Goal: Task Accomplishment & Management: Manage account settings

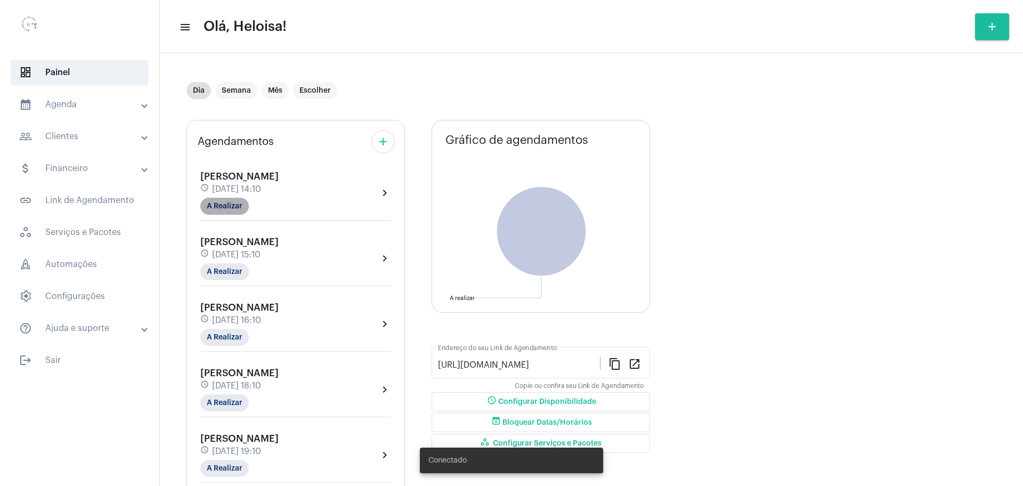
click at [221, 212] on mat-chip "A Realizar" at bounding box center [224, 206] width 48 height 17
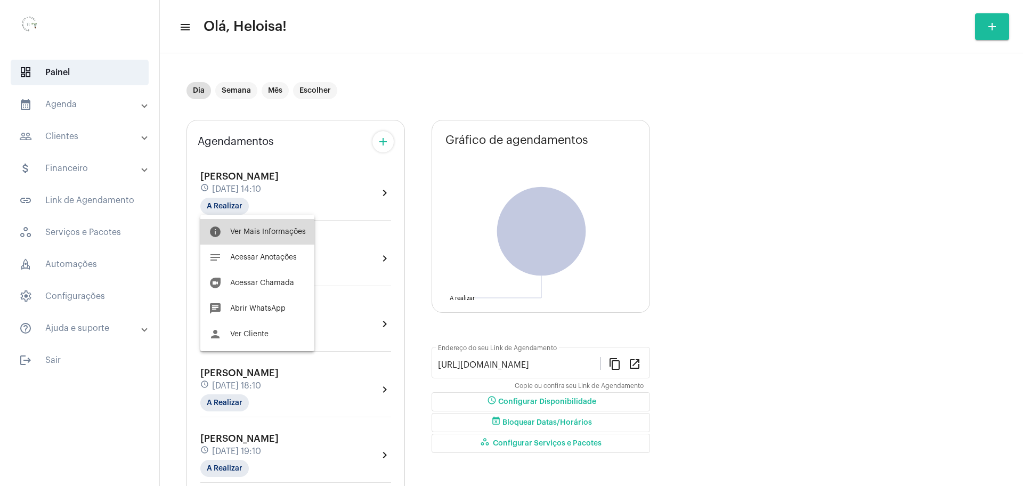
click at [266, 240] on button "info Ver Mais Informações" at bounding box center [257, 232] width 114 height 26
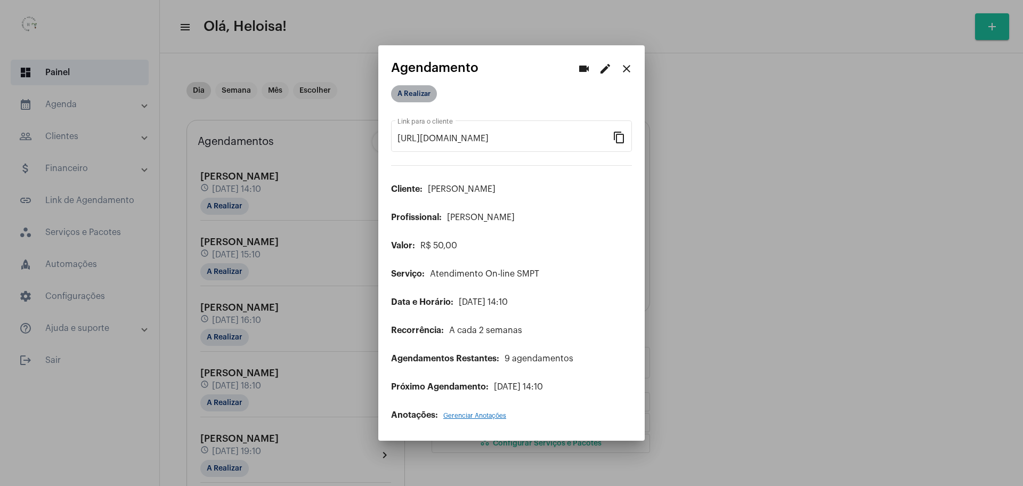
click at [404, 95] on mat-chip "A Realizar" at bounding box center [414, 93] width 46 height 17
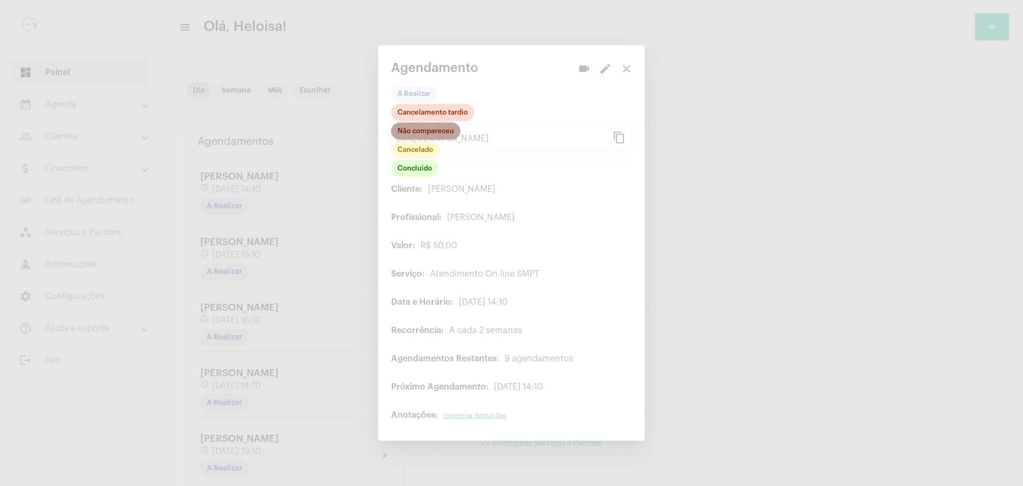
click at [410, 129] on mat-chip "Não compareceu" at bounding box center [425, 131] width 69 height 17
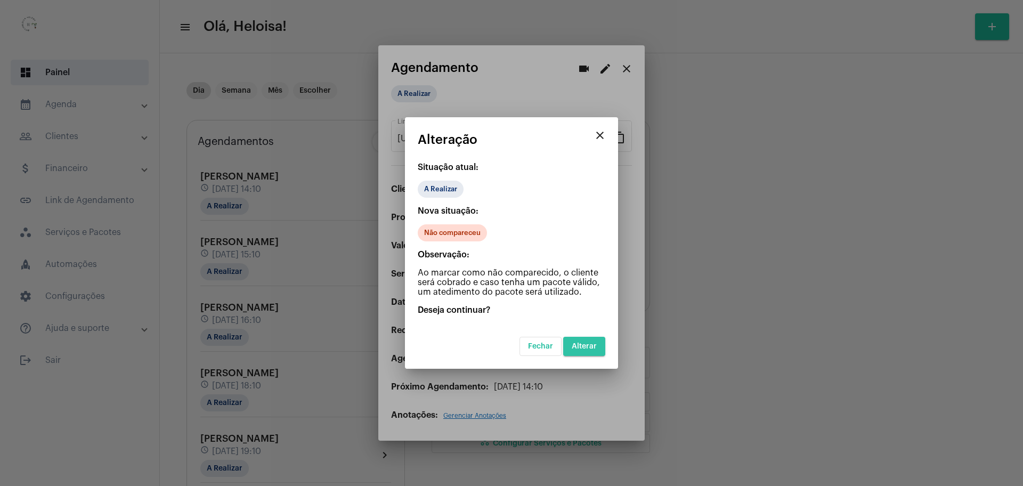
click at [594, 345] on span "Alterar" at bounding box center [584, 346] width 25 height 7
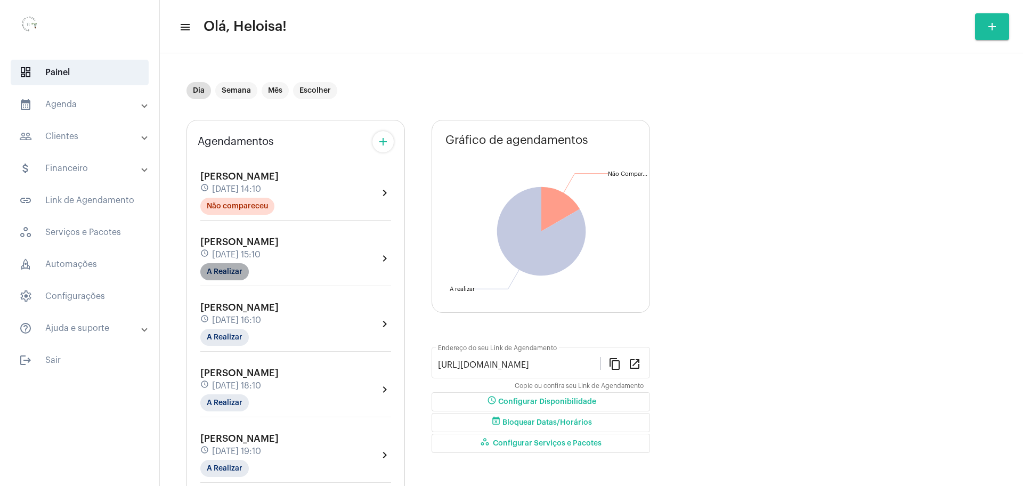
click at [219, 274] on mat-chip "A Realizar" at bounding box center [224, 271] width 48 height 17
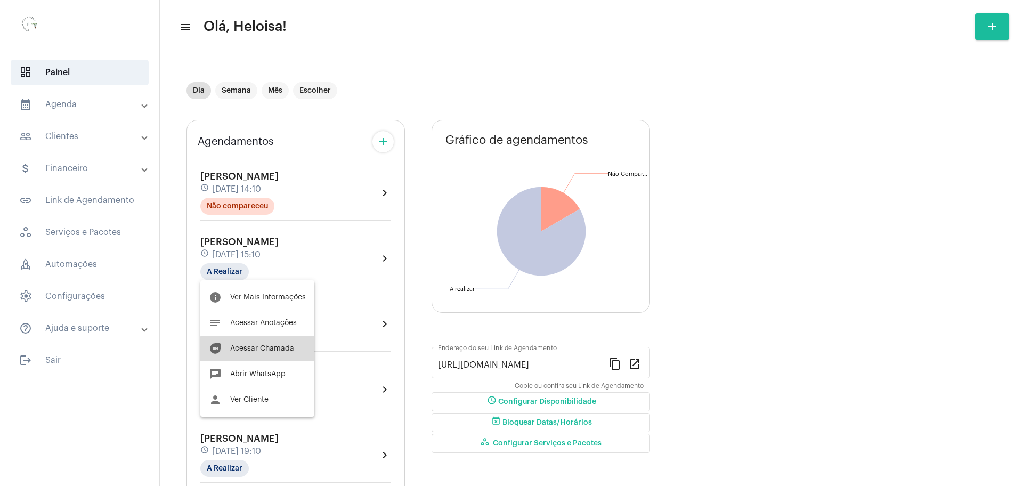
click at [262, 351] on span "Acessar Chamada" at bounding box center [262, 348] width 64 height 7
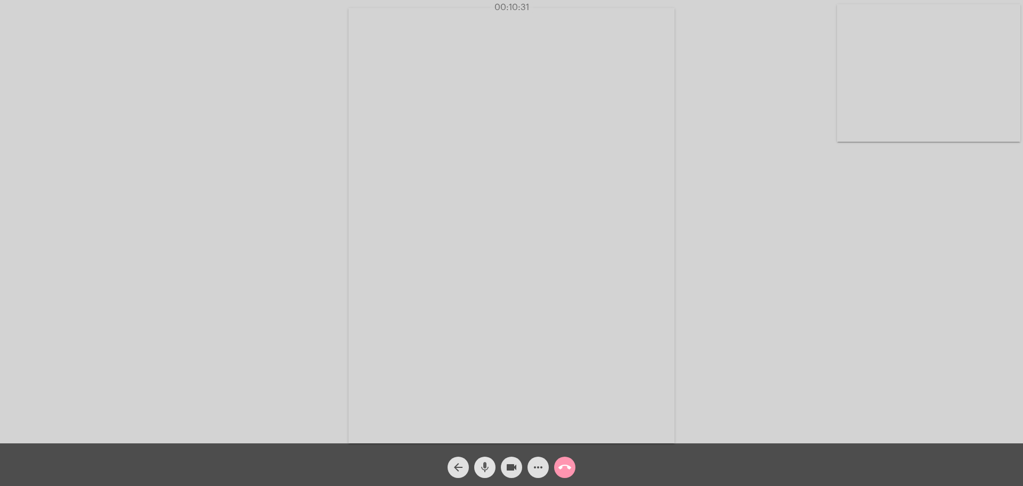
click at [488, 467] on mat-icon "mic" at bounding box center [485, 467] width 13 height 13
click at [485, 469] on mat-icon "mic_off" at bounding box center [485, 467] width 13 height 13
click at [755, 196] on div "Acessando Câmera e Microfone..." at bounding box center [511, 224] width 1021 height 443
click at [488, 469] on mat-icon "mic" at bounding box center [485, 467] width 13 height 13
click at [488, 469] on mat-icon "mic_off" at bounding box center [485, 467] width 13 height 13
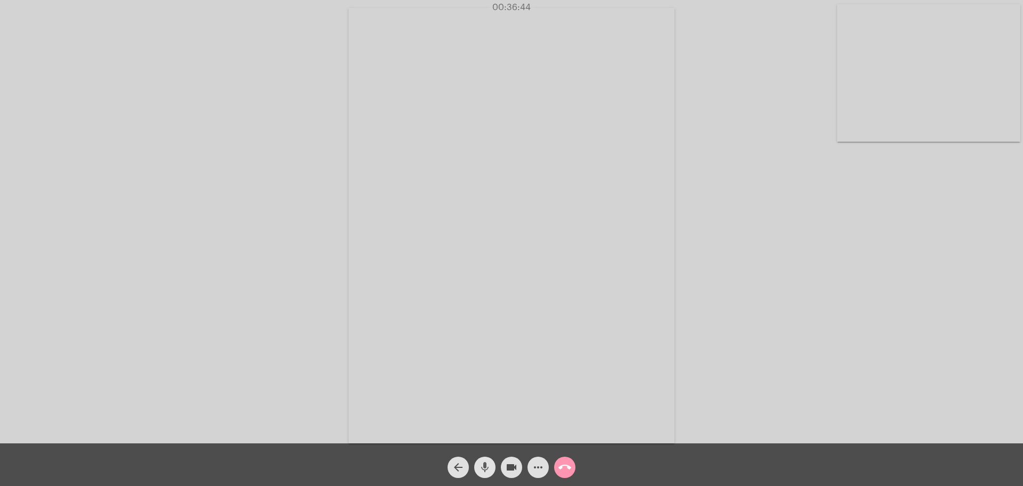
click at [488, 469] on mat-icon "mic" at bounding box center [485, 467] width 13 height 13
click at [488, 469] on mat-icon "mic_off" at bounding box center [485, 467] width 13 height 13
click at [488, 469] on mat-icon "mic" at bounding box center [485, 467] width 13 height 13
click at [482, 469] on mat-icon "mic_off" at bounding box center [485, 467] width 13 height 13
click at [567, 465] on mat-icon "call_end" at bounding box center [564, 467] width 13 height 13
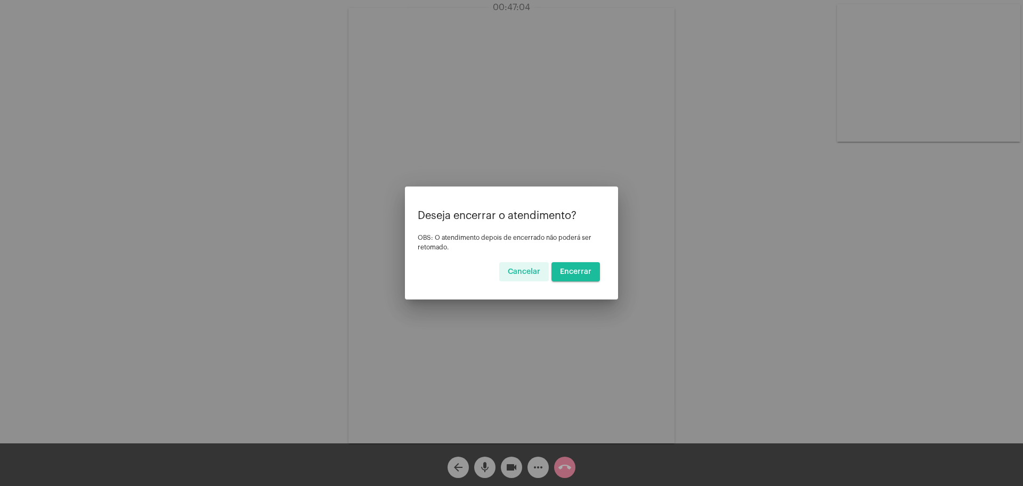
click at [572, 273] on span "Encerrar" at bounding box center [575, 271] width 31 height 7
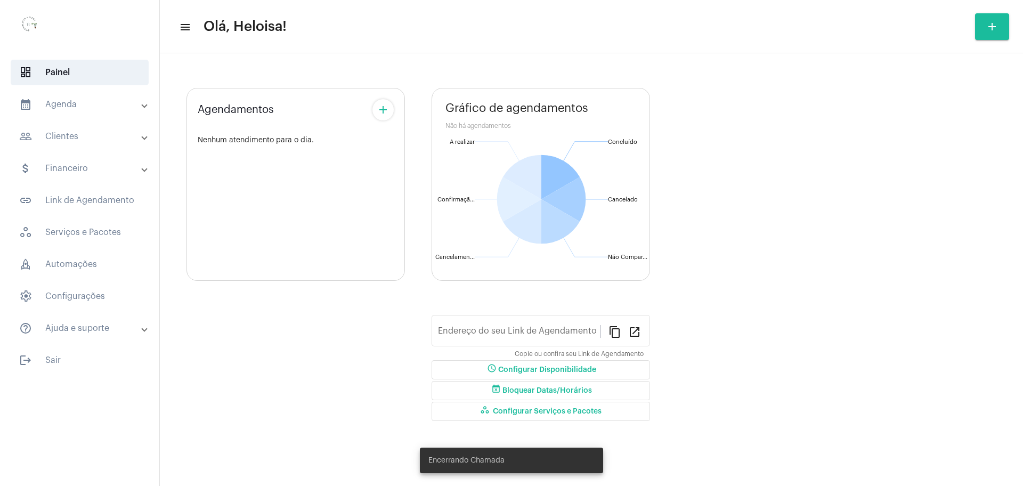
type input "[URL][DOMAIN_NAME]"
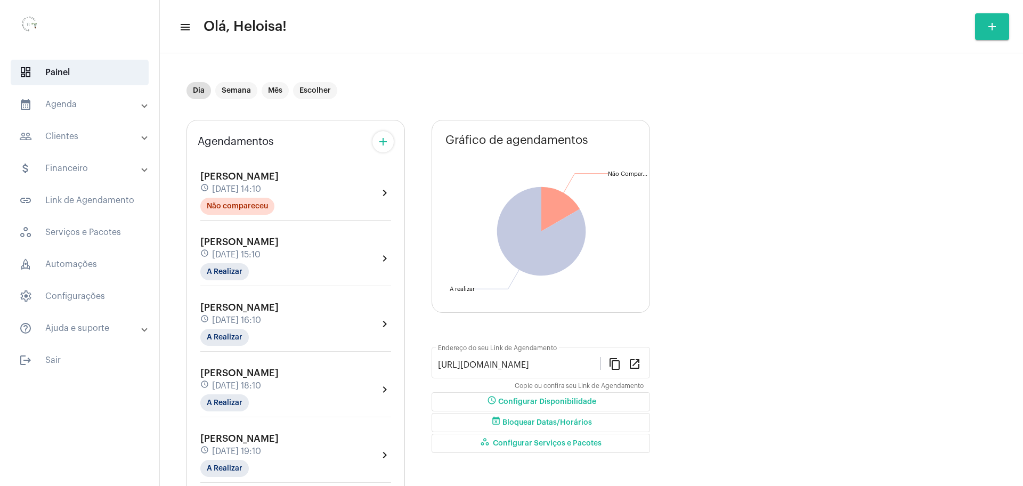
click at [380, 144] on mat-icon "add" at bounding box center [383, 141] width 13 height 13
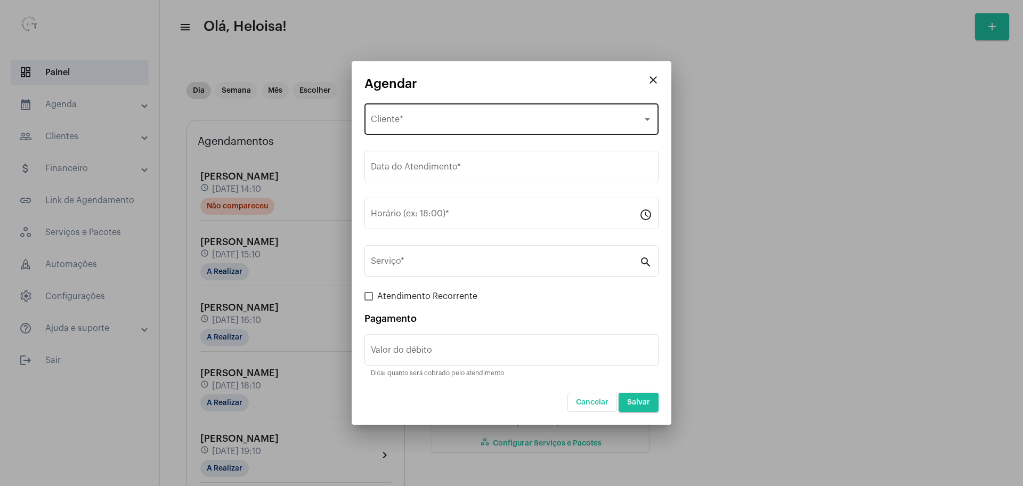
click at [418, 115] on div "Selecione o Cliente Cliente *" at bounding box center [511, 118] width 281 height 34
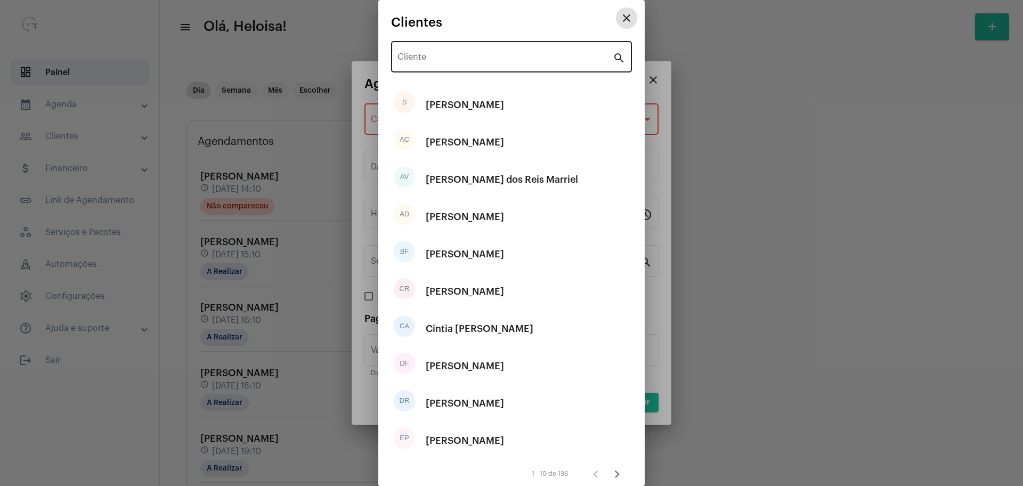
click at [471, 62] on input "Cliente" at bounding box center [505, 59] width 215 height 10
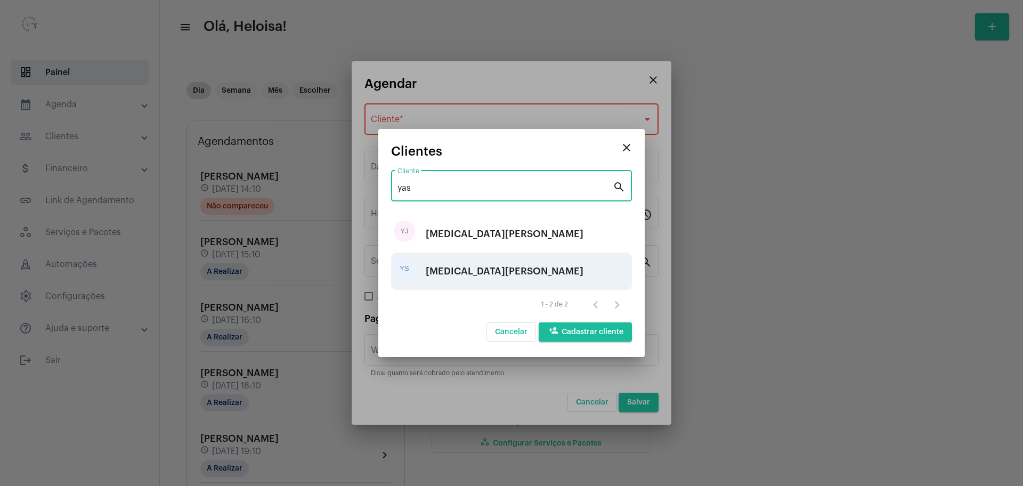
type input "yas"
click at [438, 278] on div "[MEDICAL_DATA][PERSON_NAME]" at bounding box center [505, 271] width 158 height 32
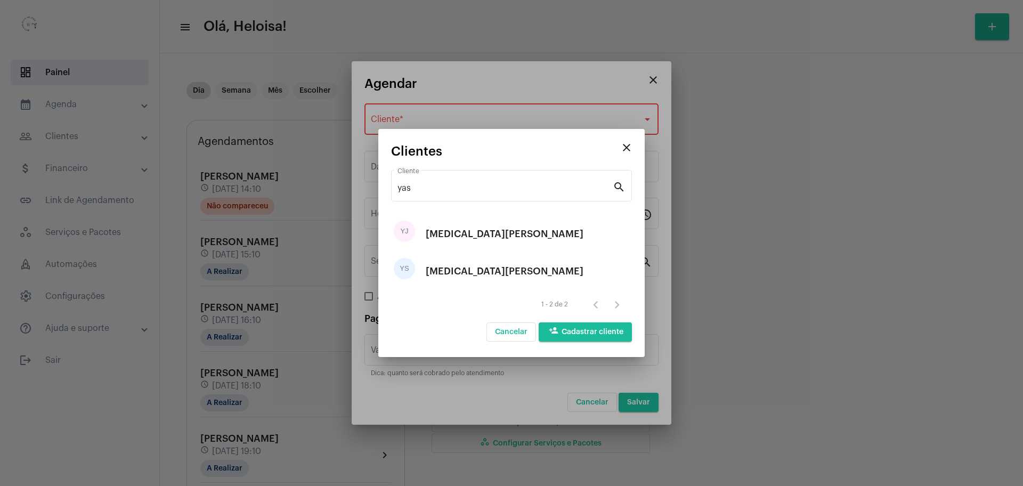
type input "R$"
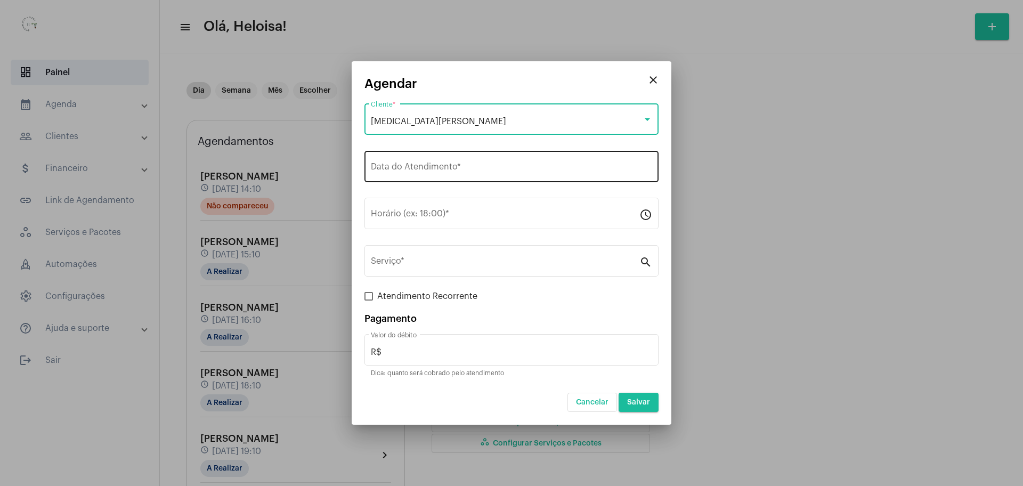
click at [416, 172] on input "Data do Atendimento *" at bounding box center [511, 169] width 281 height 10
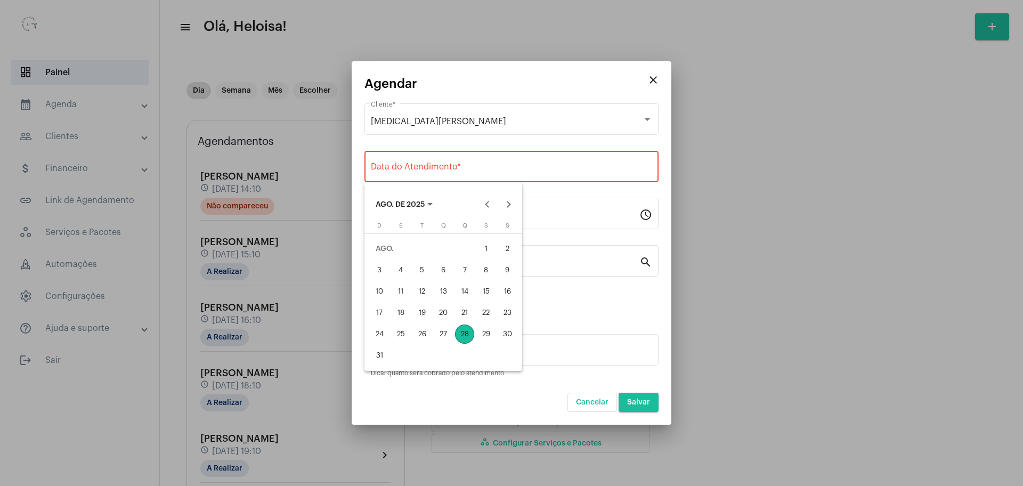
click at [461, 337] on div "28" at bounding box center [464, 334] width 19 height 19
type input "28/08/2025"
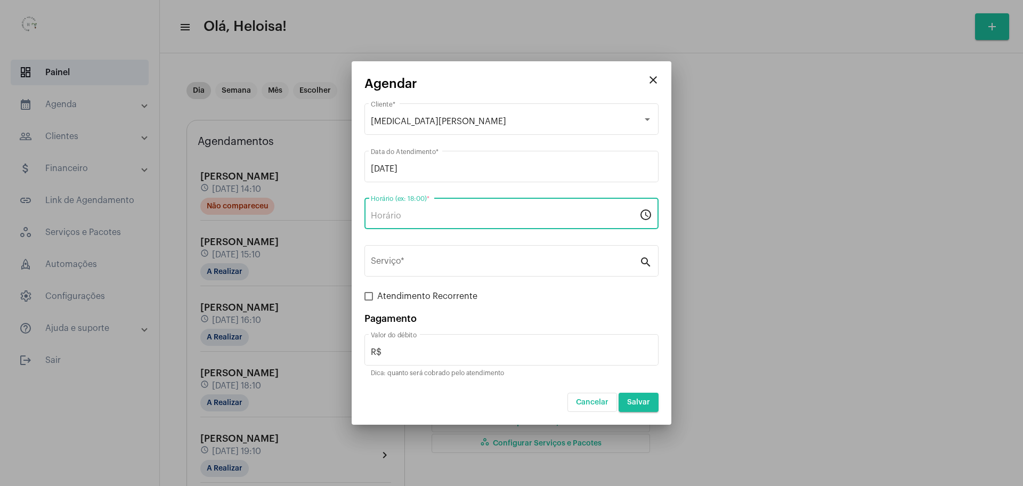
click at [421, 215] on input "Horário (ex: 18:00) *" at bounding box center [505, 216] width 269 height 10
type input "17:10"
click at [447, 263] on input "Serviço *" at bounding box center [505, 263] width 269 height 10
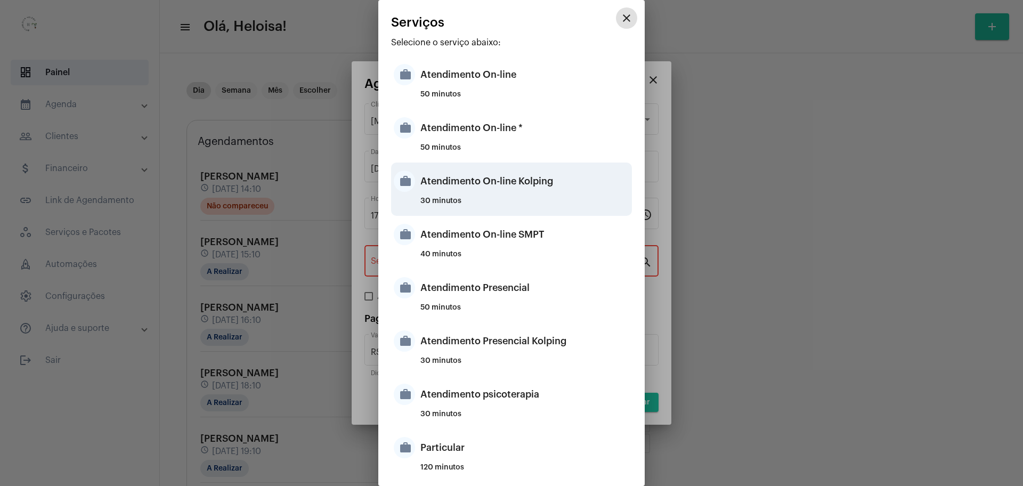
click at [470, 188] on div "Atendimento On-line Kolping" at bounding box center [524, 181] width 209 height 32
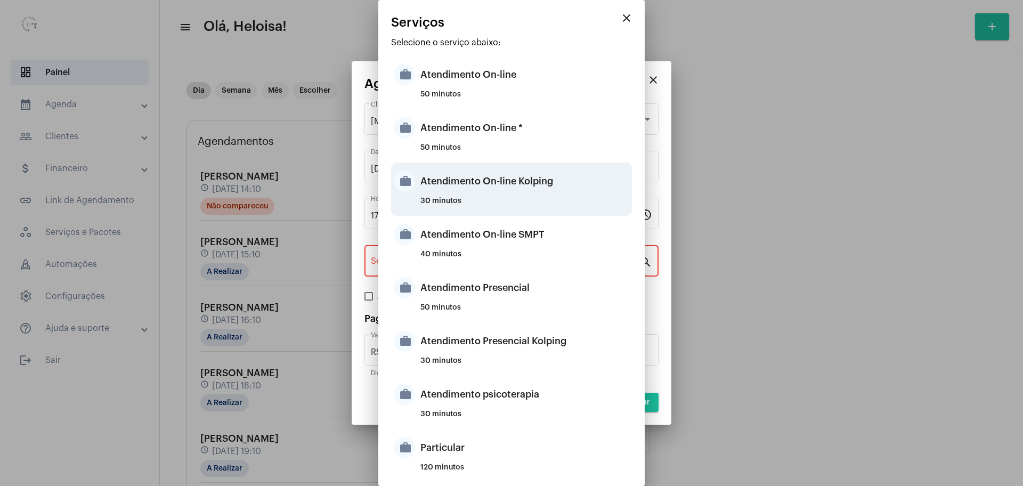
type input "Atendimento On-line Kolping"
type input "R$ 40"
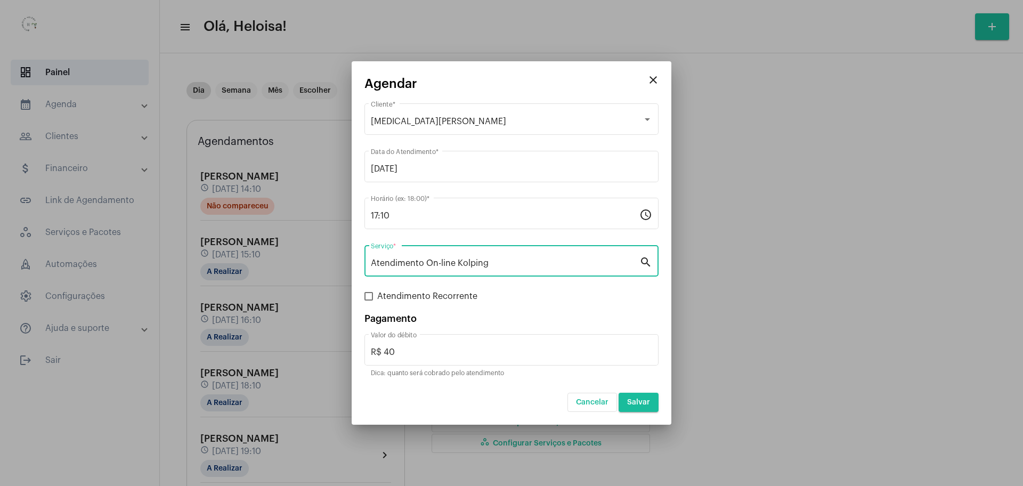
click at [369, 297] on span at bounding box center [368, 296] width 9 height 9
click at [369, 301] on input "Atendimento Recorrente" at bounding box center [368, 301] width 1 height 1
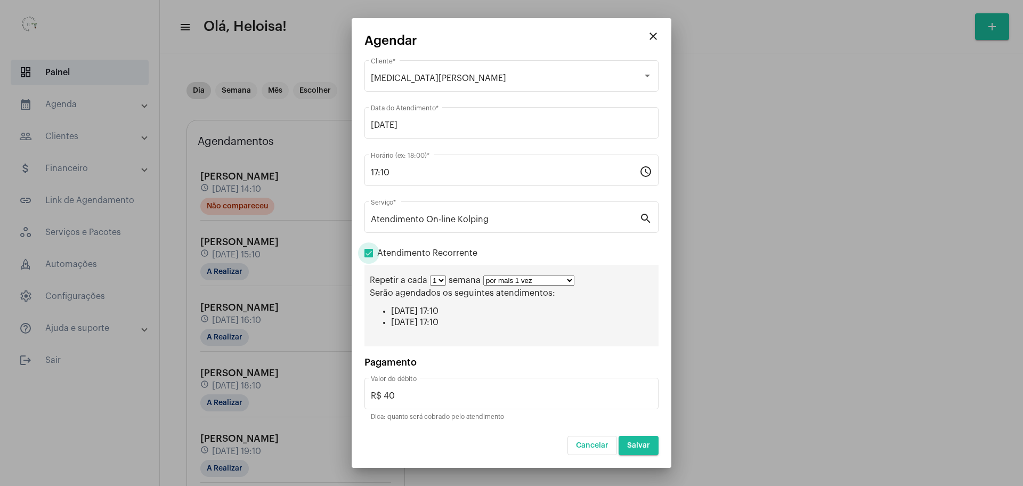
click at [368, 258] on label "Atendimento Recorrente" at bounding box center [420, 253] width 113 height 13
click at [368, 258] on input "Atendimento Recorrente" at bounding box center [368, 257] width 1 height 1
checkbox input "false"
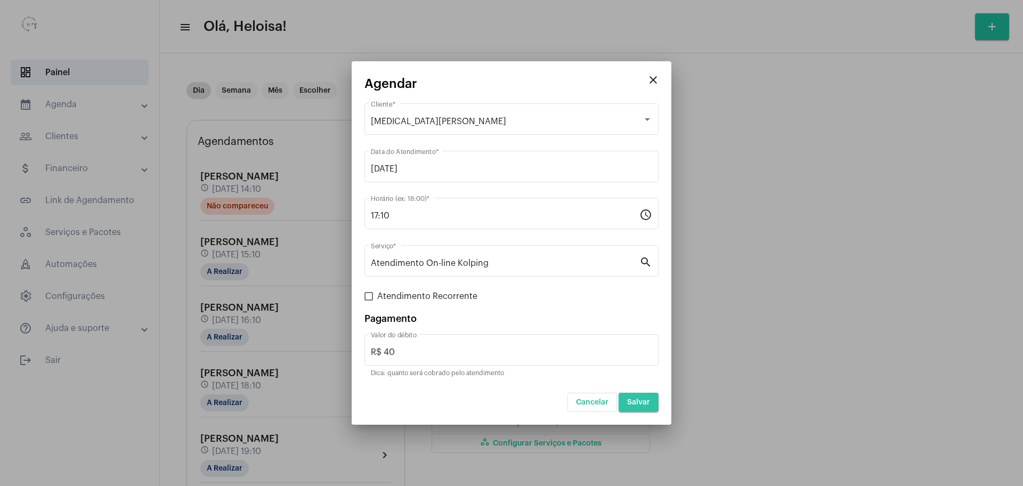
click at [643, 396] on button "Salvar" at bounding box center [639, 402] width 40 height 19
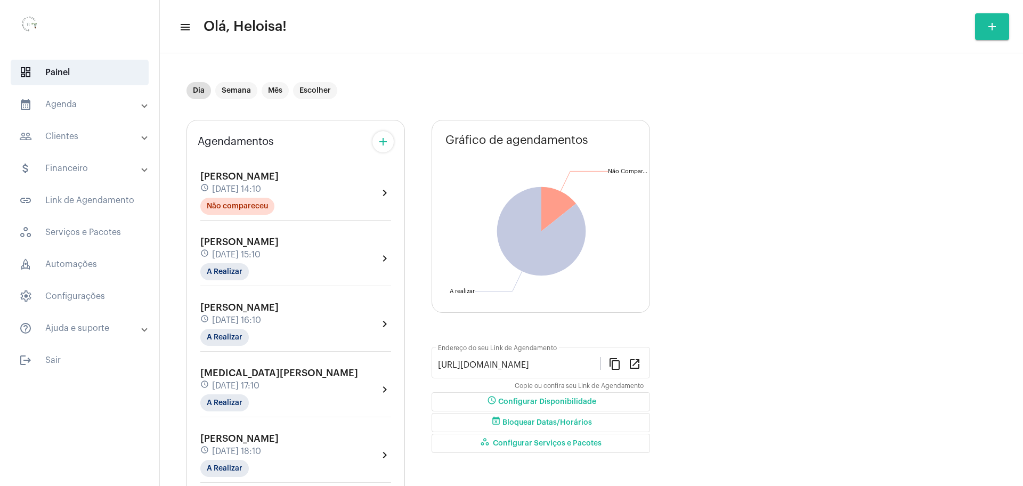
click at [234, 306] on span "[PERSON_NAME]" at bounding box center [239, 308] width 78 height 10
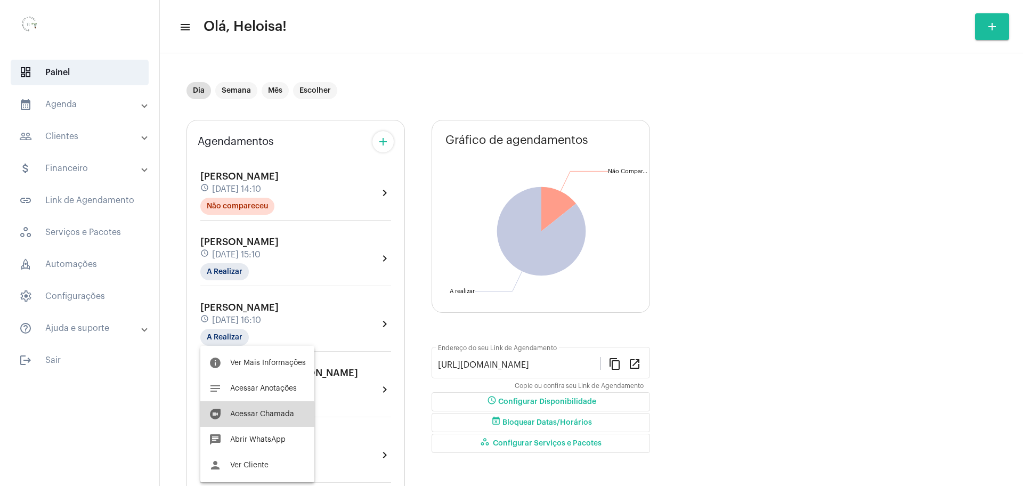
click at [255, 415] on span "Acessar Chamada" at bounding box center [262, 413] width 64 height 7
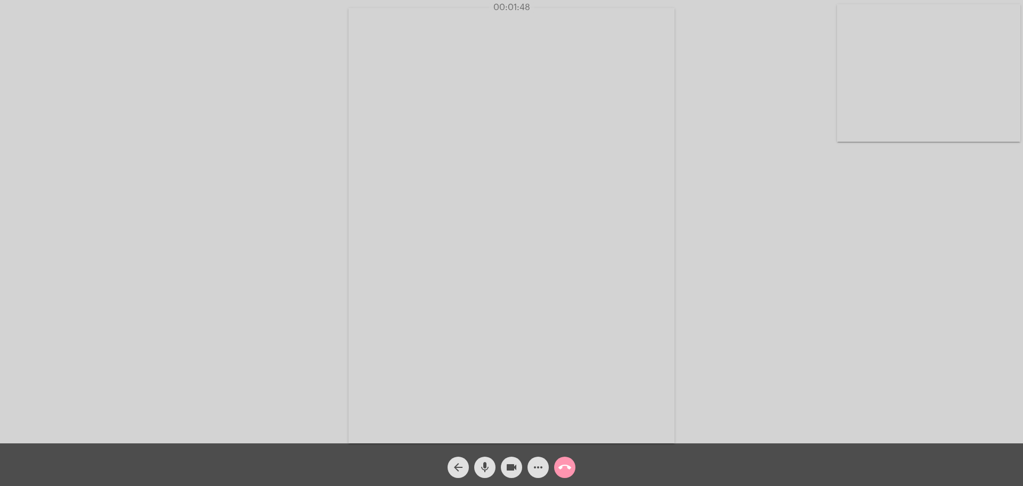
click at [143, 258] on div "Acessando Câmera e Microfone..." at bounding box center [511, 224] width 1021 height 443
click at [762, 175] on div "Acessando Câmera e Microfone..." at bounding box center [511, 224] width 1021 height 443
click at [484, 467] on mat-icon "mic" at bounding box center [485, 467] width 13 height 13
click at [484, 467] on mat-icon "mic_off" at bounding box center [485, 467] width 13 height 13
click at [484, 467] on mat-icon "mic" at bounding box center [485, 467] width 13 height 13
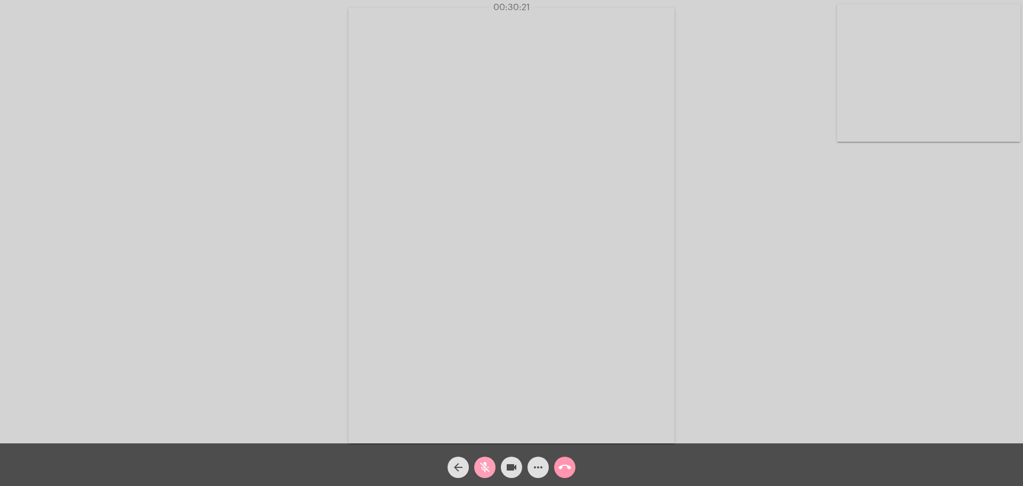
click at [479, 466] on mat-icon "mic_off" at bounding box center [485, 467] width 13 height 13
click at [479, 466] on mat-icon "mic" at bounding box center [485, 467] width 13 height 13
click at [479, 466] on mat-icon "mic_off" at bounding box center [485, 467] width 13 height 13
click at [479, 466] on mat-icon "mic" at bounding box center [485, 467] width 13 height 13
click at [479, 466] on mat-icon "mic_off" at bounding box center [485, 467] width 13 height 13
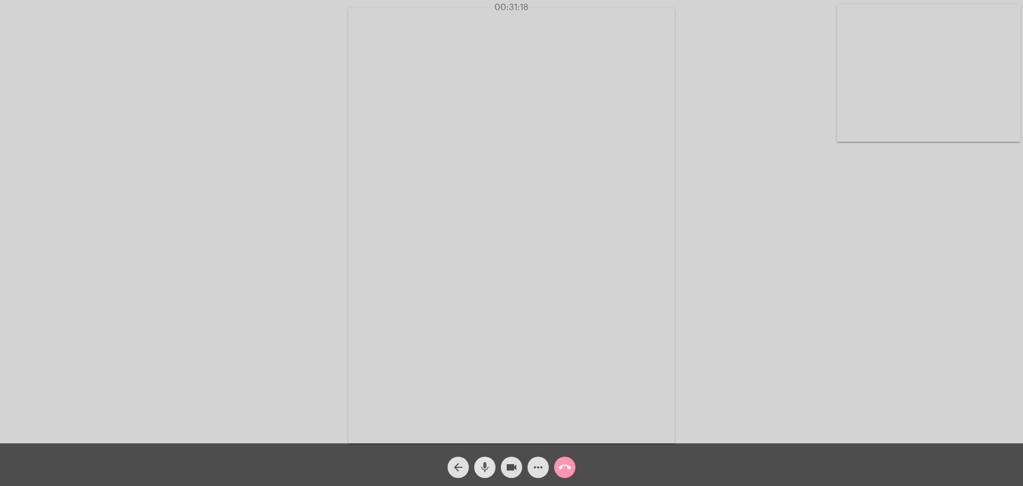
click at [479, 466] on mat-icon "mic" at bounding box center [485, 467] width 13 height 13
click at [481, 470] on mat-icon "mic_off" at bounding box center [485, 467] width 13 height 13
click at [481, 470] on mat-icon "mic" at bounding box center [485, 467] width 13 height 13
click at [481, 470] on mat-icon "mic_off" at bounding box center [485, 467] width 13 height 13
click at [481, 470] on mat-icon "mic" at bounding box center [485, 467] width 13 height 13
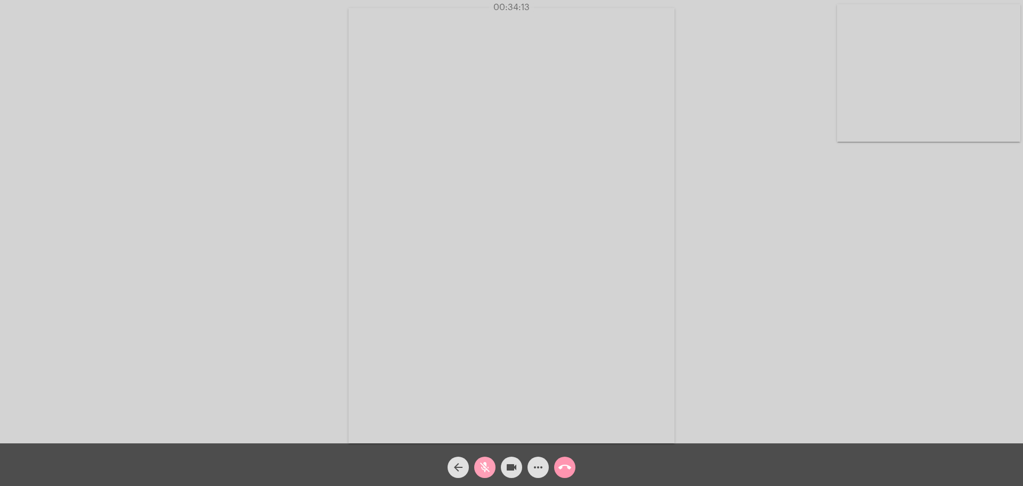
click at [481, 470] on mat-icon "mic_off" at bounding box center [485, 467] width 13 height 13
click at [481, 470] on mat-icon "mic" at bounding box center [485, 467] width 13 height 13
click at [481, 468] on mat-icon "mic_off" at bounding box center [485, 467] width 13 height 13
click at [481, 468] on mat-icon "mic" at bounding box center [485, 467] width 13 height 13
click at [481, 468] on mat-icon "mic_off" at bounding box center [485, 467] width 13 height 13
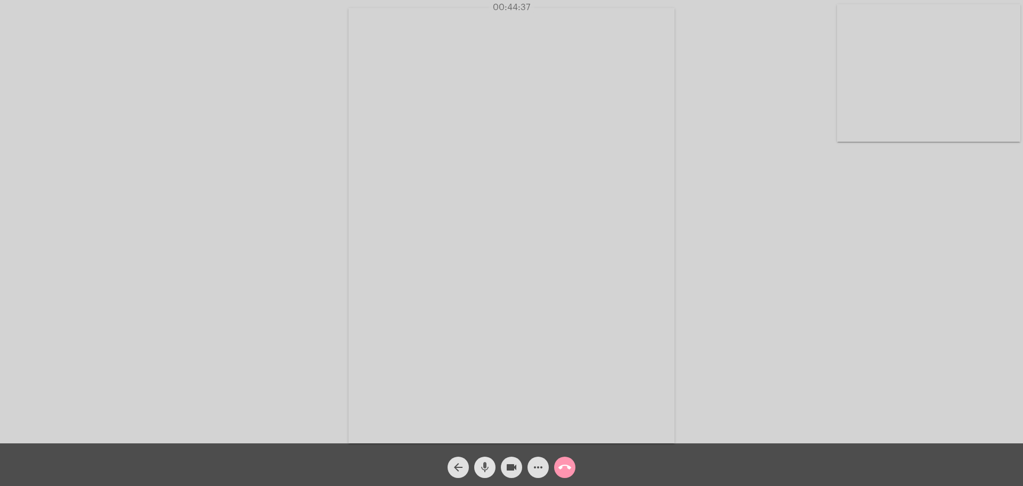
click at [484, 469] on mat-icon "mic" at bounding box center [485, 467] width 13 height 13
click at [480, 467] on mat-icon "mic_off" at bounding box center [485, 467] width 13 height 13
click at [480, 467] on mat-icon "mic" at bounding box center [485, 467] width 13 height 13
click at [485, 469] on mat-icon "mic_off" at bounding box center [485, 467] width 13 height 13
click at [485, 469] on mat-icon "mic" at bounding box center [485, 467] width 13 height 13
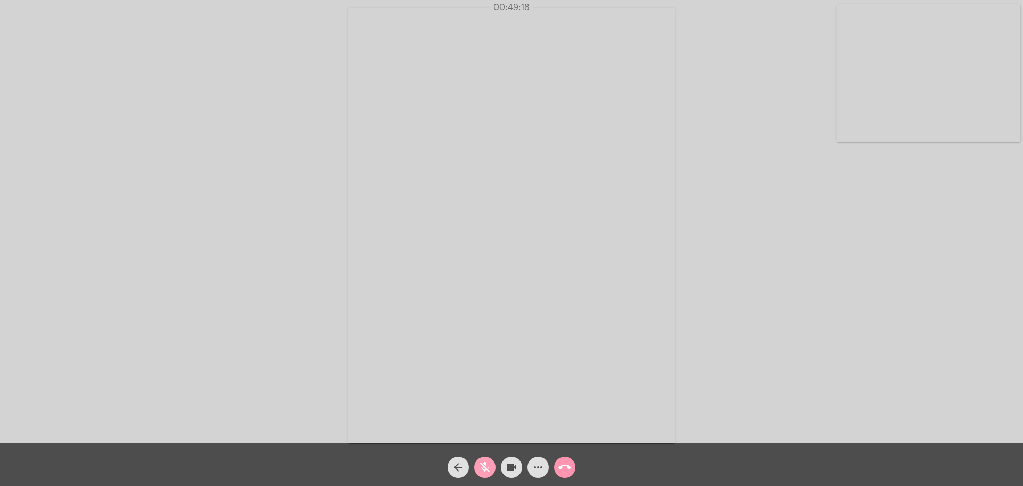
click at [486, 471] on mat-icon "mic_off" at bounding box center [485, 467] width 13 height 13
click at [490, 470] on mat-icon "mic" at bounding box center [485, 467] width 13 height 13
click at [490, 470] on mat-icon "mic_off" at bounding box center [485, 467] width 13 height 13
click at [565, 468] on mat-icon "call_end" at bounding box center [564, 467] width 13 height 13
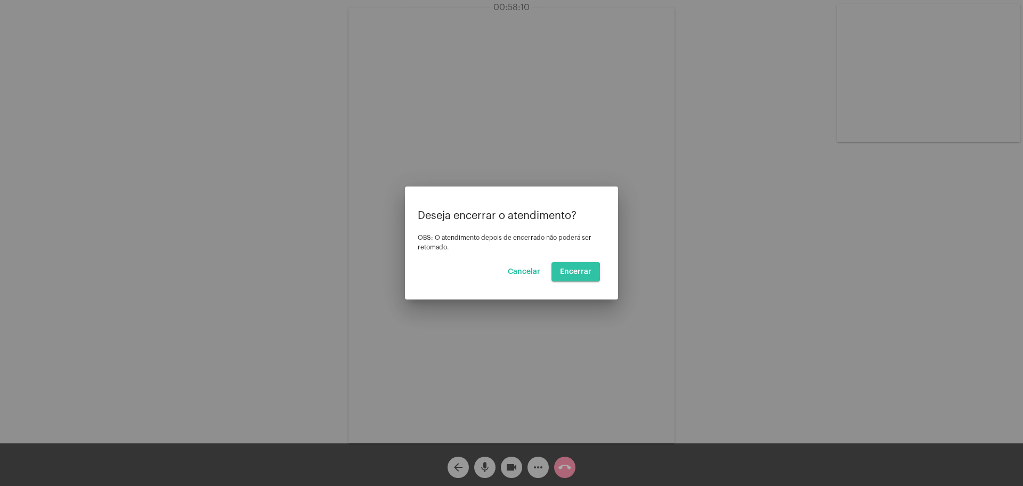
click at [573, 272] on span "Encerrar" at bounding box center [575, 271] width 31 height 7
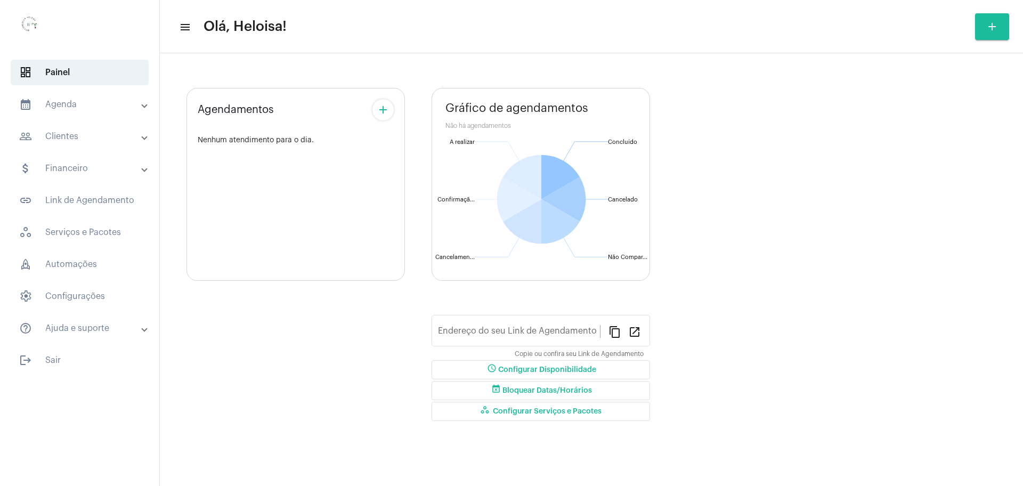
type input "[URL][DOMAIN_NAME]"
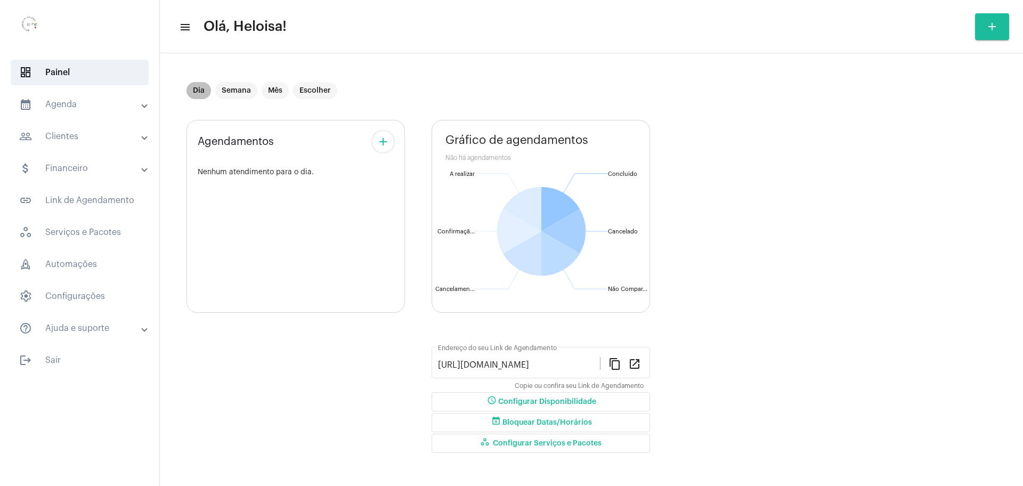
click at [199, 91] on mat-chip "Dia" at bounding box center [199, 90] width 25 height 17
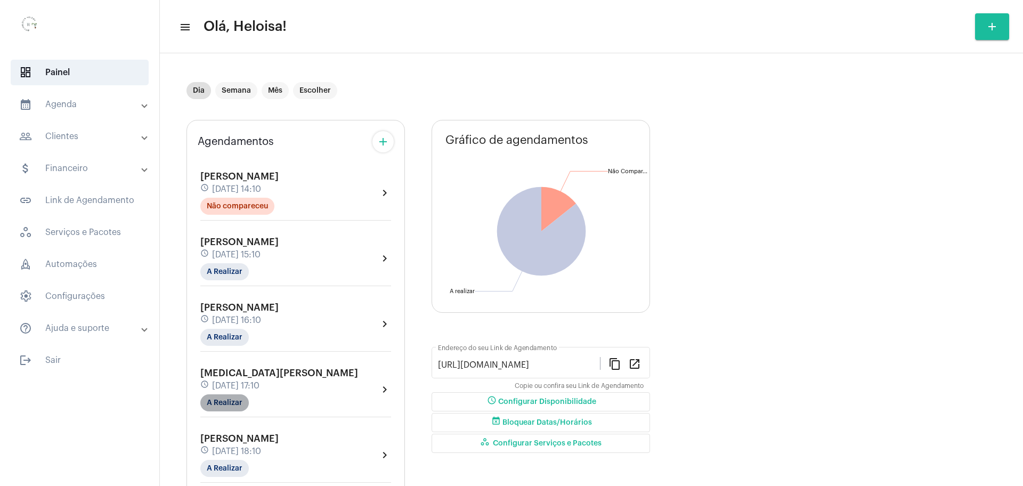
click at [229, 408] on mat-chip "A Realizar" at bounding box center [224, 402] width 48 height 17
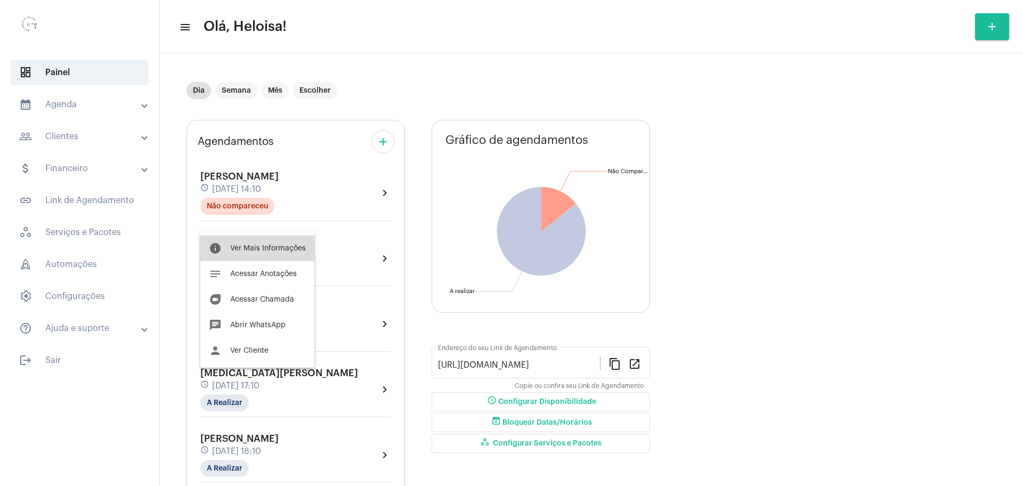
click at [249, 260] on button "info Ver Mais Informações" at bounding box center [257, 249] width 114 height 26
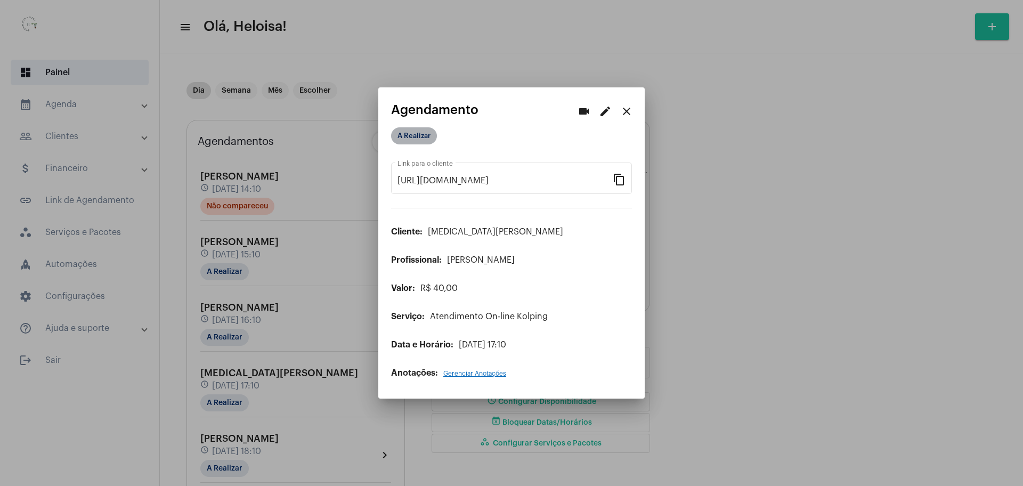
click at [422, 132] on mat-chip "A Realizar" at bounding box center [414, 135] width 46 height 17
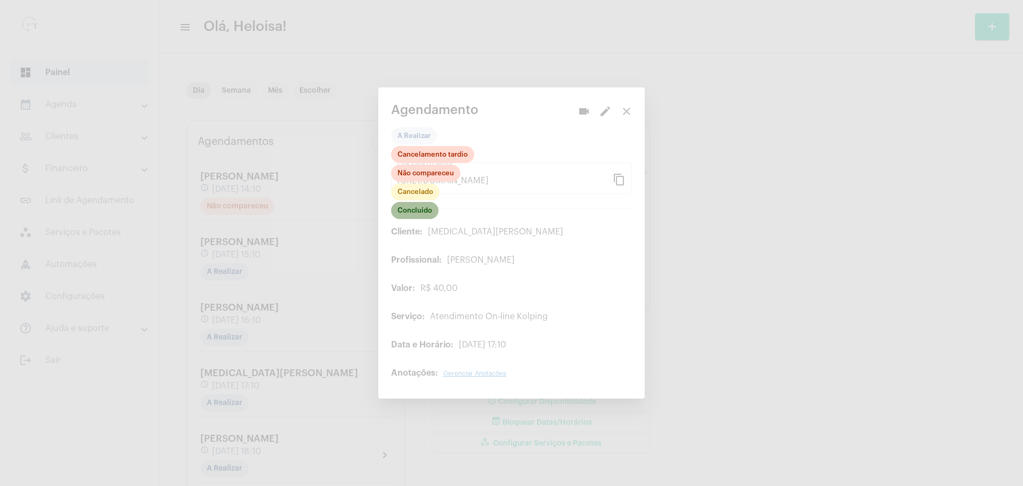
click at [420, 216] on mat-chip "Concluído" at bounding box center [414, 210] width 47 height 17
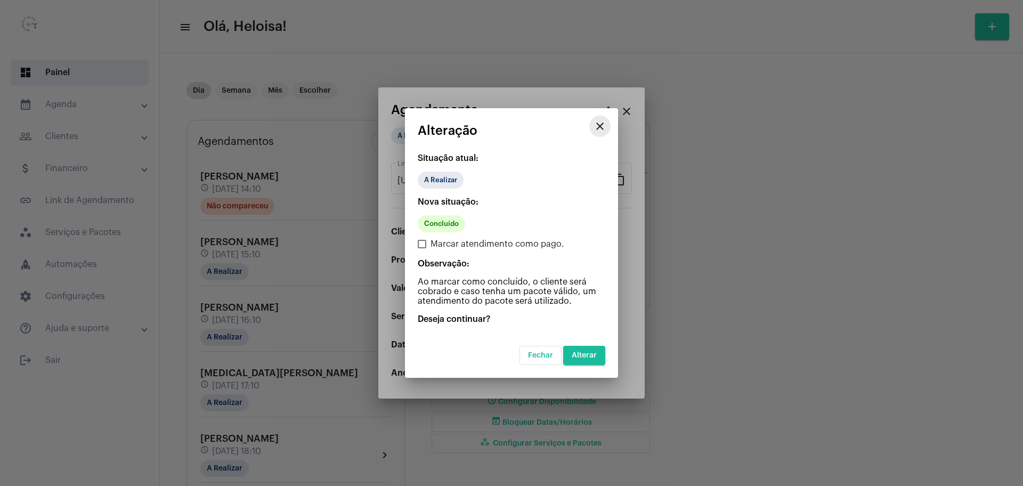
click at [604, 129] on mat-icon "close" at bounding box center [600, 126] width 13 height 13
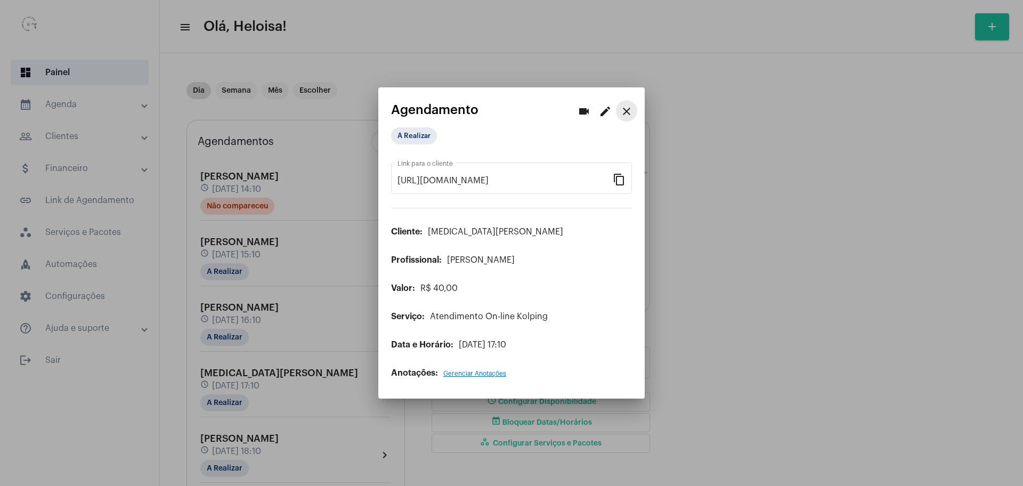
click at [627, 101] on button "close" at bounding box center [626, 110] width 21 height 21
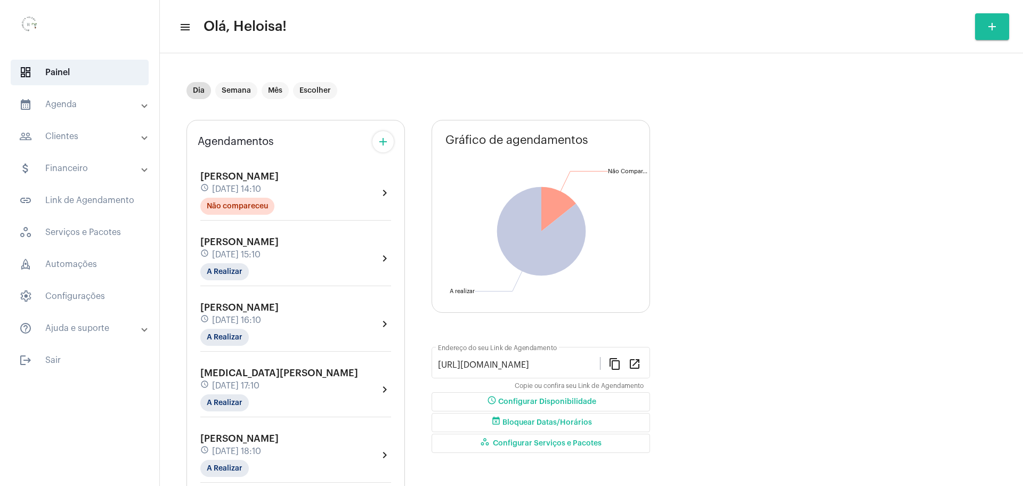
click at [244, 372] on span "[MEDICAL_DATA][PERSON_NAME]" at bounding box center [279, 373] width 158 height 10
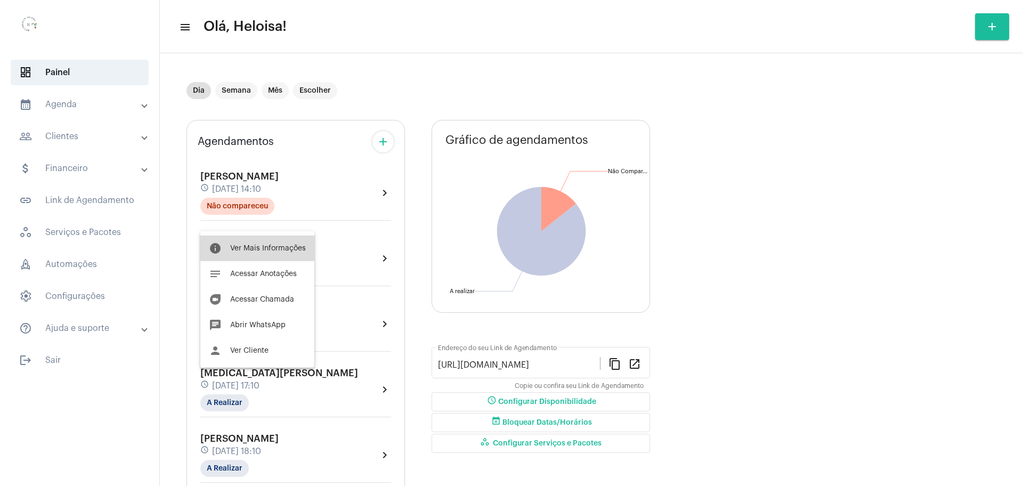
click at [265, 241] on button "info Ver Mais Informações" at bounding box center [257, 249] width 114 height 26
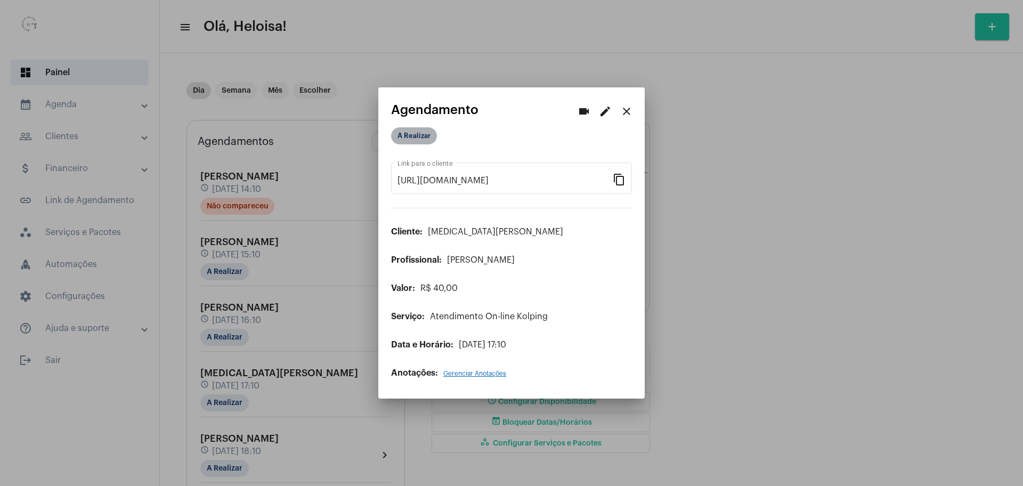
click at [413, 134] on mat-chip "A Realizar" at bounding box center [414, 135] width 46 height 17
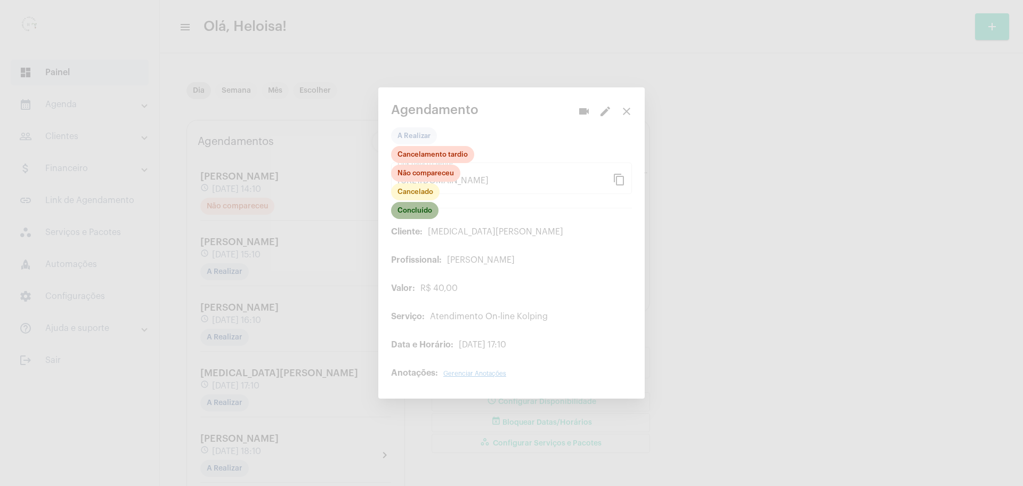
click at [412, 216] on mat-chip "Concluído" at bounding box center [414, 210] width 47 height 17
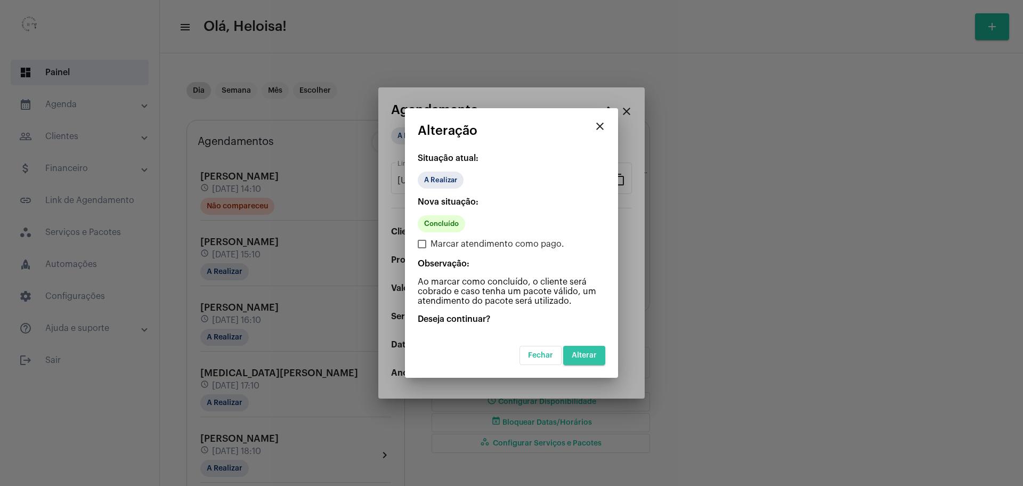
click at [590, 354] on span "Alterar" at bounding box center [584, 355] width 25 height 7
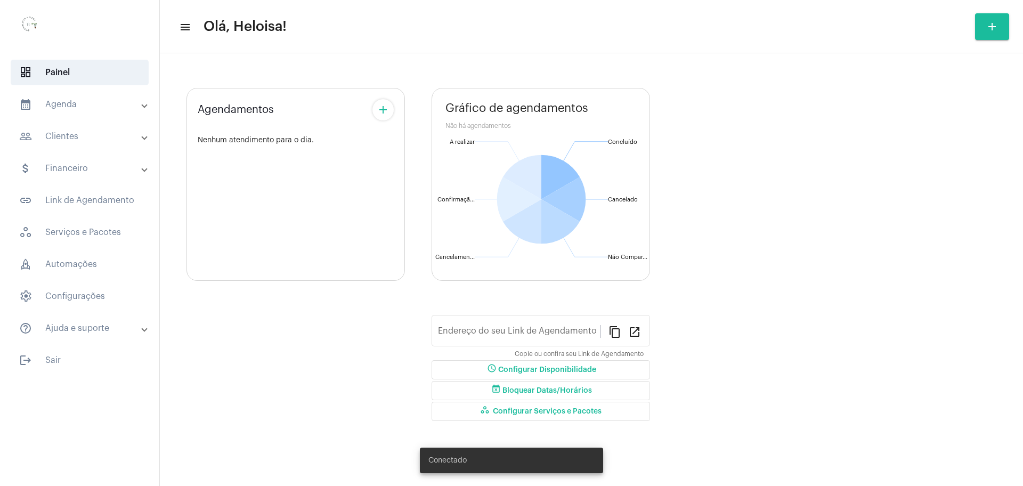
type input "[URL][DOMAIN_NAME]"
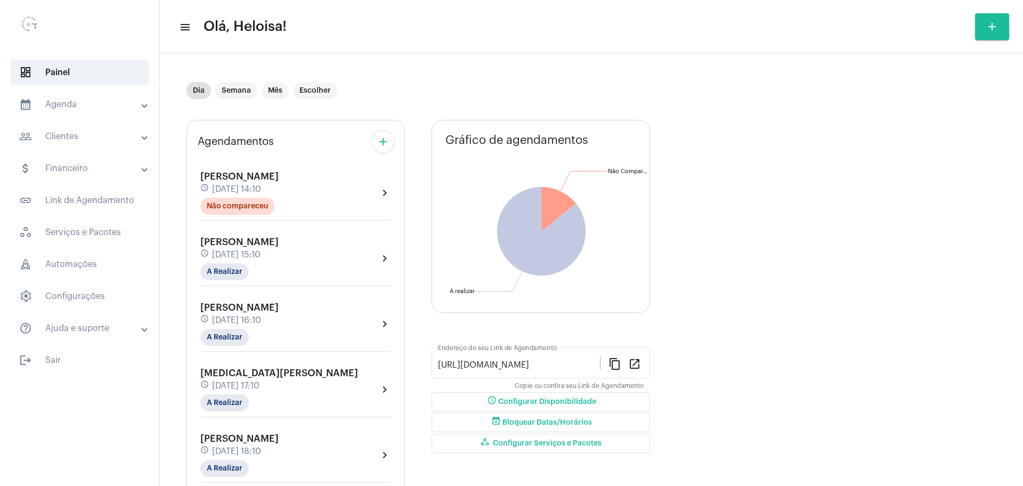
click at [242, 320] on span "[DATE] 16:10" at bounding box center [236, 320] width 49 height 10
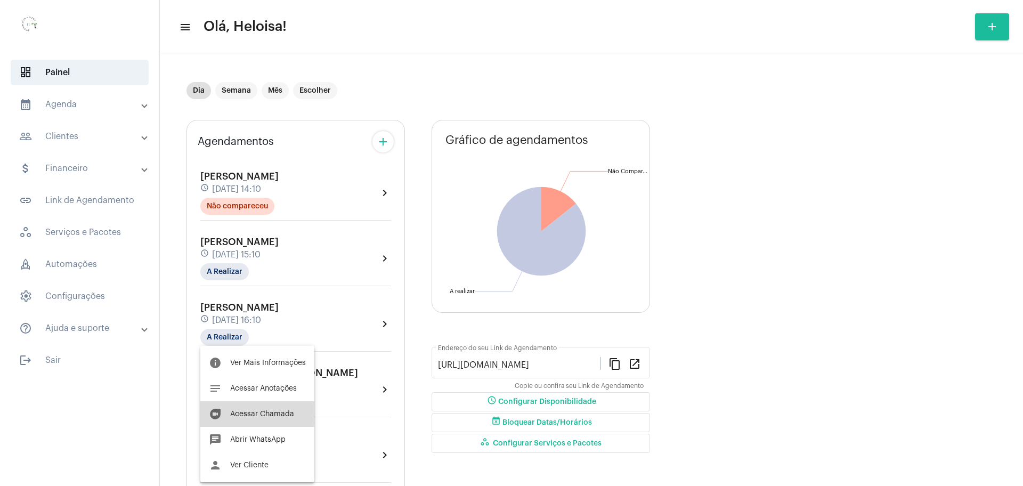
click at [254, 413] on span "Acessar Chamada" at bounding box center [262, 413] width 64 height 7
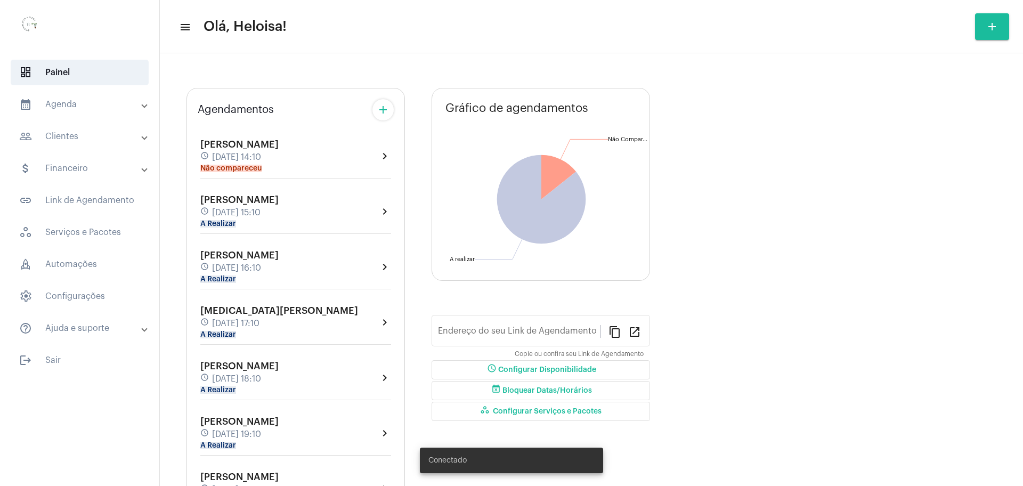
type input "[URL][DOMAIN_NAME]"
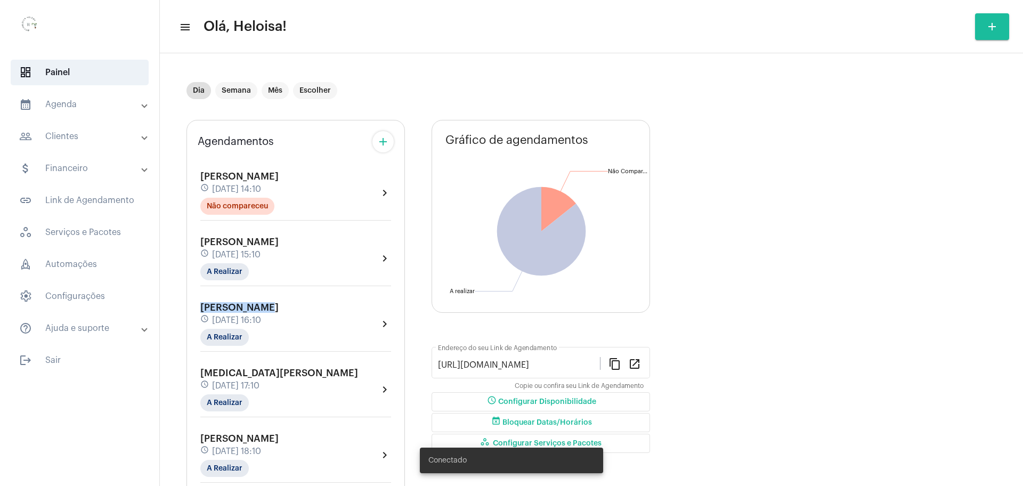
drag, startPoint x: 258, startPoint y: 265, endPoint x: 258, endPoint y: 311, distance: 45.3
click at [258, 311] on div "Naomhi Alves schedule 28 de agosto às 14:10 Não compareceu chevron_right Maria …" at bounding box center [296, 384] width 196 height 453
click at [258, 311] on span "[PERSON_NAME]" at bounding box center [239, 308] width 78 height 10
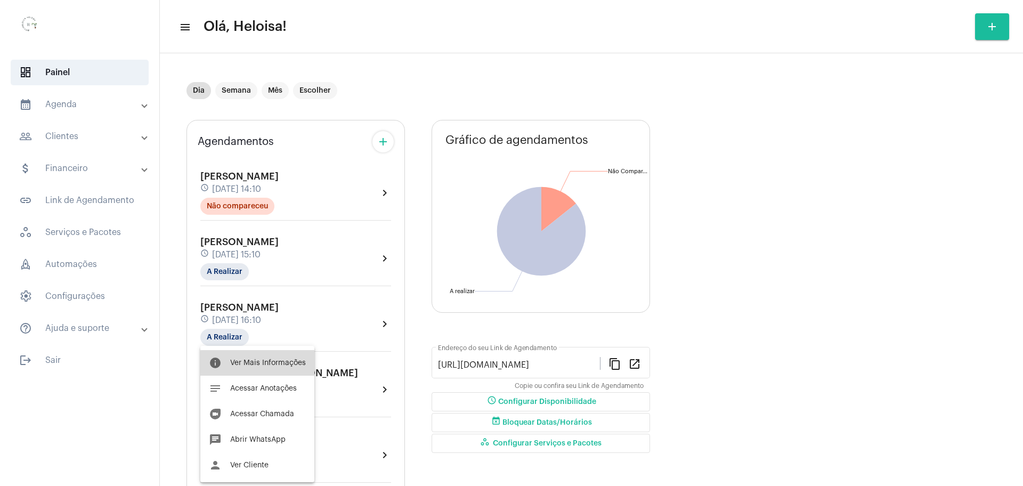
click at [268, 366] on span "Ver Mais Informações" at bounding box center [268, 362] width 76 height 7
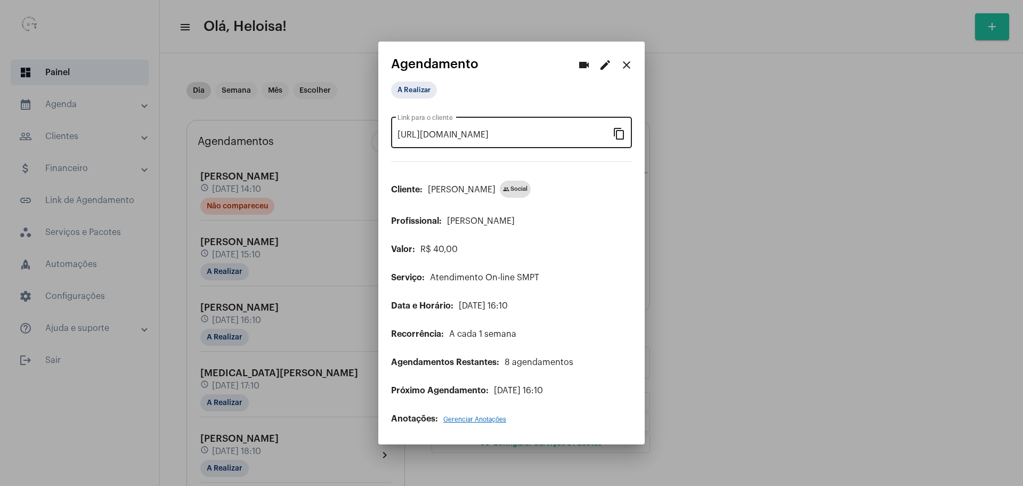
click at [618, 136] on mat-icon "content_copy" at bounding box center [619, 133] width 13 height 13
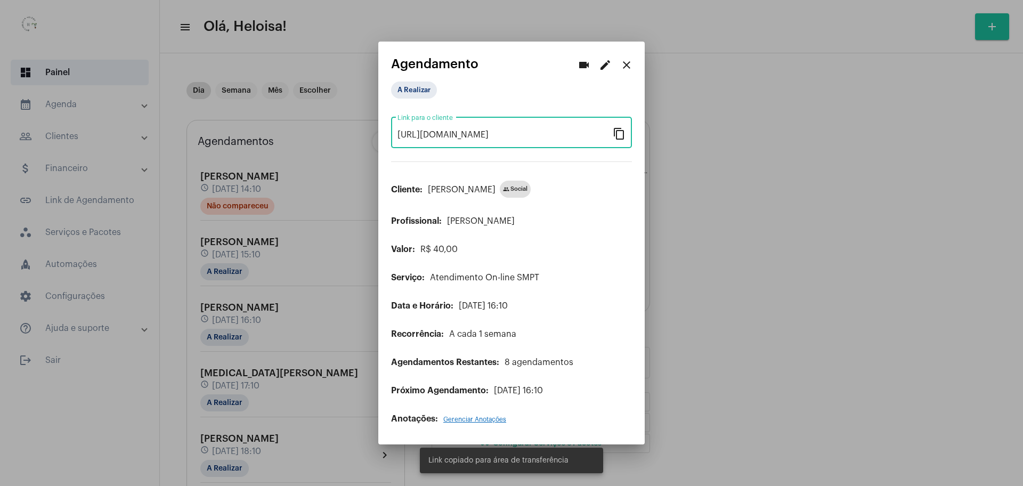
scroll to position [0, 88]
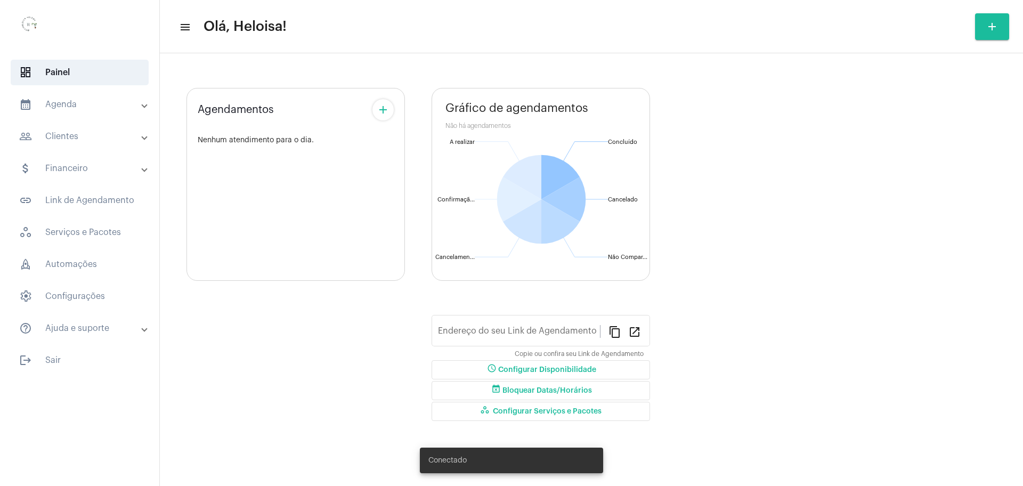
type input "[URL][DOMAIN_NAME]"
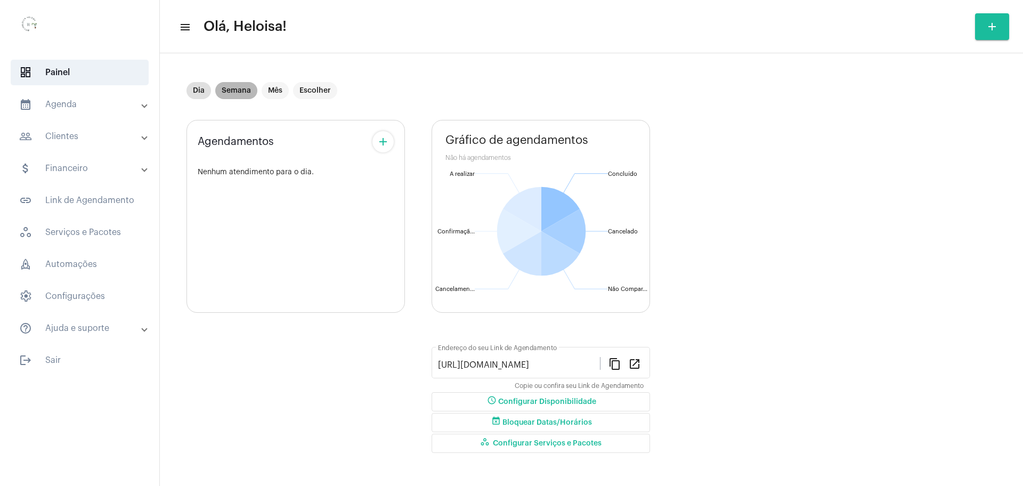
click at [224, 87] on mat-chip "Semana" at bounding box center [236, 90] width 42 height 17
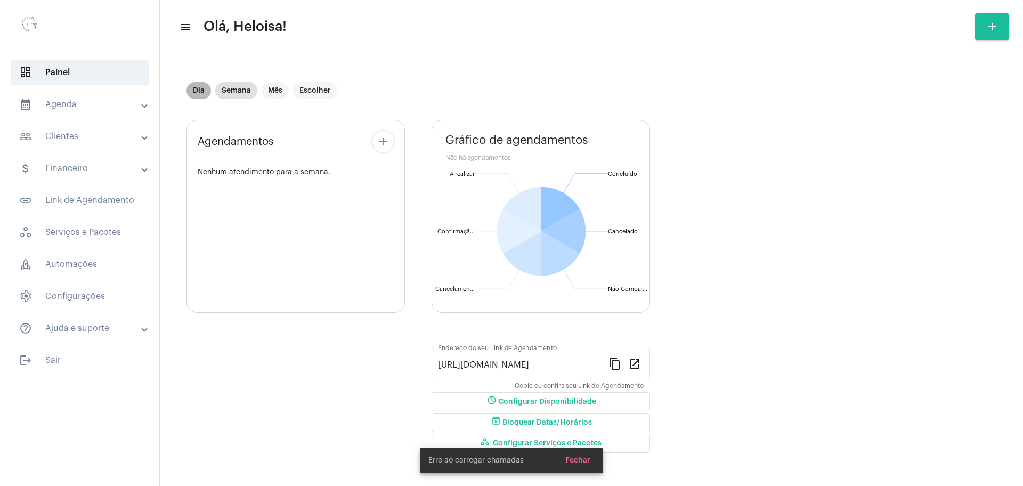
click at [193, 96] on mat-chip "Dia" at bounding box center [199, 90] width 25 height 17
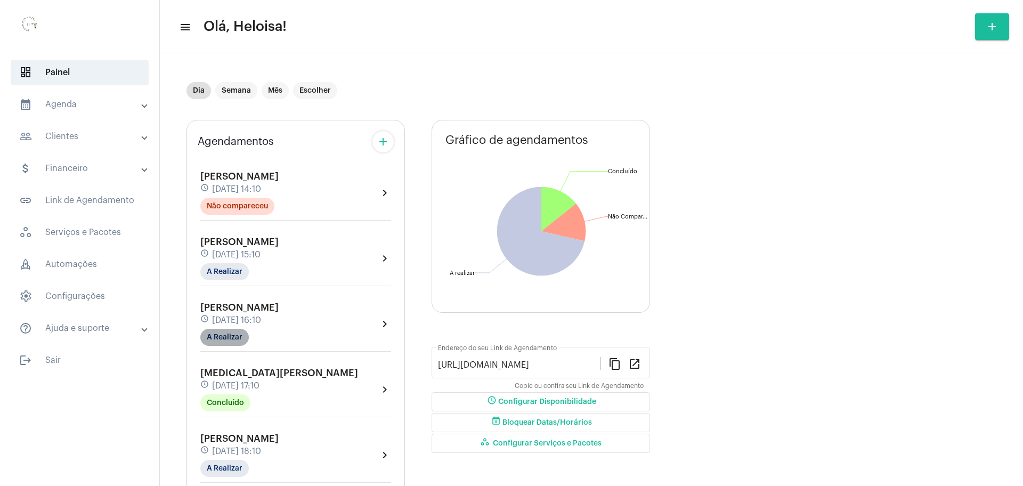
click at [227, 330] on mat-chip "A Realizar" at bounding box center [224, 337] width 48 height 17
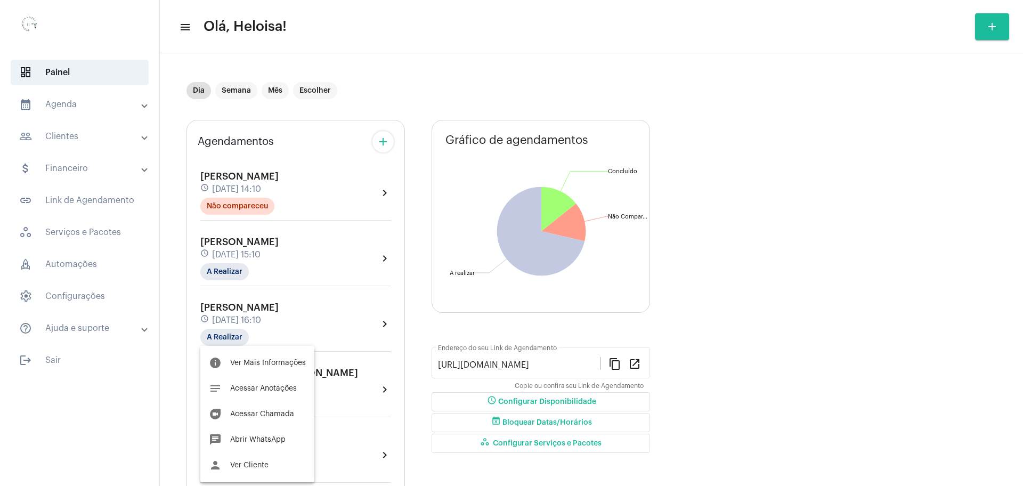
click at [315, 354] on div at bounding box center [511, 243] width 1023 height 486
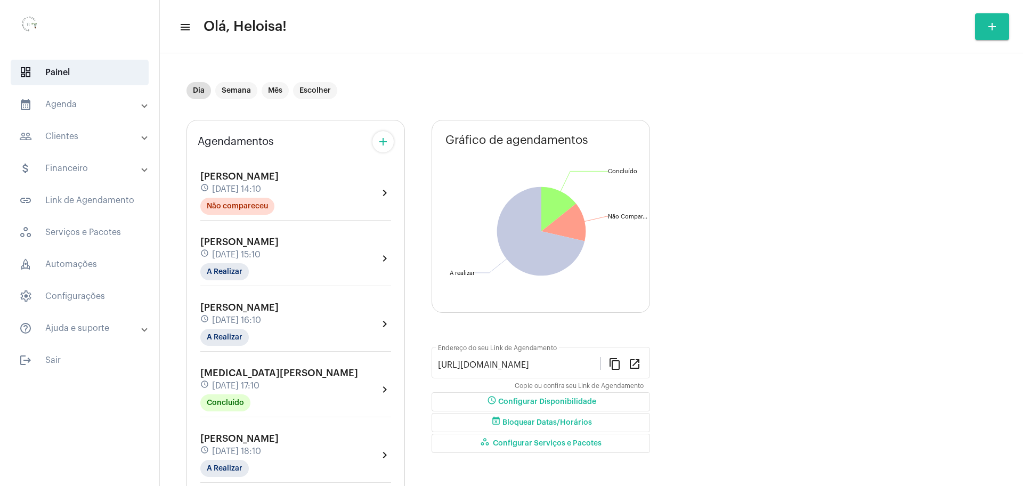
click at [238, 392] on div "[MEDICAL_DATA][PERSON_NAME] schedule [DATE] 17:10 Concluído" at bounding box center [279, 390] width 158 height 44
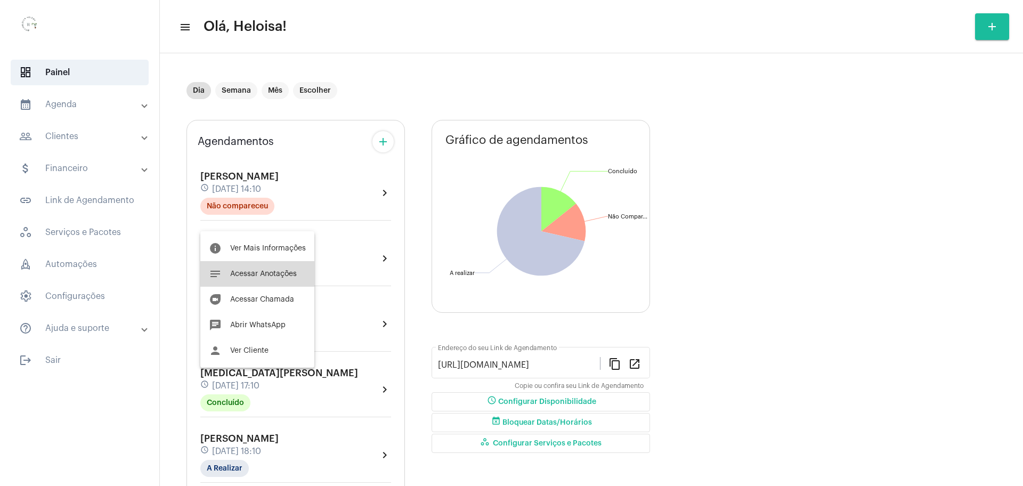
click at [260, 274] on span "Acessar Anotações" at bounding box center [263, 273] width 67 height 7
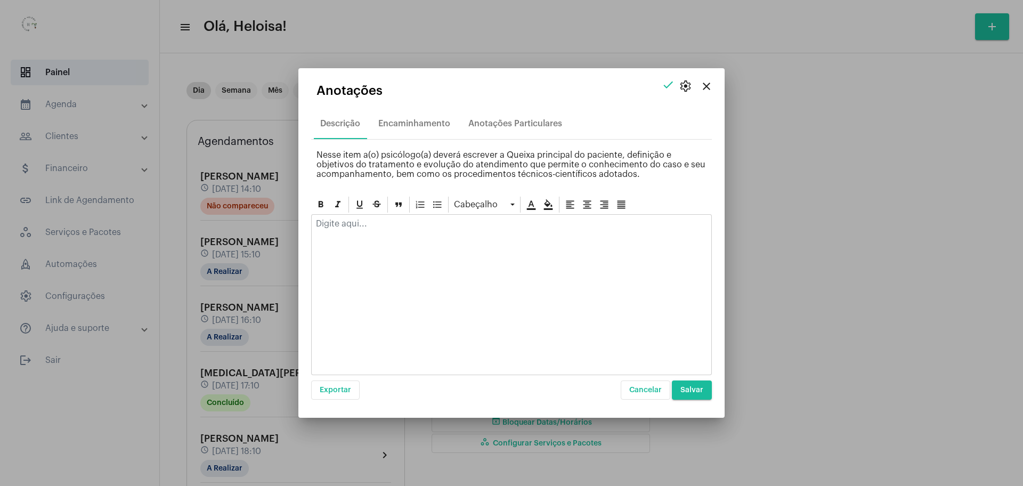
click at [327, 224] on p at bounding box center [511, 224] width 391 height 10
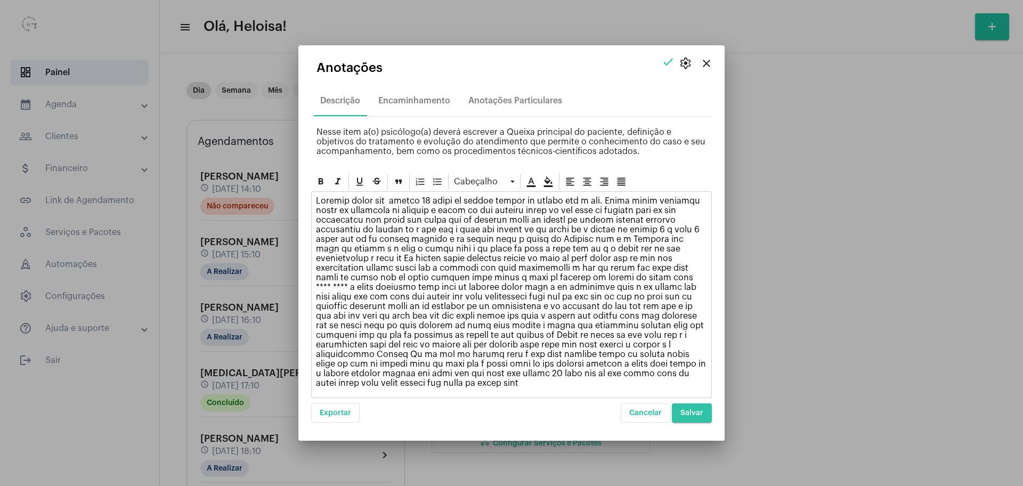
click at [694, 412] on span "Salvar" at bounding box center [691, 412] width 23 height 7
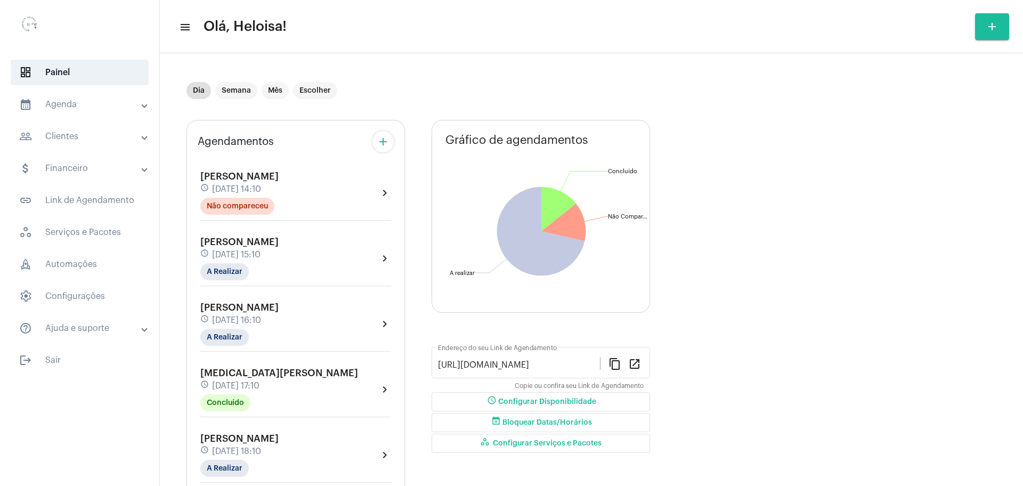
click at [211, 280] on div "[PERSON_NAME] schedule [DATE] 15:10 A Realizar chevron_right" at bounding box center [296, 261] width 196 height 55
click at [355, 253] on div "[PERSON_NAME] schedule [DATE] 15:10 A Realizar chevron_right" at bounding box center [295, 259] width 191 height 44
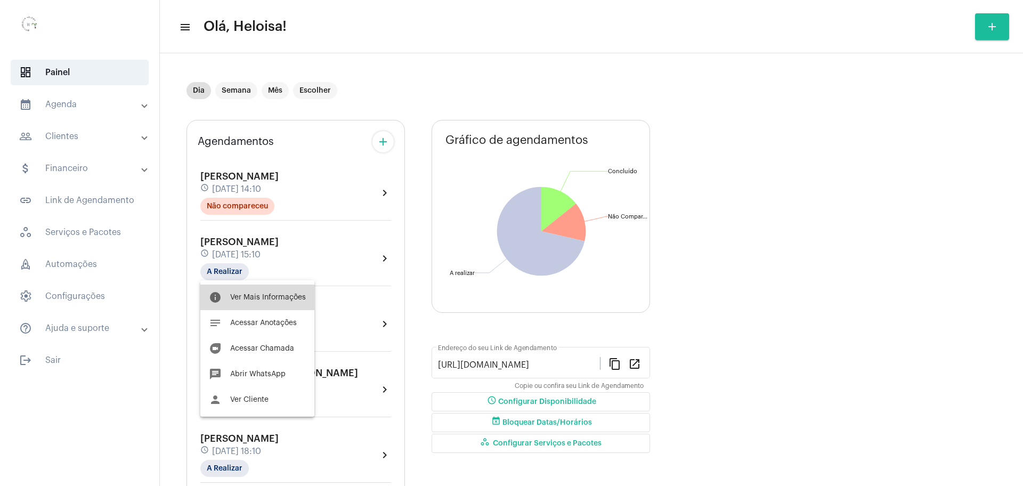
click at [282, 296] on span "Ver Mais Informações" at bounding box center [268, 297] width 76 height 7
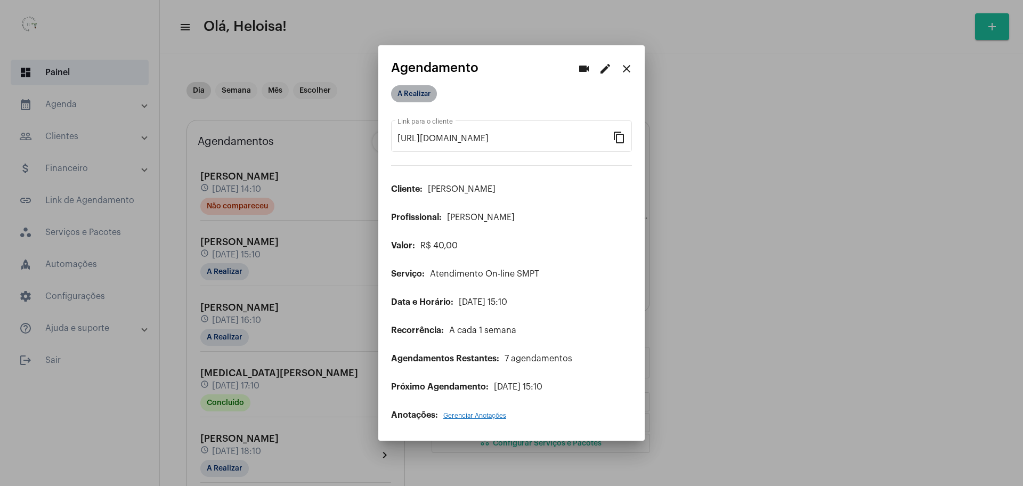
click at [412, 93] on mat-chip "A Realizar" at bounding box center [414, 93] width 46 height 17
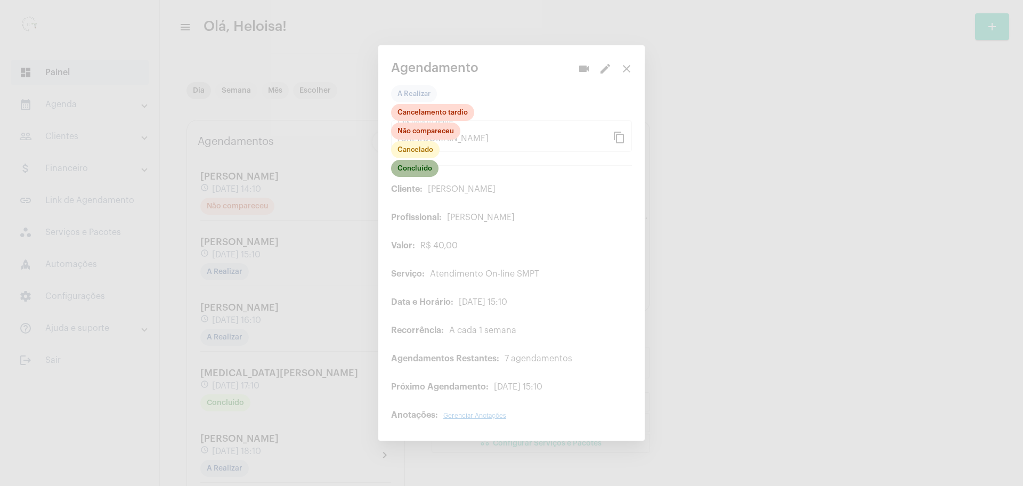
click at [414, 175] on mat-chip "Concluído" at bounding box center [414, 168] width 47 height 17
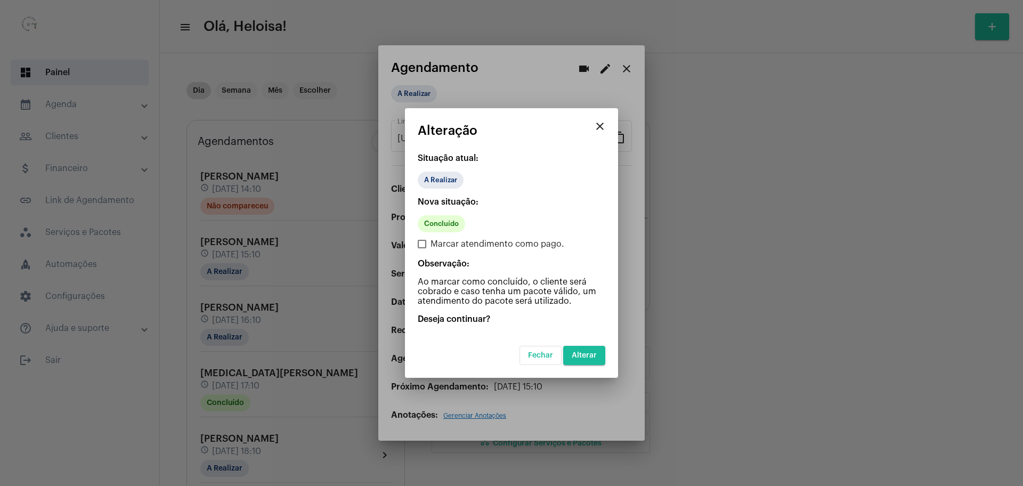
click at [570, 355] on button "Alterar" at bounding box center [584, 355] width 42 height 19
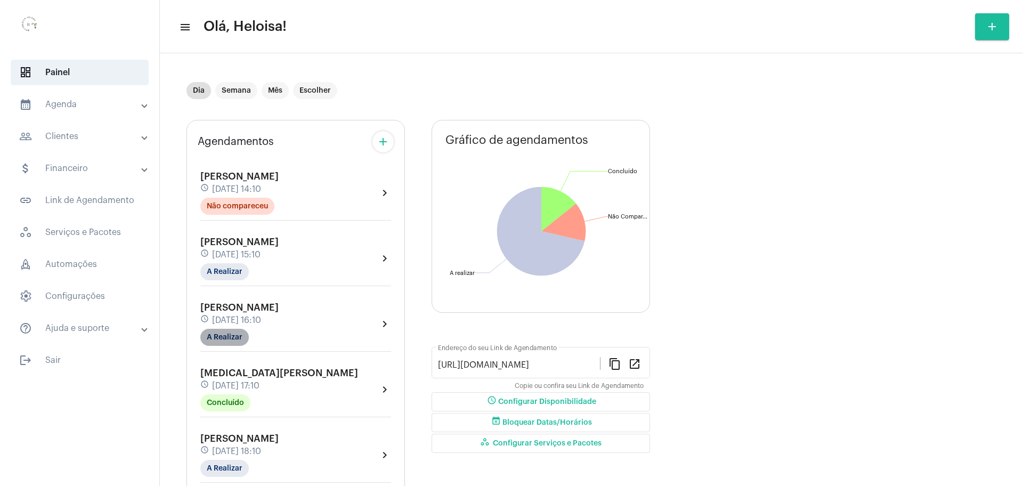
click at [226, 342] on mat-chip "A Realizar" at bounding box center [224, 337] width 48 height 17
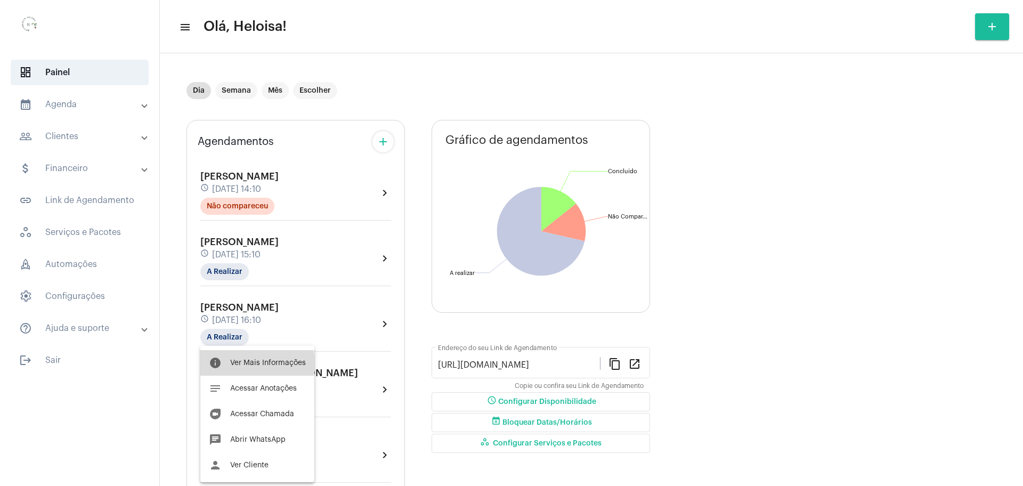
click at [240, 364] on span "Ver Mais Informações" at bounding box center [268, 362] width 76 height 7
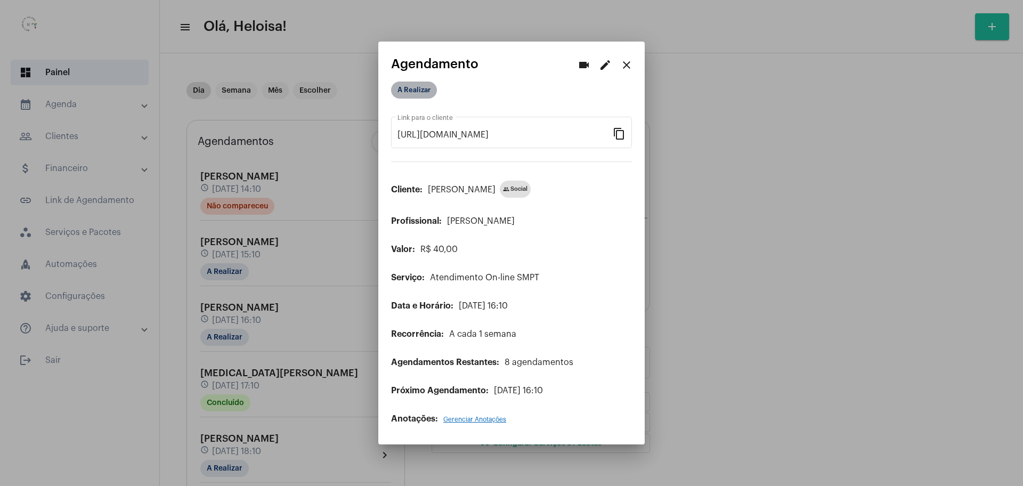
click at [410, 96] on mat-chip "A Realizar" at bounding box center [414, 90] width 46 height 17
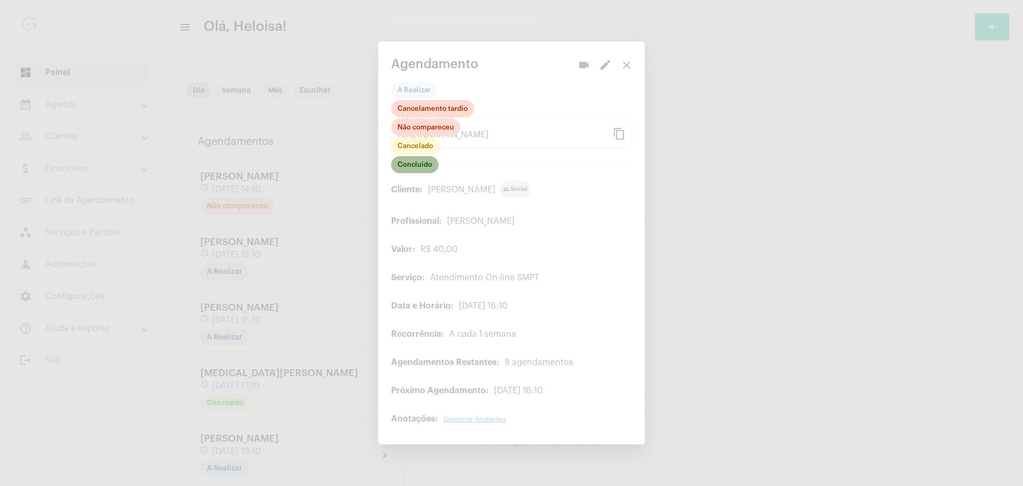
click at [415, 169] on mat-chip "Concluído" at bounding box center [414, 164] width 47 height 17
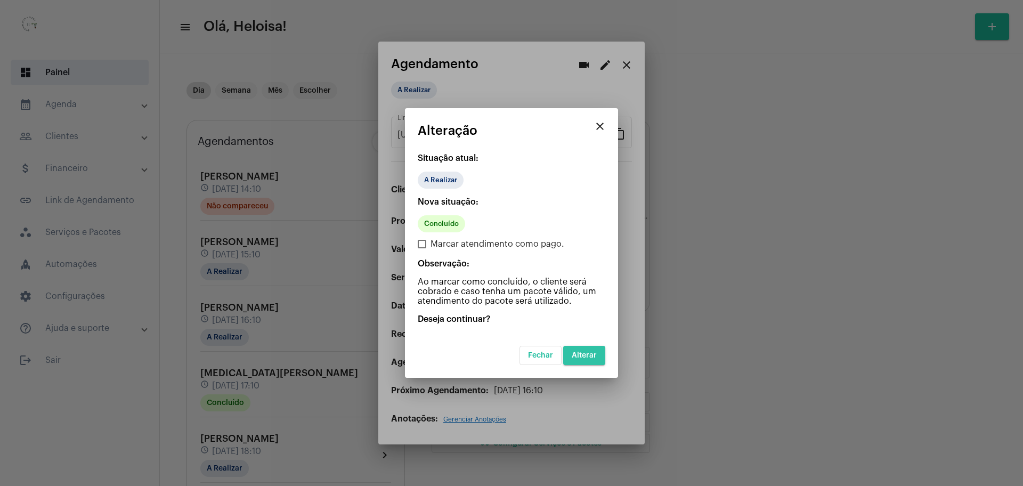
click at [576, 353] on span "Alterar" at bounding box center [584, 355] width 25 height 7
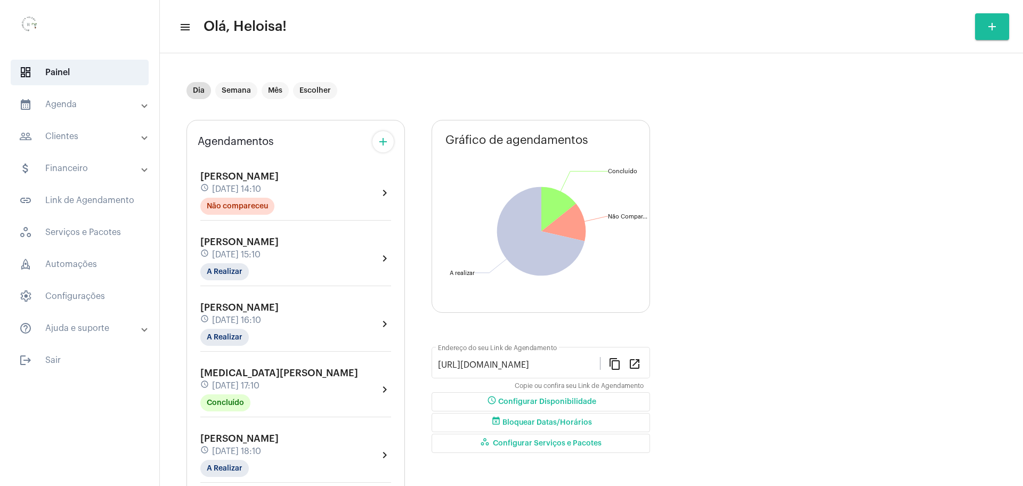
click at [258, 402] on div "Yasmin Soares schedule 28 de agosto às 17:10 Concluído" at bounding box center [279, 390] width 158 height 44
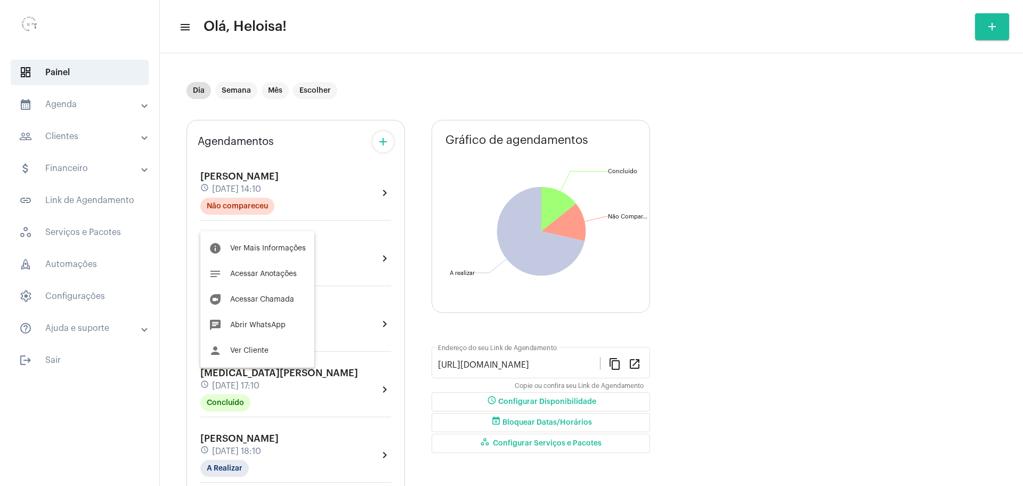
click at [259, 401] on div at bounding box center [511, 243] width 1023 height 486
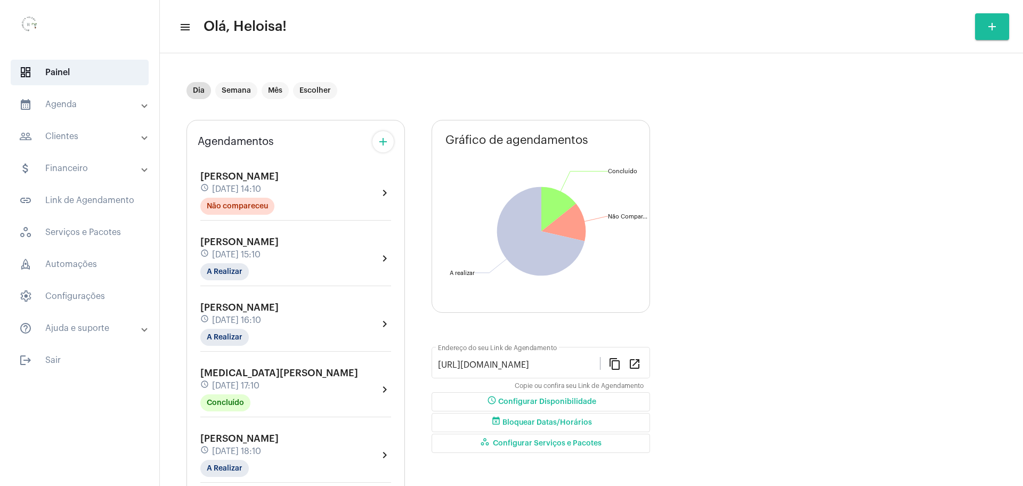
click at [259, 401] on div "Yasmin Soares schedule 28 de agosto às 17:10 Concluído" at bounding box center [279, 390] width 158 height 44
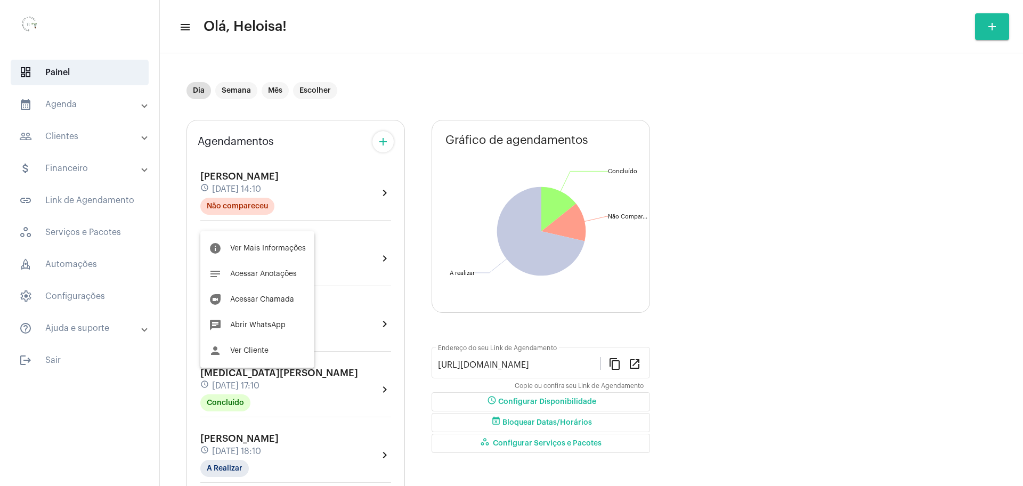
click at [259, 401] on div at bounding box center [511, 243] width 1023 height 486
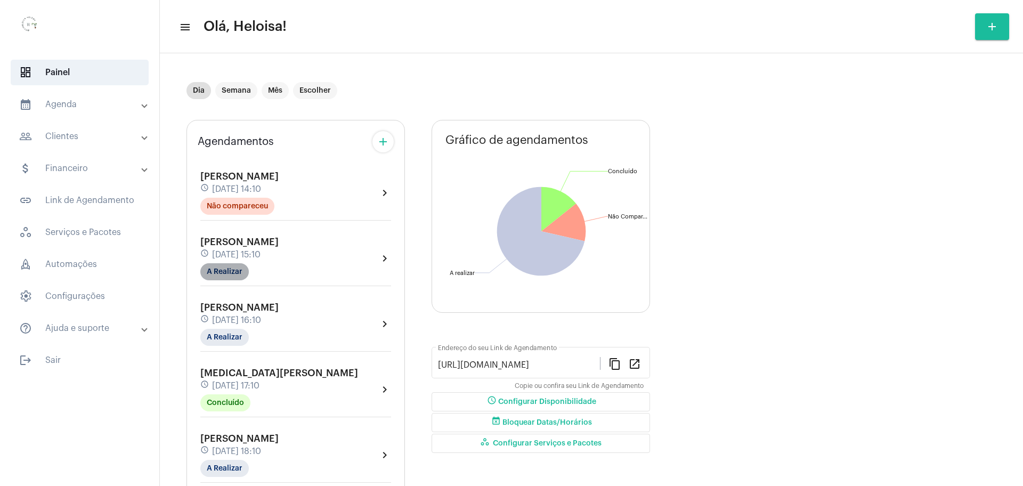
click at [235, 275] on mat-chip "A Realizar" at bounding box center [224, 271] width 48 height 17
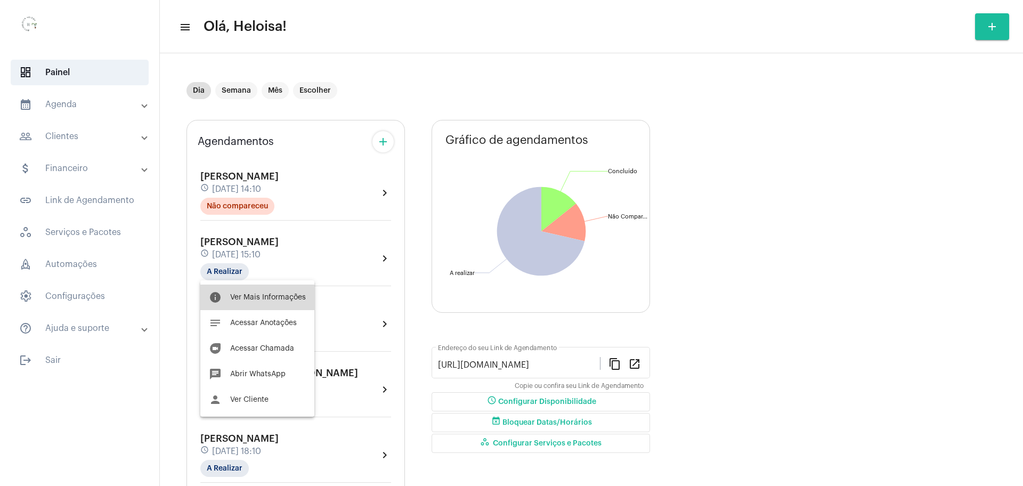
click at [259, 298] on span "Ver Mais Informações" at bounding box center [268, 297] width 76 height 7
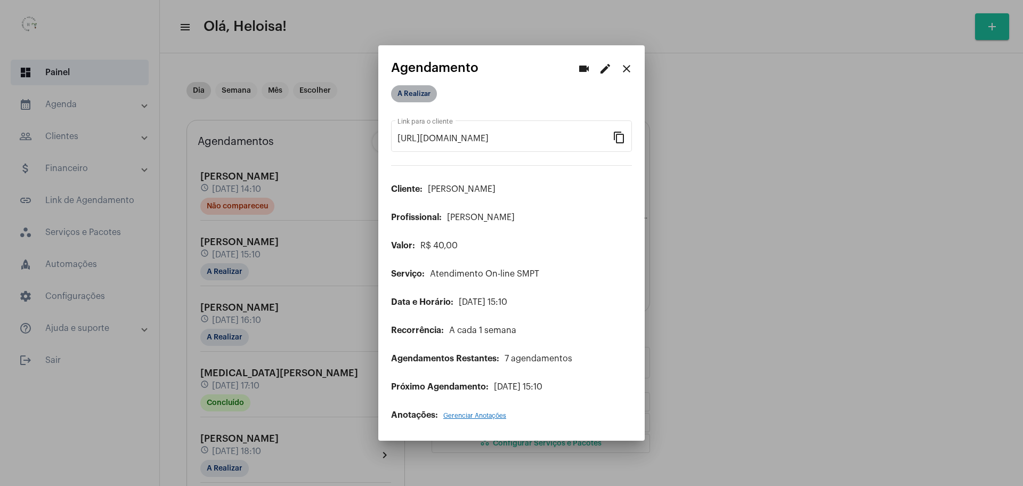
click at [405, 97] on mat-chip "A Realizar" at bounding box center [414, 93] width 46 height 17
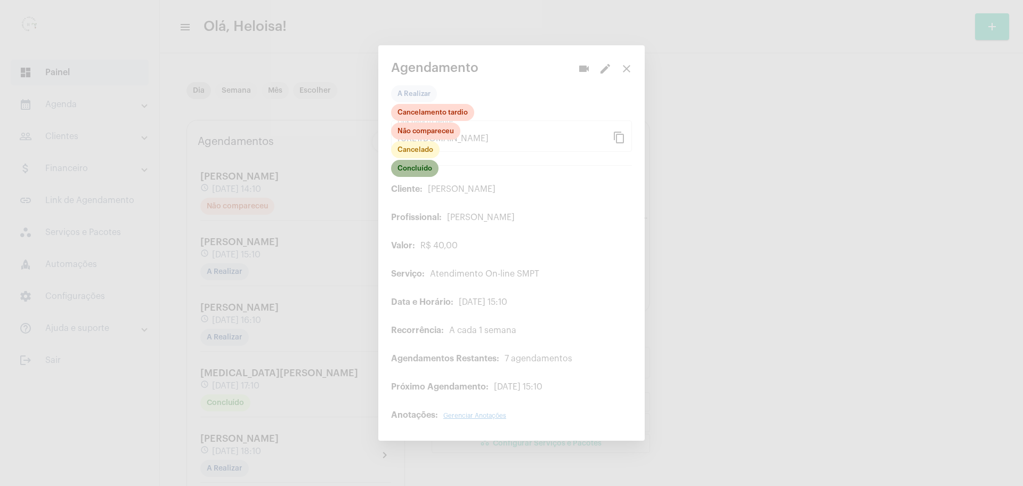
click at [425, 169] on mat-chip "Concluído" at bounding box center [414, 168] width 47 height 17
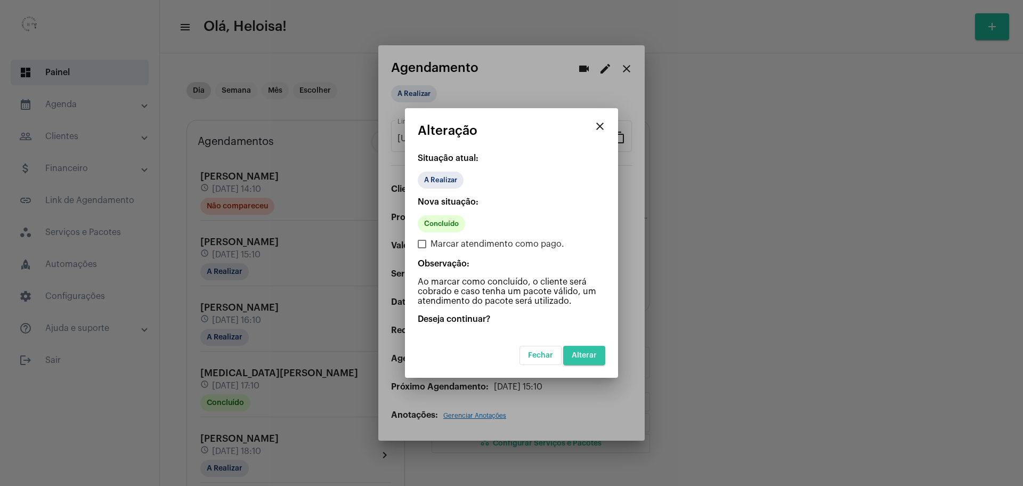
click at [579, 351] on button "Alterar" at bounding box center [584, 355] width 42 height 19
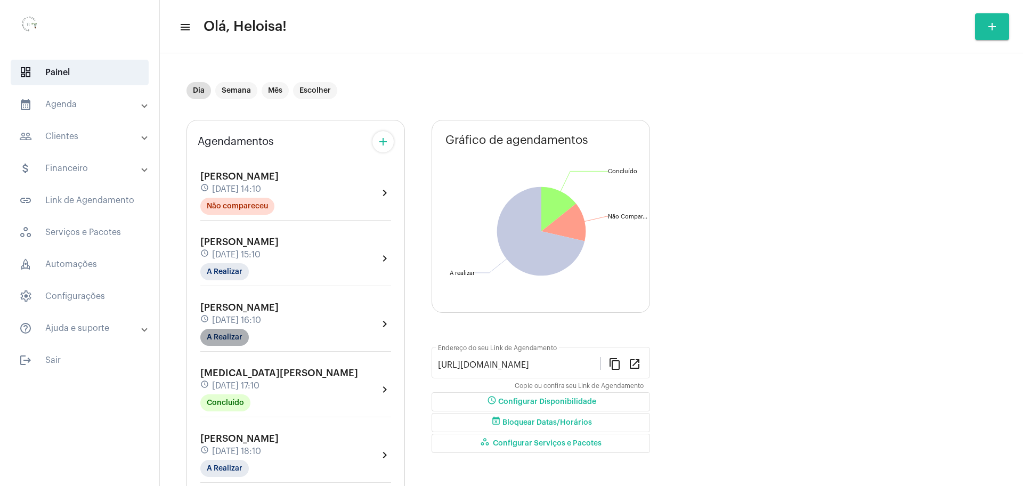
click at [231, 344] on mat-chip "A Realizar" at bounding box center [224, 337] width 48 height 17
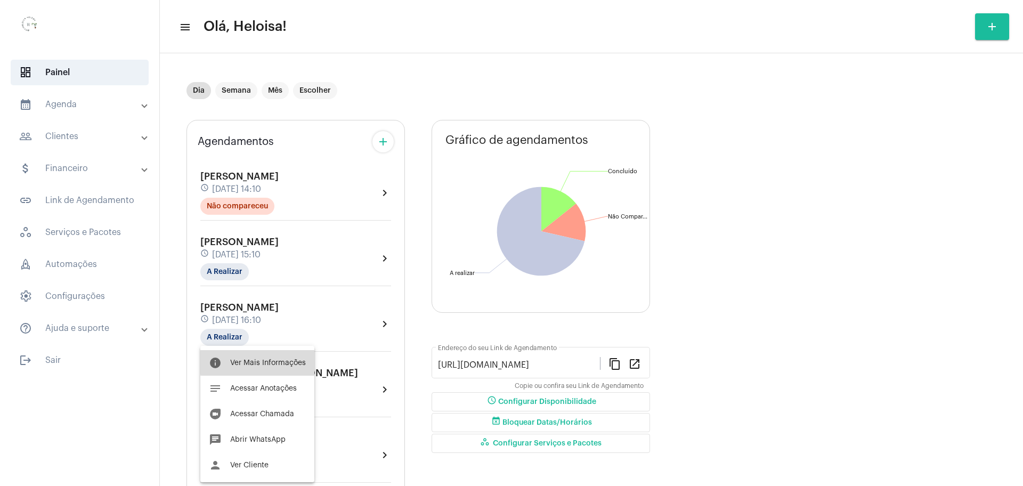
click at [283, 361] on span "Ver Mais Informações" at bounding box center [268, 362] width 76 height 7
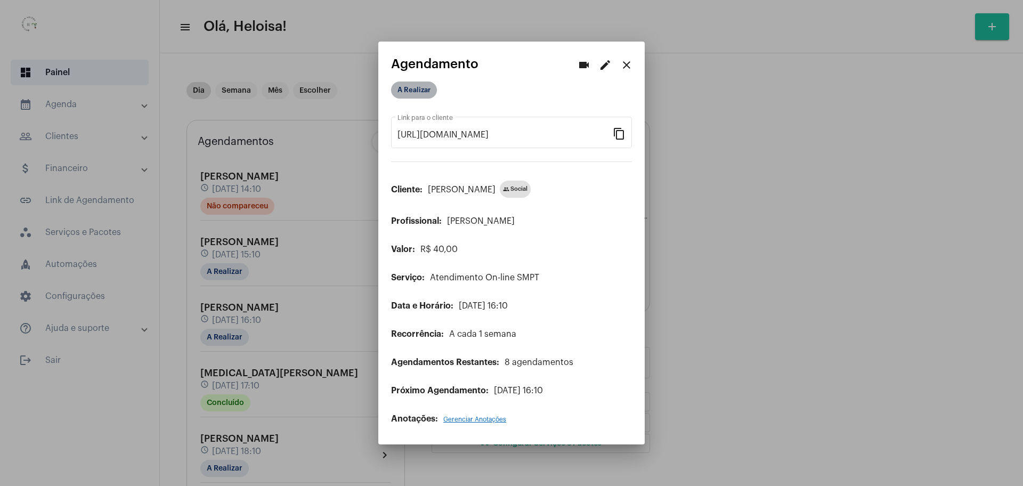
click at [415, 96] on mat-chip "A Realizar" at bounding box center [414, 90] width 46 height 17
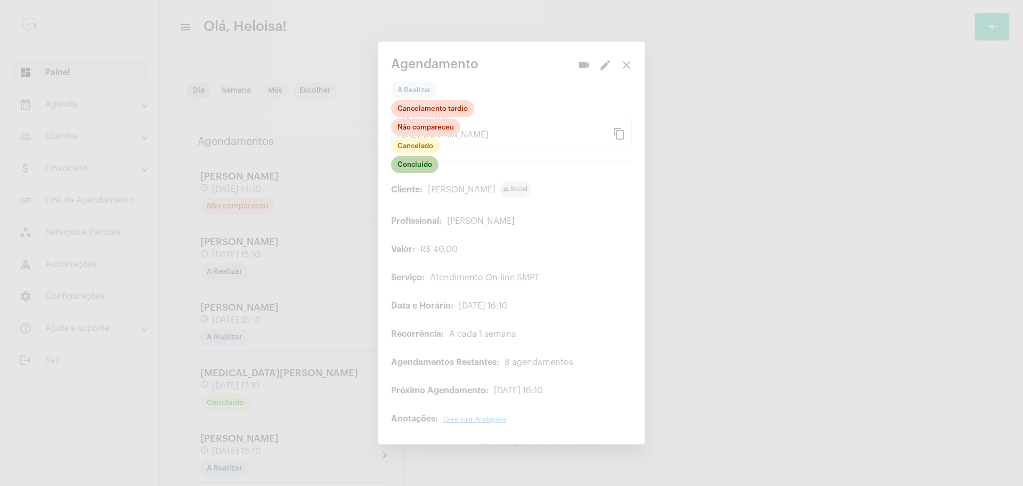
click at [425, 166] on mat-chip "Concluído" at bounding box center [414, 164] width 47 height 17
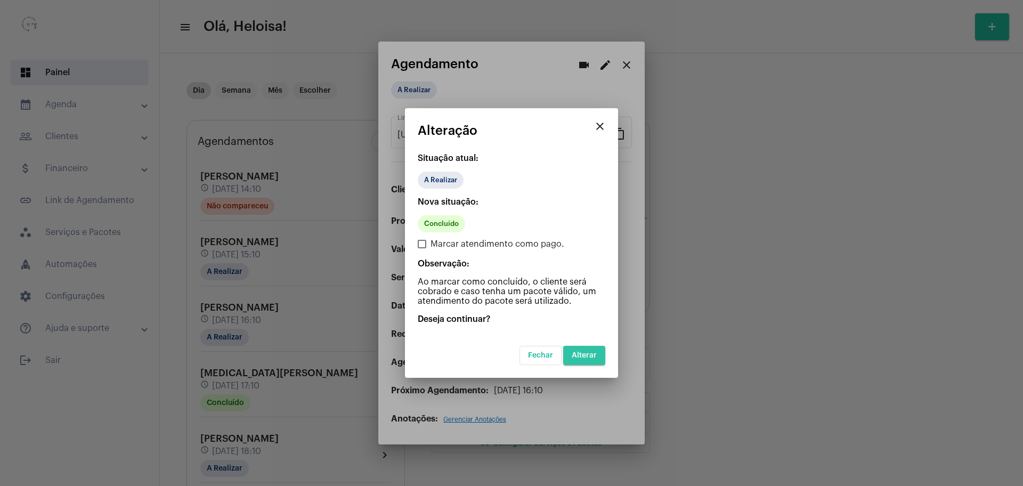
click at [591, 348] on button "Alterar" at bounding box center [584, 355] width 42 height 19
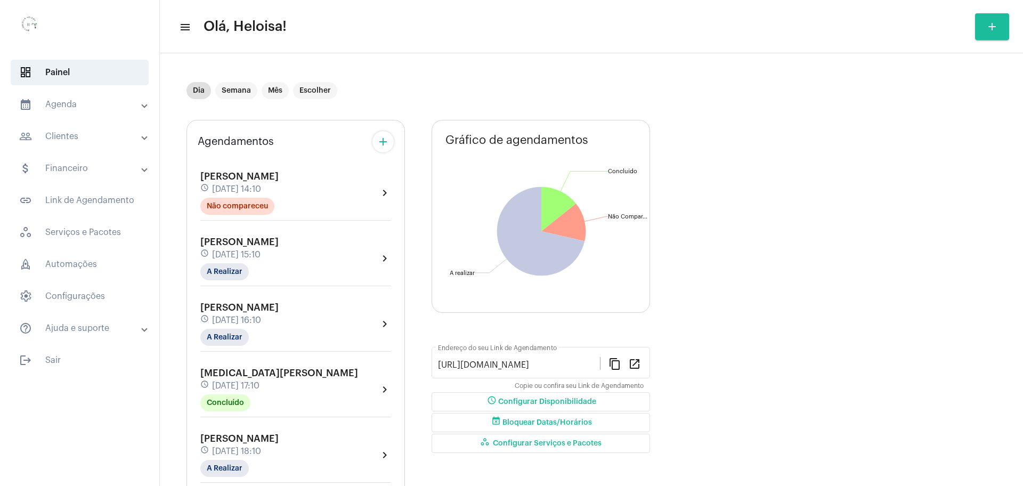
click at [579, 328] on div "Gráfico de agendamentos Não há agendamentos Concluído Concluído Não Compareceu …" at bounding box center [541, 373] width 218 height 507
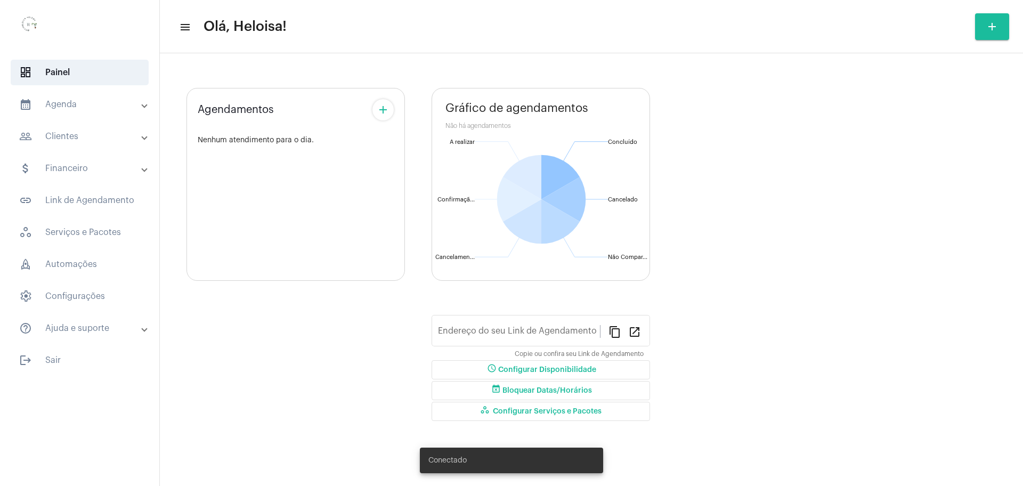
type input "[URL][DOMAIN_NAME]"
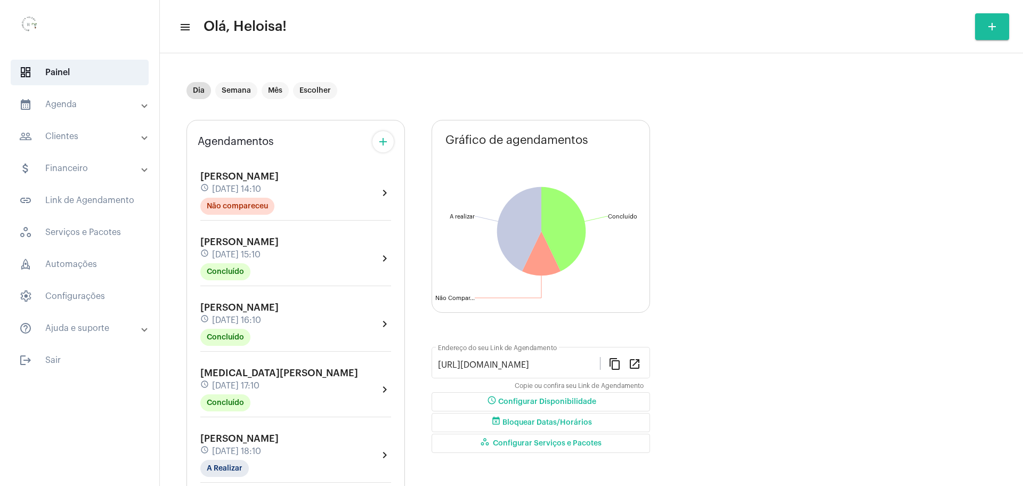
click at [853, 342] on div "Agendamentos add [PERSON_NAME] schedule [DATE] 14:10 Não compareceu chevron_rig…" at bounding box center [592, 369] width 810 height 515
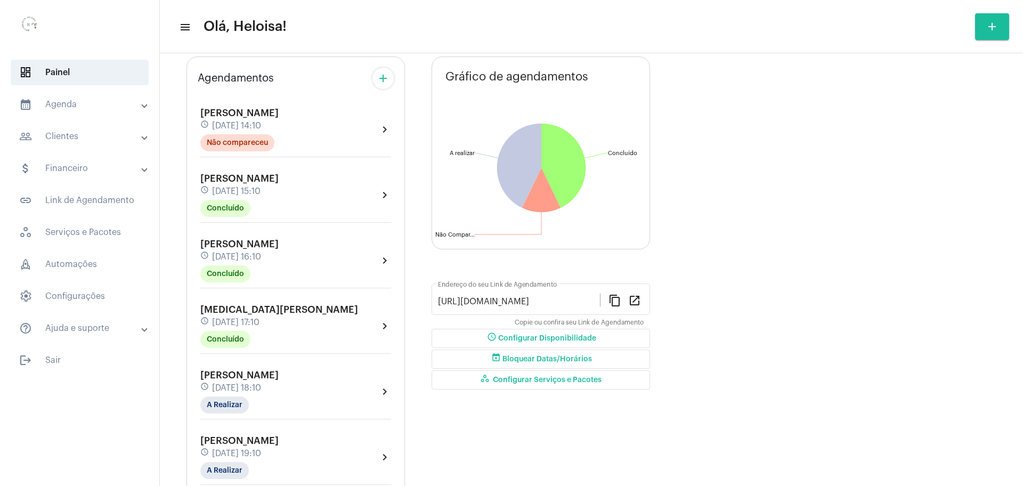
scroll to position [133, 0]
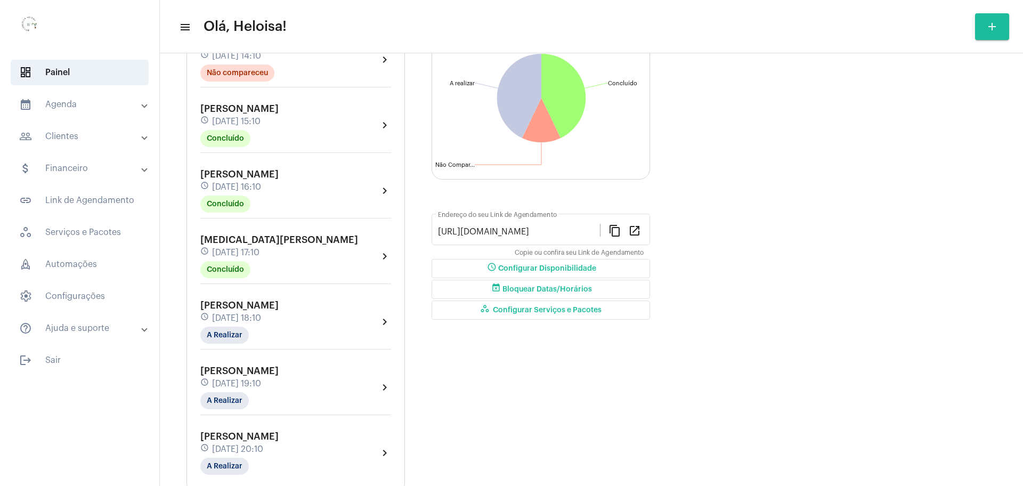
click at [228, 309] on span "[PERSON_NAME]" at bounding box center [239, 306] width 78 height 10
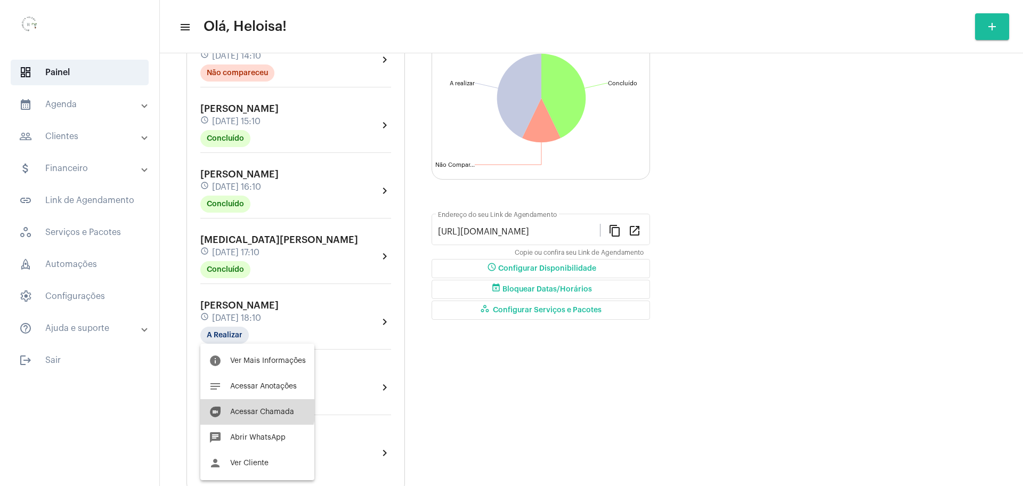
click at [251, 407] on button "duo [PERSON_NAME]" at bounding box center [257, 412] width 114 height 26
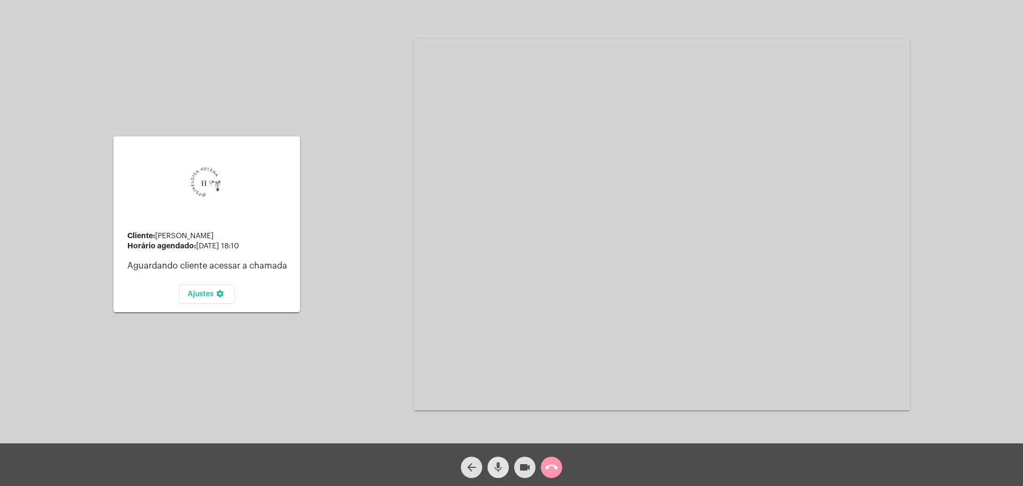
click at [495, 467] on mat-icon "mic" at bounding box center [498, 467] width 13 height 13
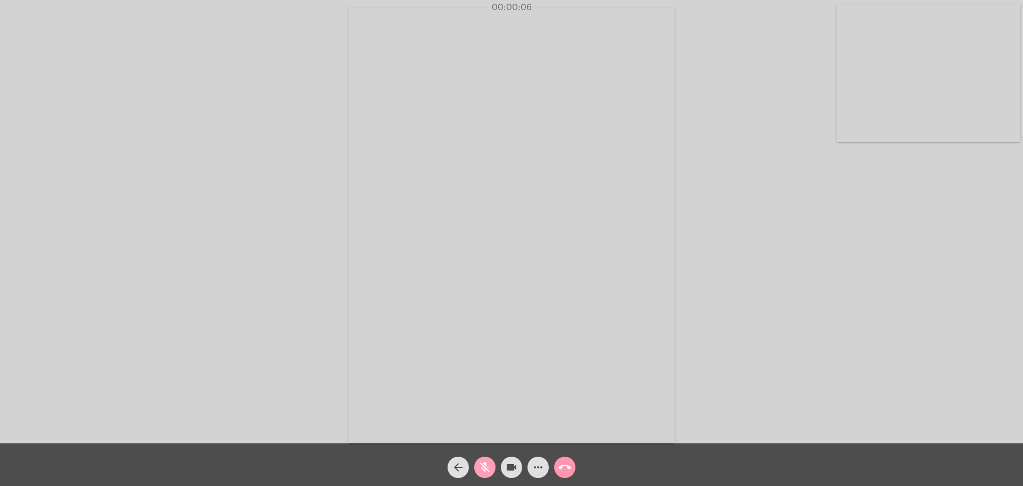
click at [492, 468] on button "mic_off" at bounding box center [484, 467] width 21 height 21
click at [485, 287] on video at bounding box center [511, 225] width 326 height 435
click at [343, 200] on video at bounding box center [230, 224] width 326 height 435
click at [655, 206] on video at bounding box center [511, 225] width 326 height 435
click at [325, 239] on video at bounding box center [230, 224] width 326 height 435
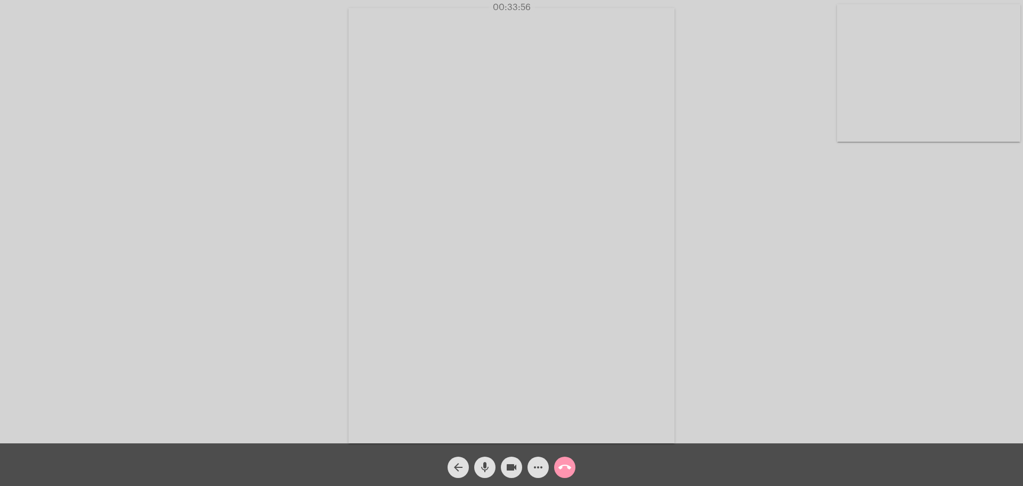
click at [675, 162] on div "Acessando Câmera e Microfone..." at bounding box center [511, 224] width 1021 height 443
click at [479, 468] on mat-icon "mic" at bounding box center [485, 467] width 13 height 13
click at [479, 468] on mat-icon "mic_off" at bounding box center [485, 467] width 13 height 13
click at [537, 472] on mat-icon "more_horiz" at bounding box center [538, 467] width 13 height 13
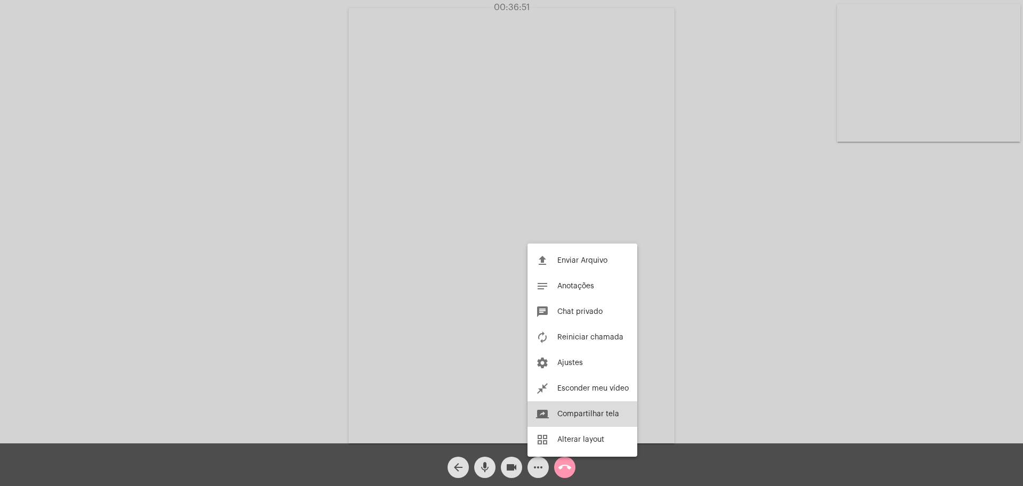
click at [583, 417] on span "Compartilhar tela" at bounding box center [588, 413] width 62 height 7
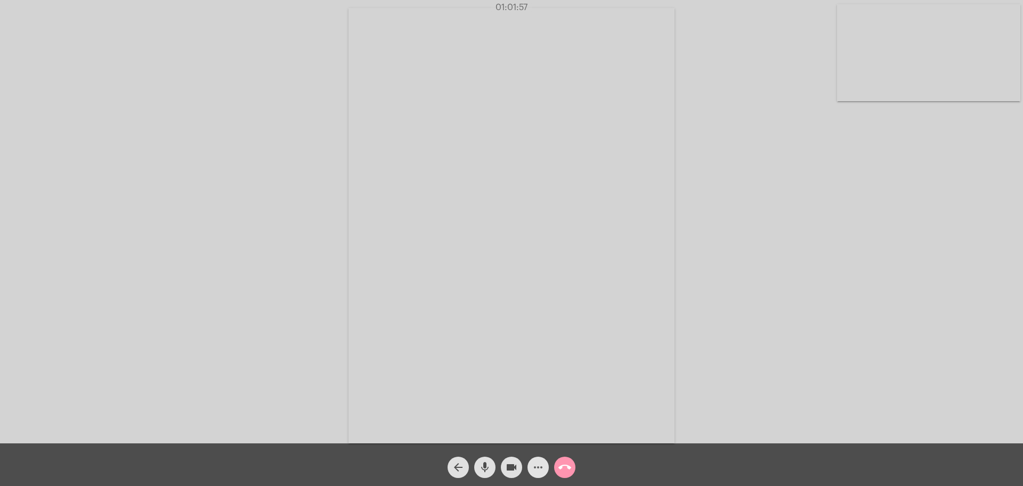
click at [534, 462] on mat-icon "more_horiz" at bounding box center [538, 467] width 13 height 13
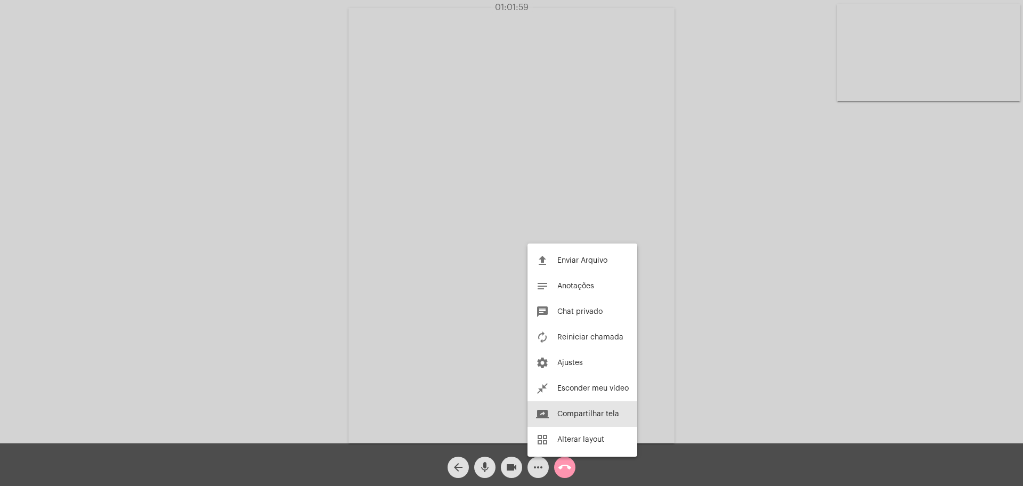
click at [591, 414] on span "Compartilhar tela" at bounding box center [588, 413] width 62 height 7
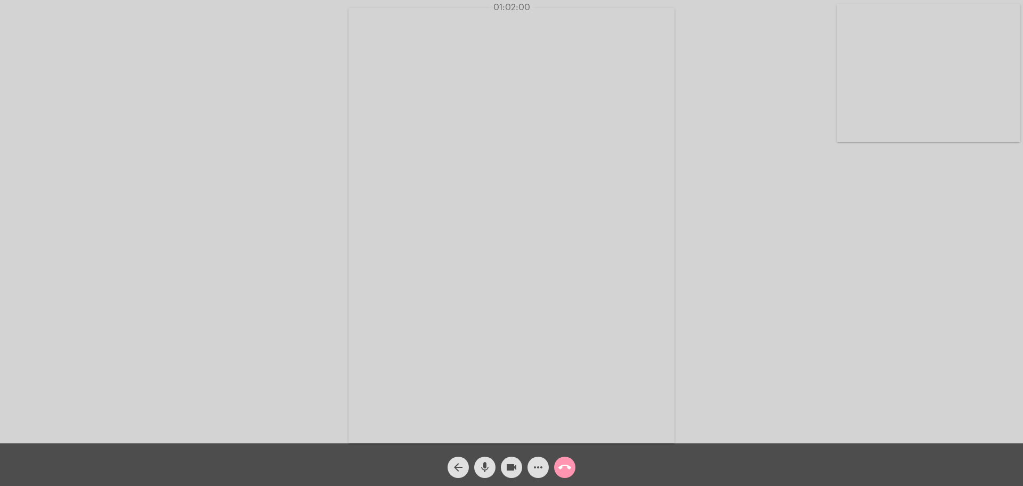
click at [537, 464] on mat-icon "more_horiz" at bounding box center [538, 467] width 13 height 13
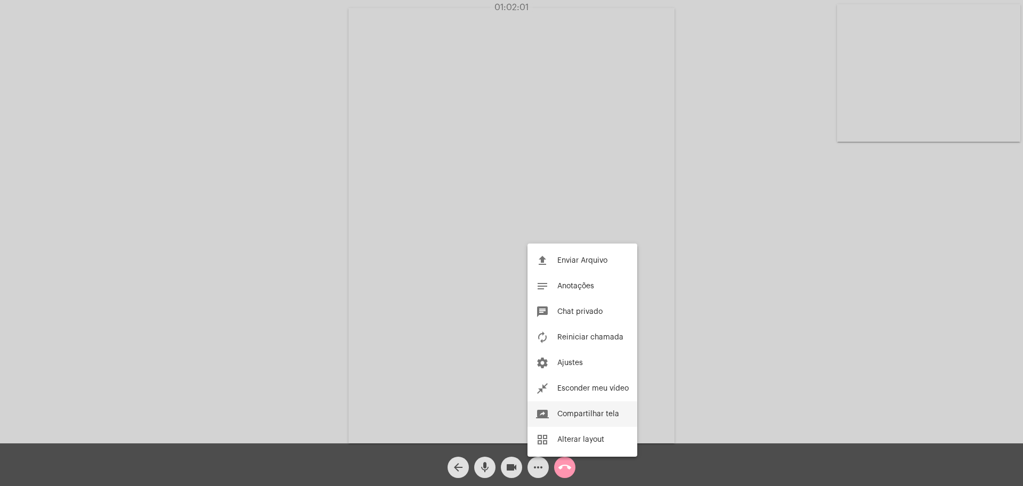
click at [572, 415] on span "Compartilhar tela" at bounding box center [588, 413] width 62 height 7
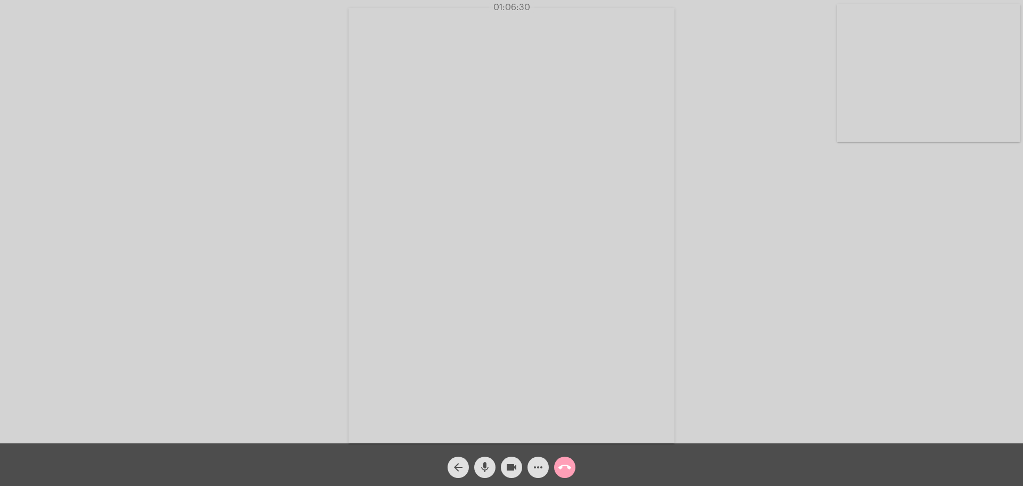
click at [567, 471] on mat-icon "call_end" at bounding box center [564, 467] width 13 height 13
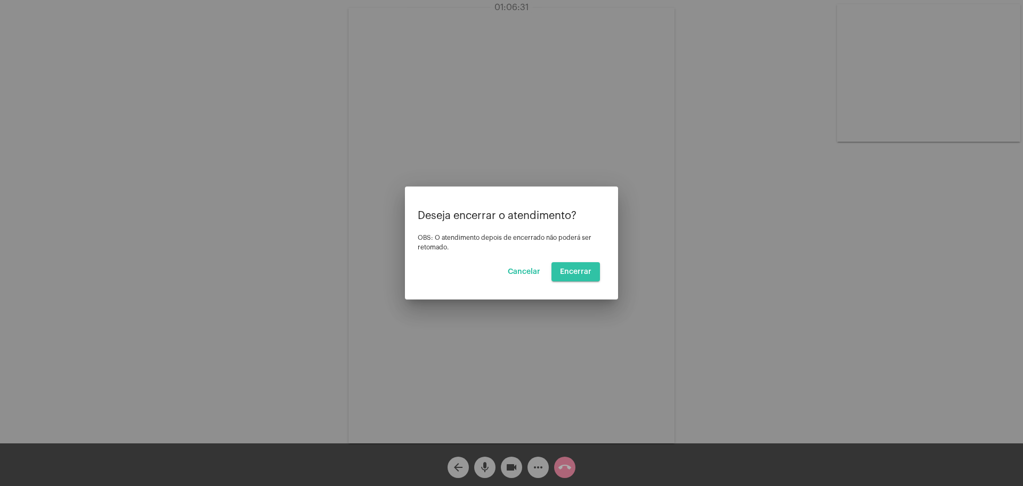
click at [573, 263] on button "Encerrar" at bounding box center [576, 271] width 48 height 19
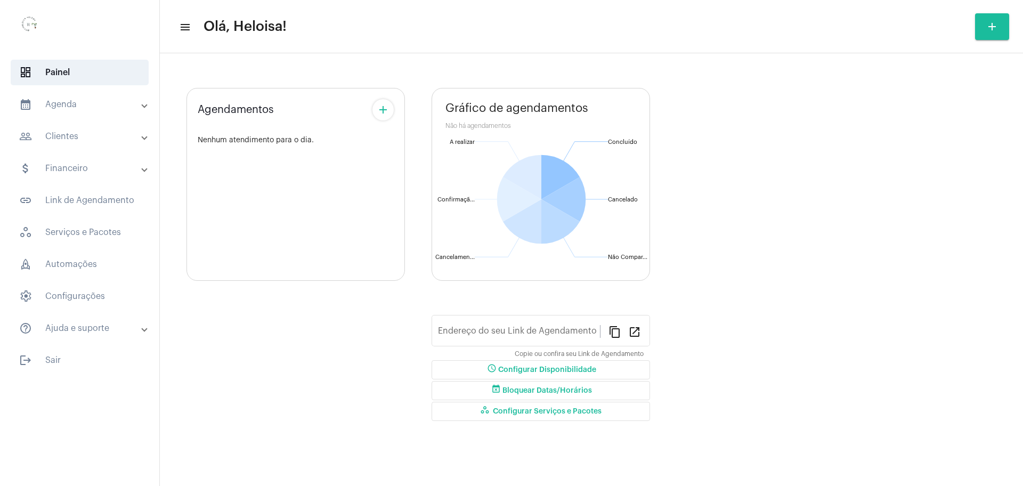
type input "[URL][DOMAIN_NAME]"
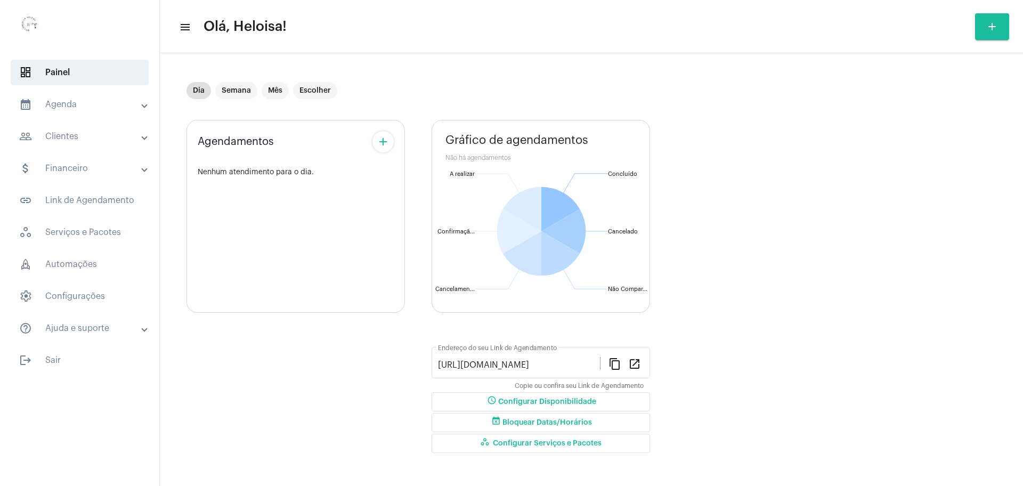
scroll to position [6, 0]
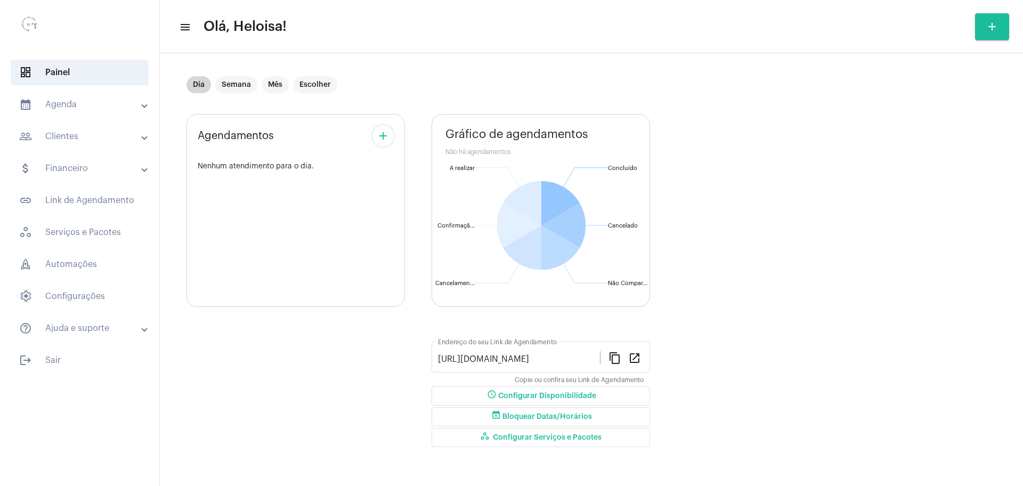
click at [201, 88] on mat-chip "Dia" at bounding box center [199, 84] width 25 height 17
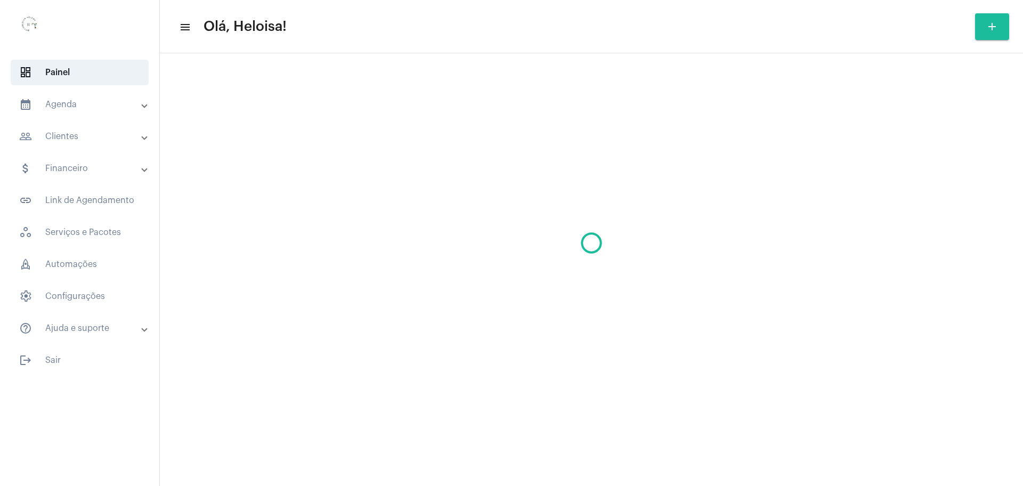
scroll to position [0, 0]
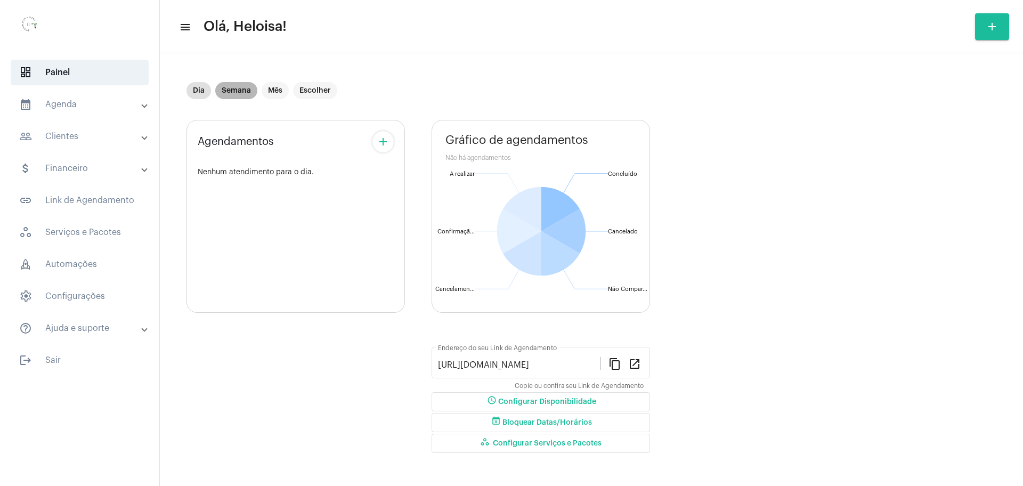
click at [228, 89] on mat-chip "Semana" at bounding box center [236, 90] width 42 height 17
click at [198, 98] on mat-chip "Dia" at bounding box center [199, 90] width 25 height 17
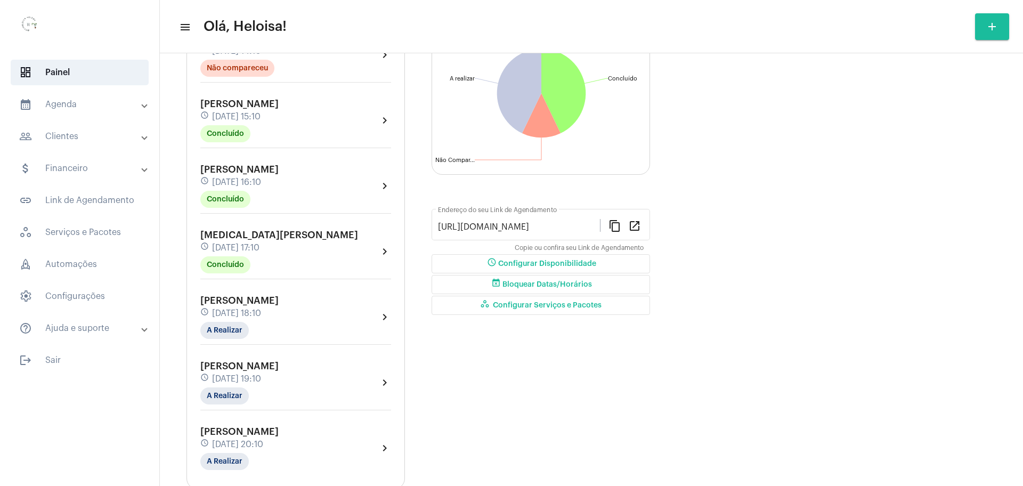
scroll to position [168, 0]
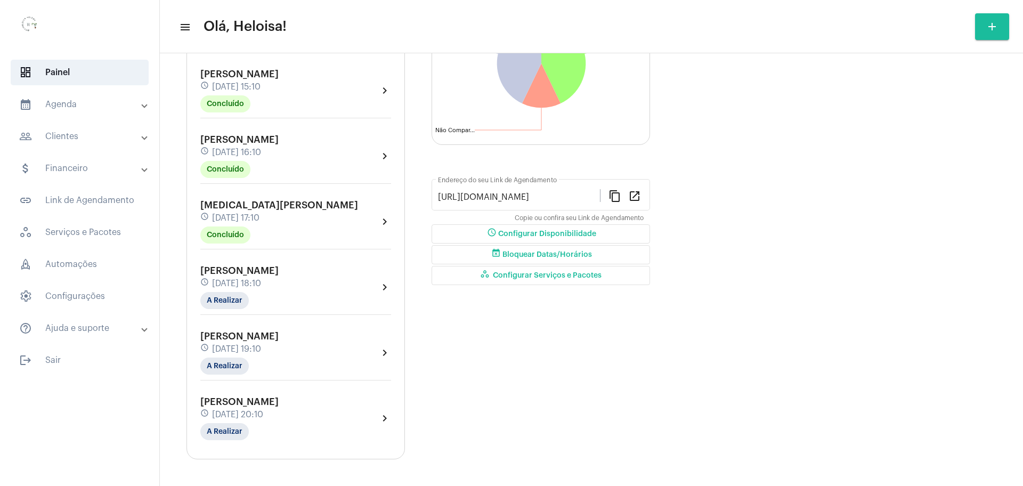
click at [255, 353] on span "[DATE] 19:10" at bounding box center [236, 349] width 49 height 10
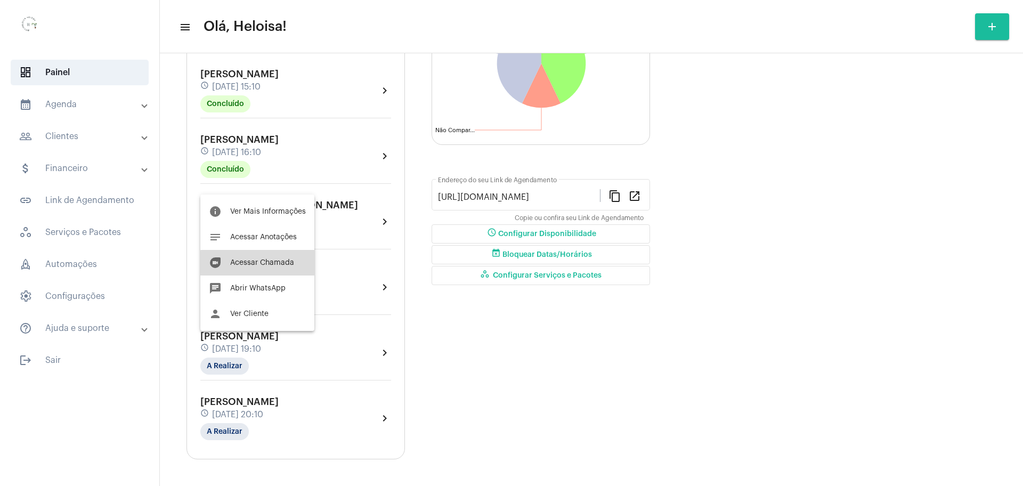
click at [270, 263] on span "Acessar Chamada" at bounding box center [262, 262] width 64 height 7
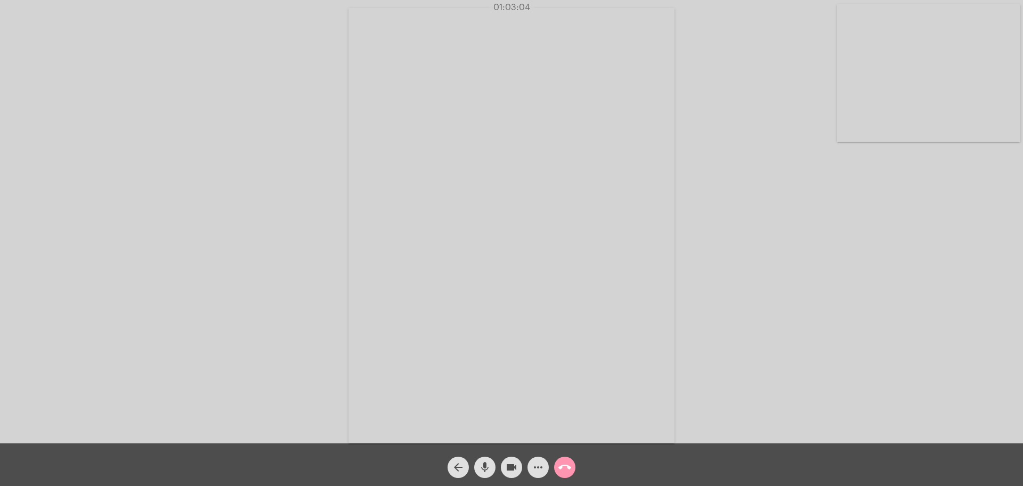
click at [755, 263] on div "Acessando Câmera e Microfone..." at bounding box center [511, 224] width 1021 height 443
click at [568, 471] on mat-icon "call_end" at bounding box center [564, 467] width 13 height 13
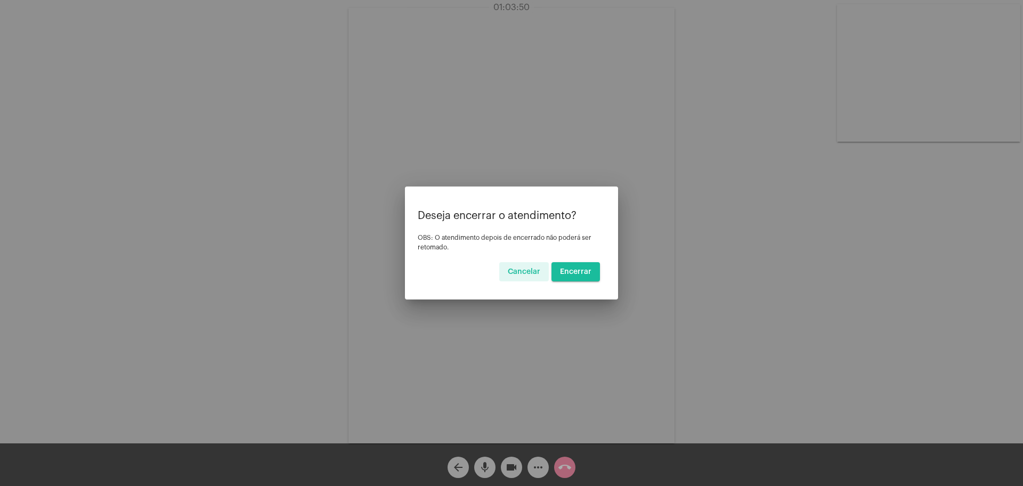
click at [577, 271] on span "Encerrar" at bounding box center [575, 271] width 31 height 7
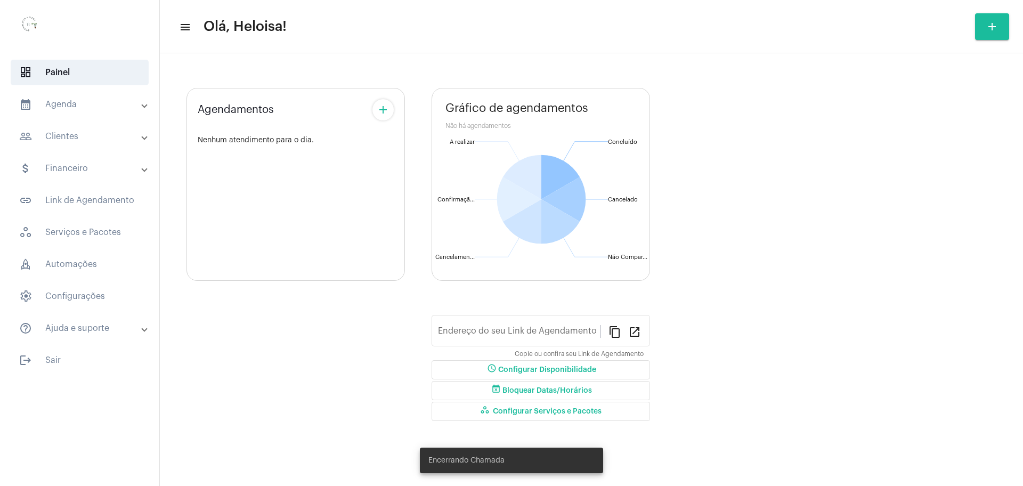
type input "[URL][DOMAIN_NAME]"
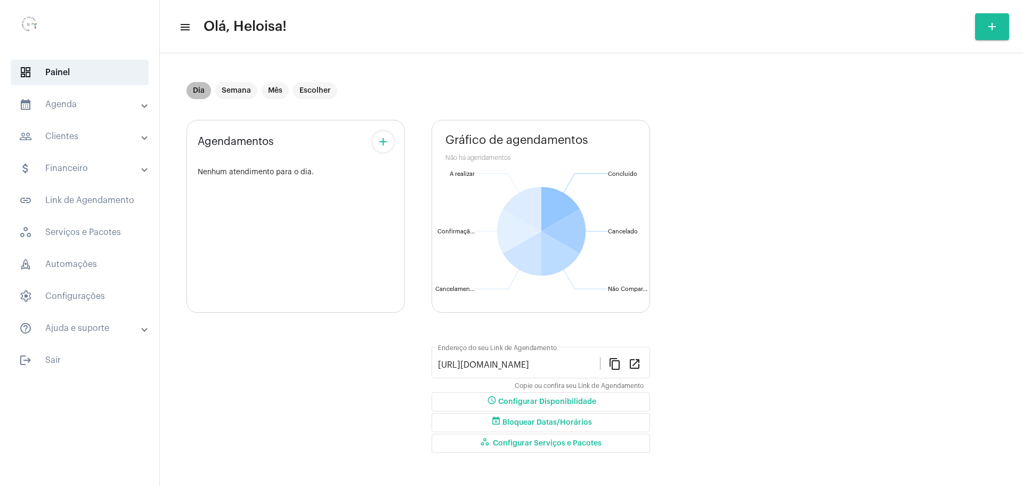
click at [190, 97] on mat-chip "Dia" at bounding box center [199, 90] width 25 height 17
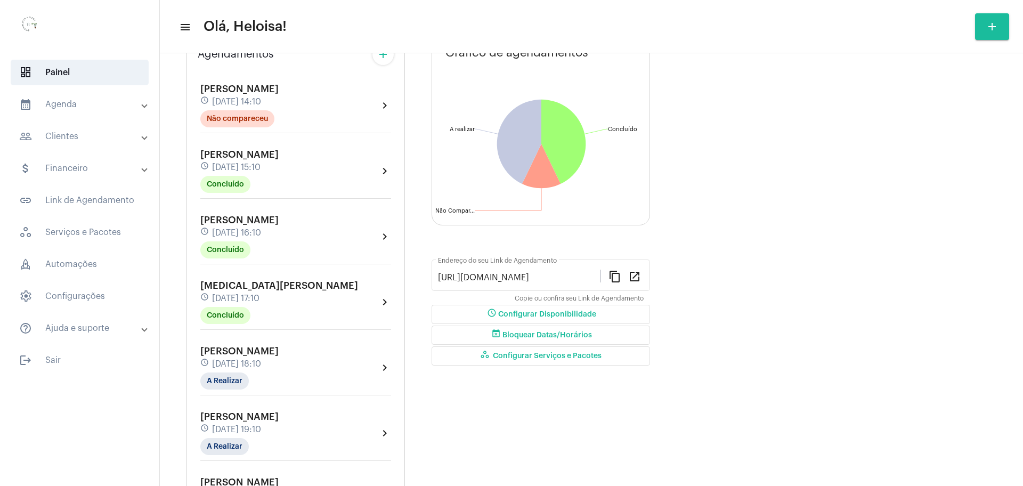
scroll to position [168, 0]
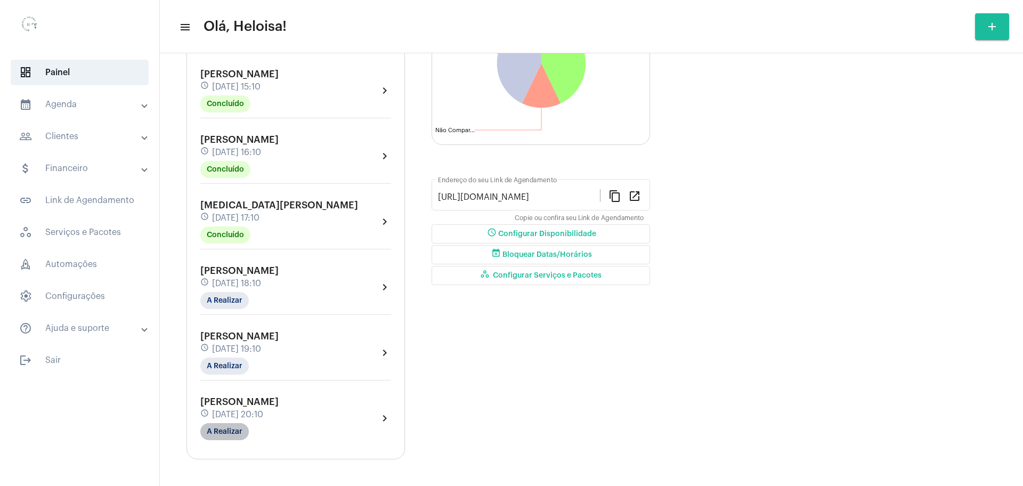
click at [228, 435] on mat-chip "A Realizar" at bounding box center [224, 431] width 48 height 17
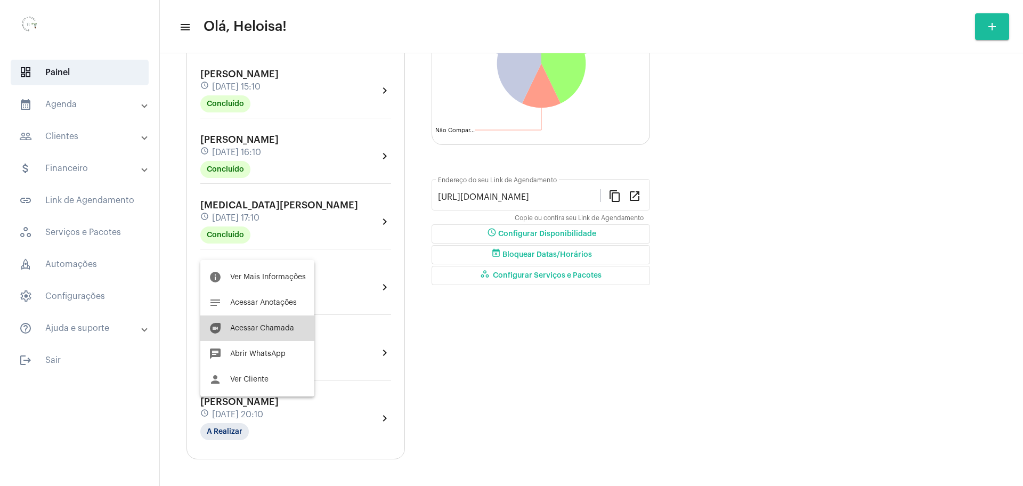
click at [257, 322] on button "duo [PERSON_NAME]" at bounding box center [257, 328] width 114 height 26
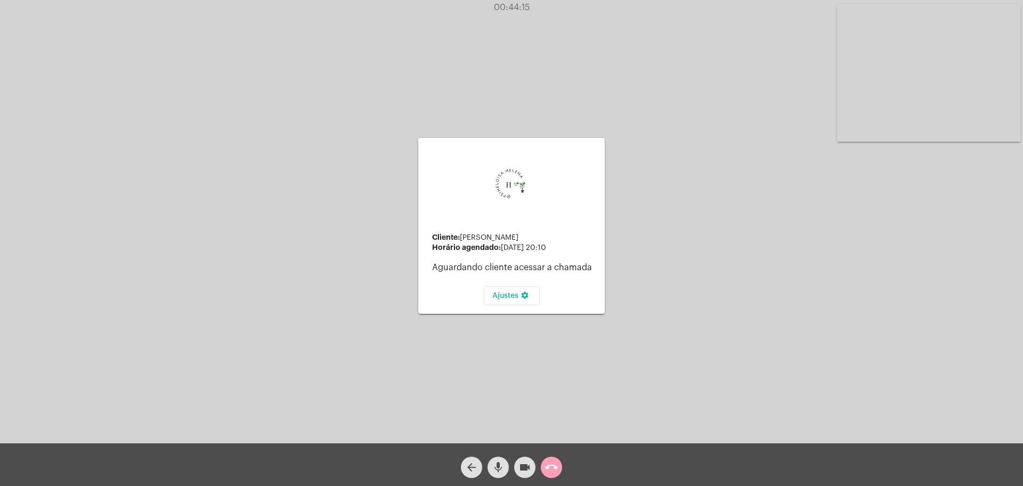
click at [550, 469] on mat-icon "call_end" at bounding box center [551, 467] width 13 height 13
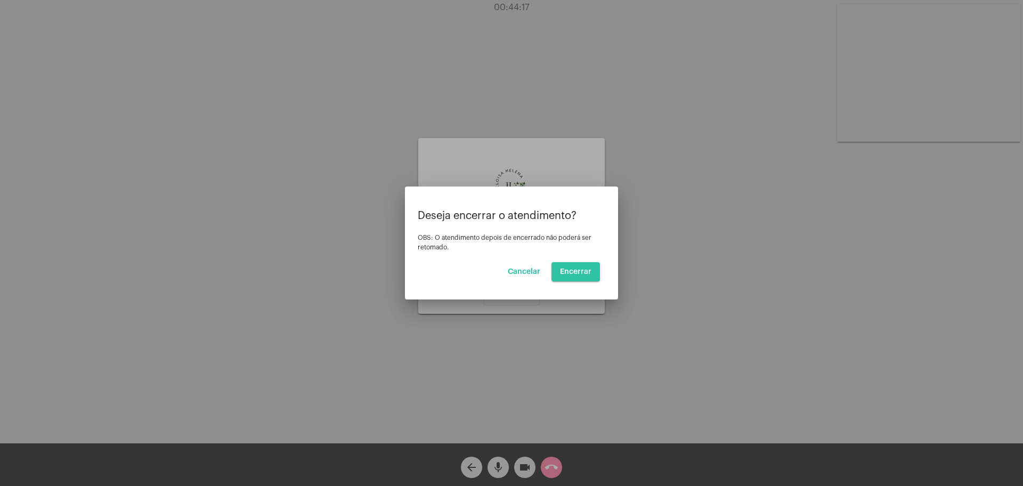
click at [586, 267] on button "Encerrar" at bounding box center [576, 271] width 48 height 19
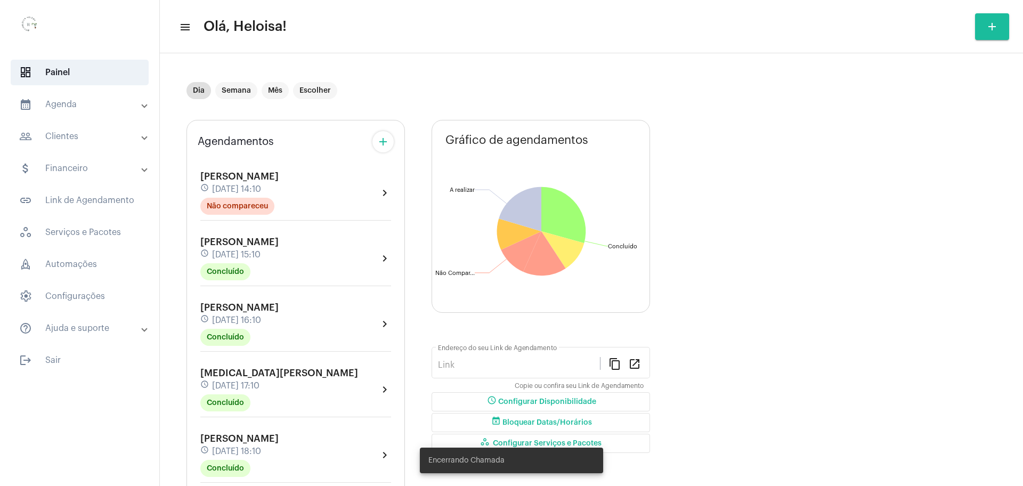
type input "[URL][DOMAIN_NAME]"
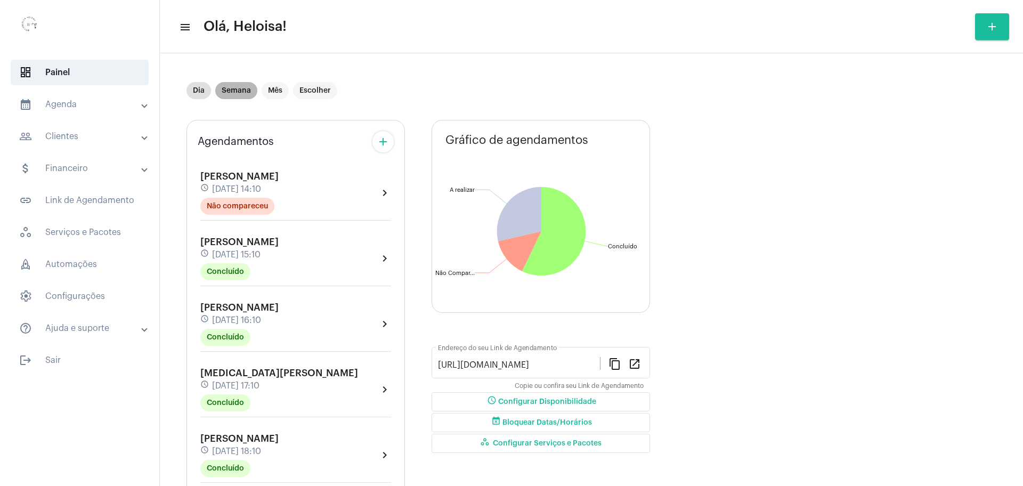
click at [240, 95] on mat-chip "Semana" at bounding box center [236, 90] width 42 height 17
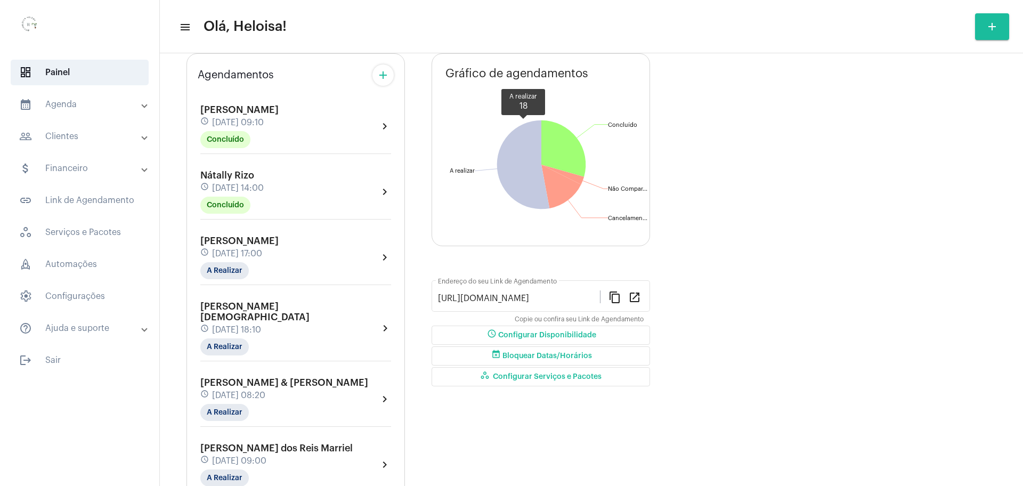
scroll to position [200, 0]
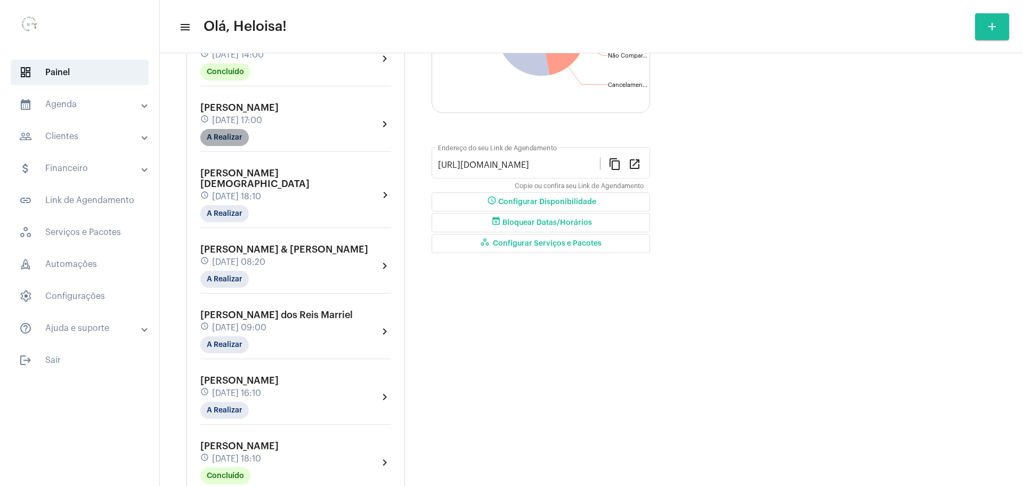
click at [231, 136] on mat-chip "A Realizar" at bounding box center [224, 137] width 48 height 17
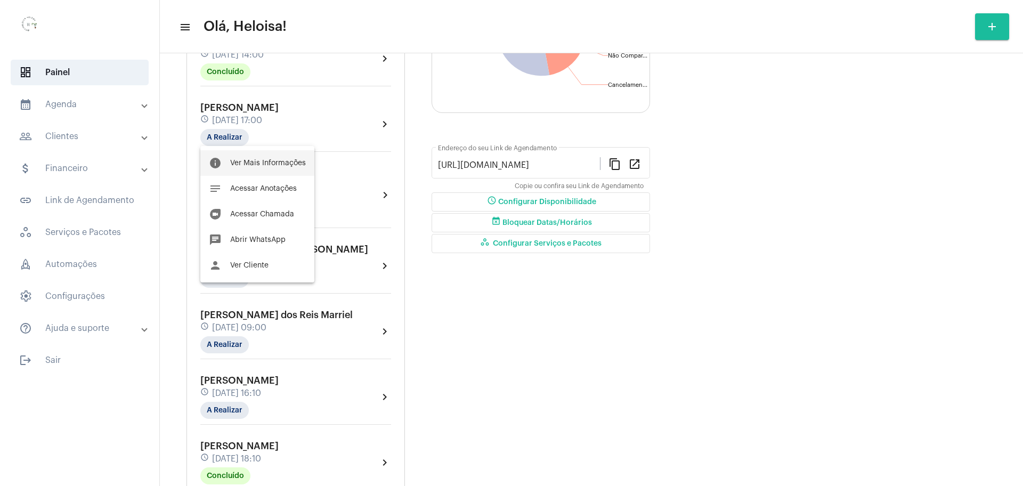
click at [245, 163] on span "Ver Mais Informações" at bounding box center [268, 162] width 76 height 7
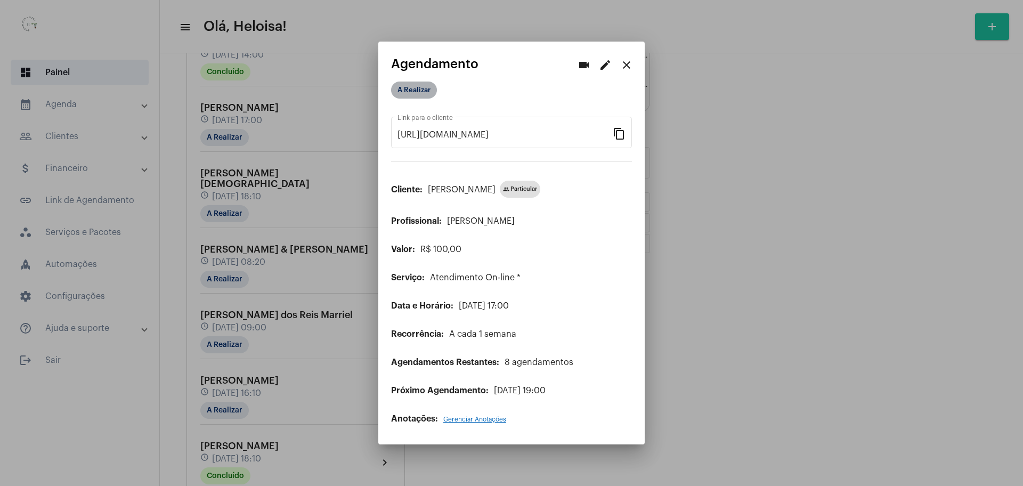
click at [415, 93] on mat-chip "A Realizar" at bounding box center [414, 90] width 46 height 17
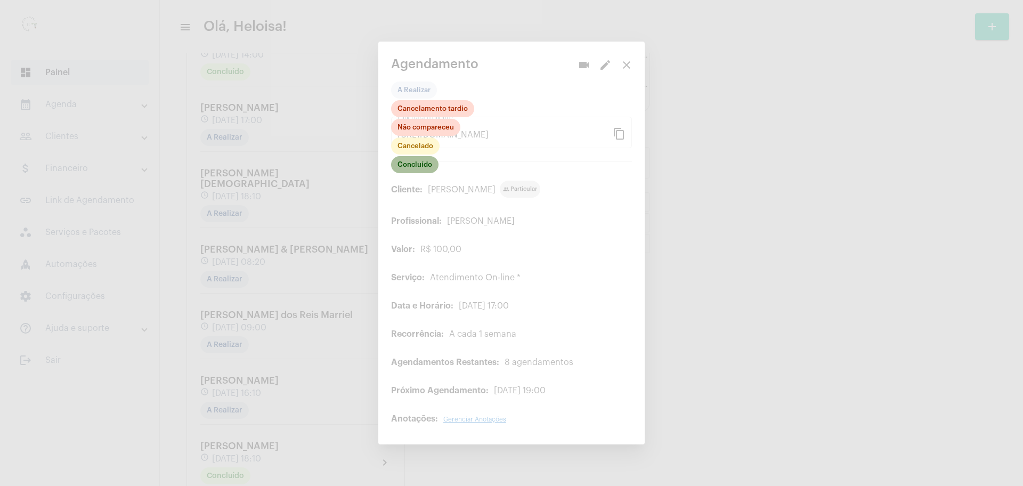
click at [404, 169] on mat-chip "Concluído" at bounding box center [414, 164] width 47 height 17
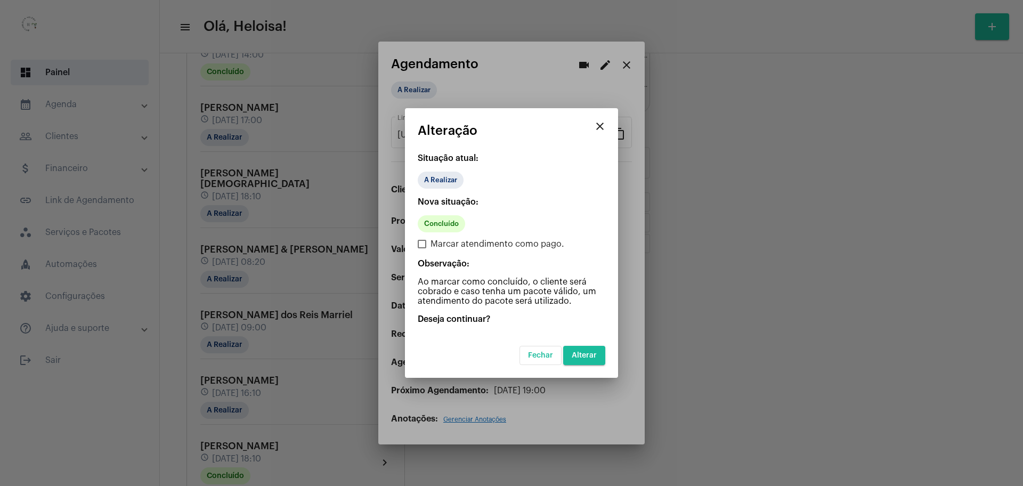
click at [611, 355] on mat-dialog-container "close Alteração Situação atual: A Realizar Nova situação: Concluído Marcar aten…" at bounding box center [511, 243] width 213 height 270
click at [583, 352] on span "Alterar" at bounding box center [584, 355] width 25 height 7
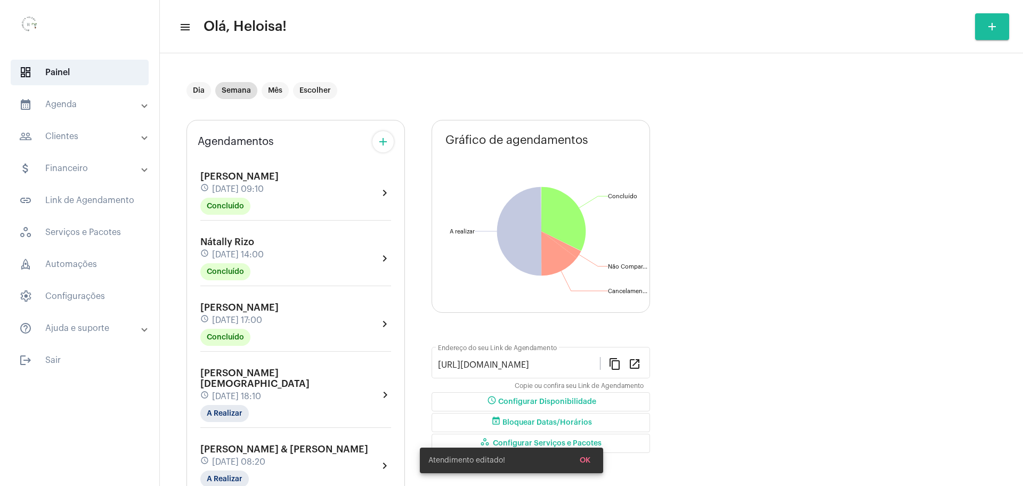
scroll to position [67, 0]
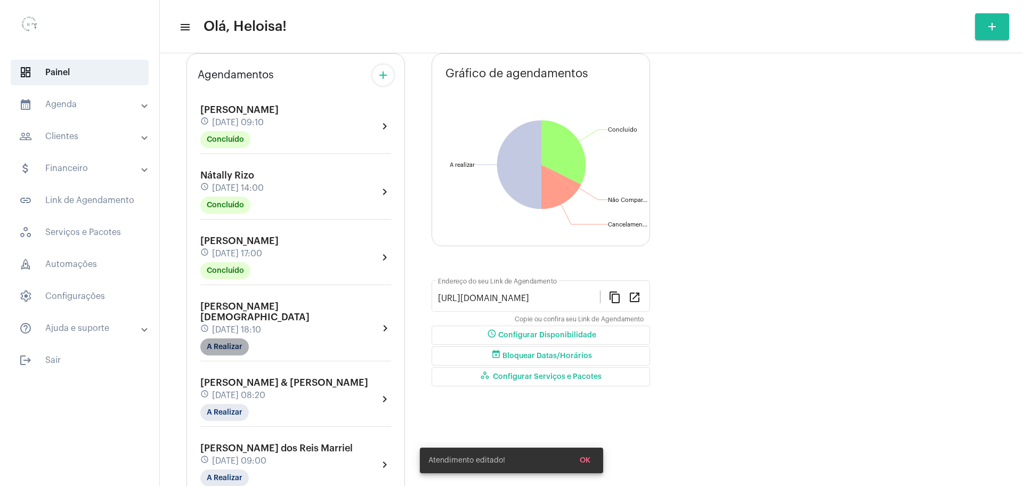
drag, startPoint x: 223, startPoint y: 334, endPoint x: 219, endPoint y: 329, distance: 6.4
click at [219, 338] on mat-chip "A Realizar" at bounding box center [224, 346] width 48 height 17
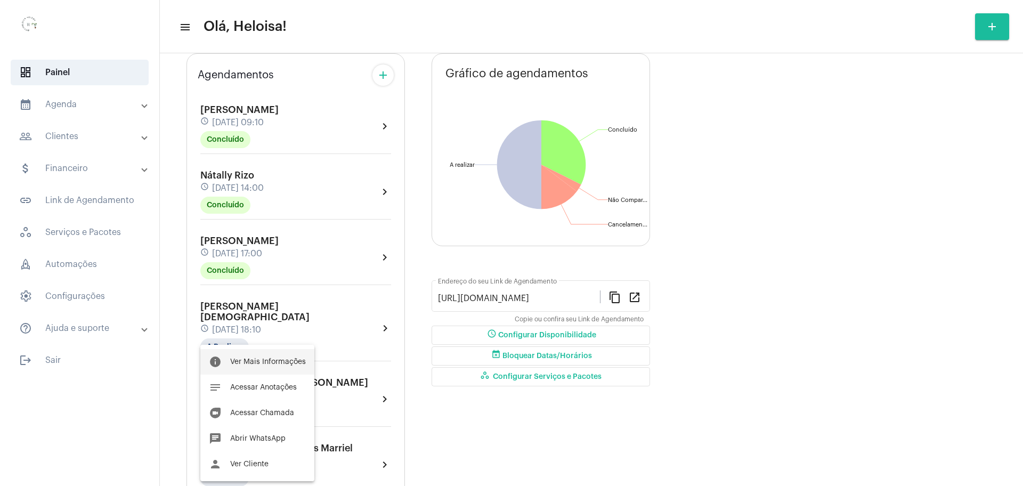
click at [255, 360] on span "Ver Mais Informações" at bounding box center [268, 361] width 76 height 7
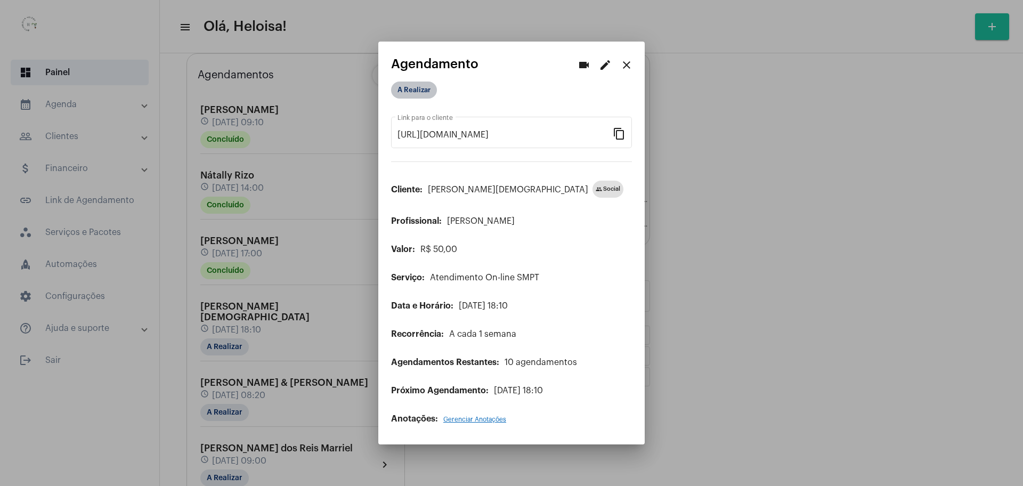
click at [415, 93] on mat-chip "A Realizar" at bounding box center [414, 90] width 46 height 17
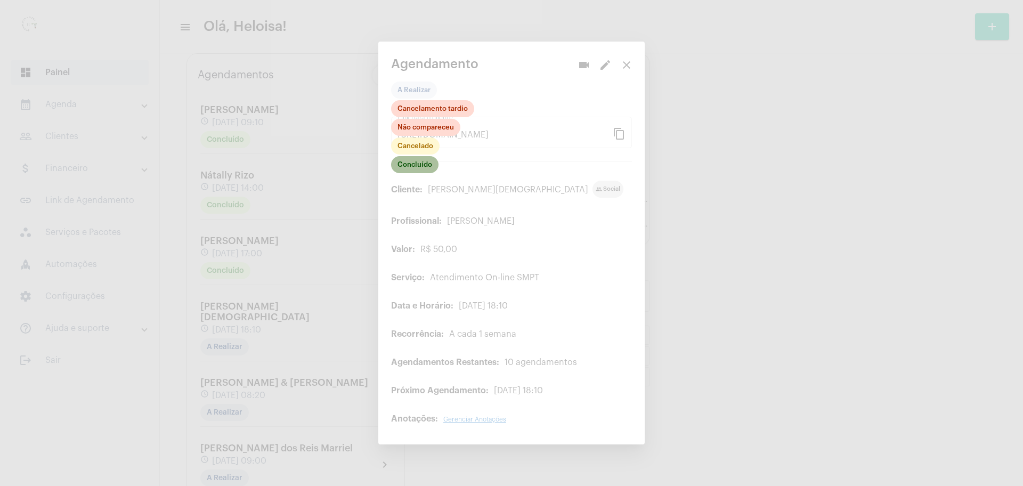
click at [420, 166] on mat-chip "Concluído" at bounding box center [414, 164] width 47 height 17
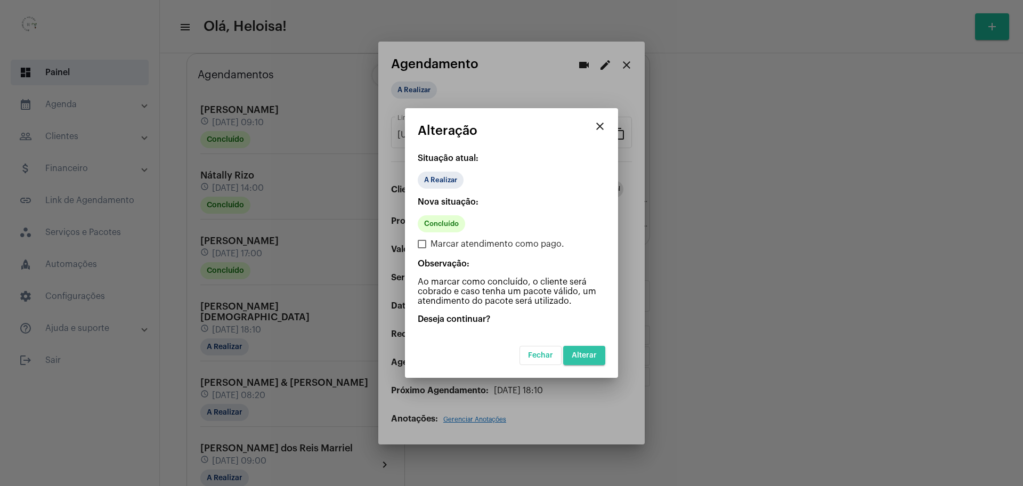
click at [580, 359] on button "Alterar" at bounding box center [584, 355] width 42 height 19
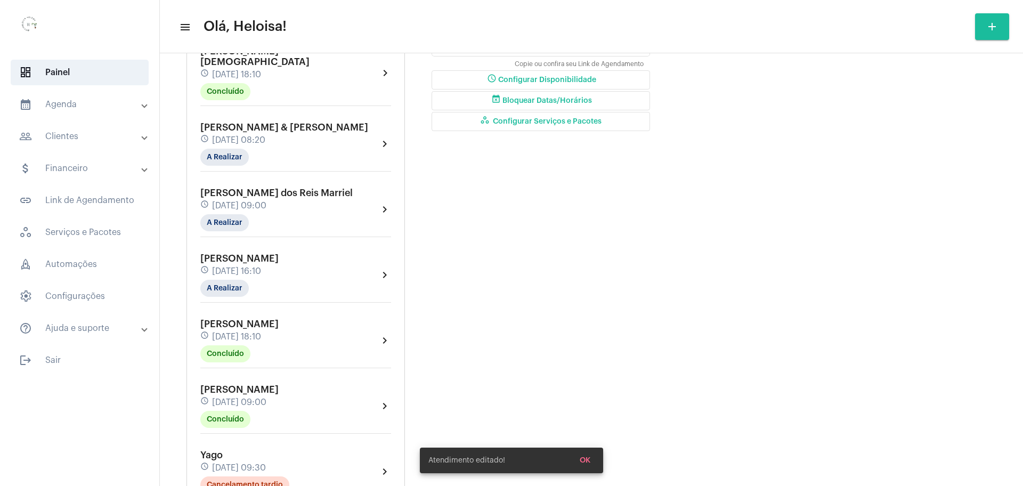
scroll to position [333, 0]
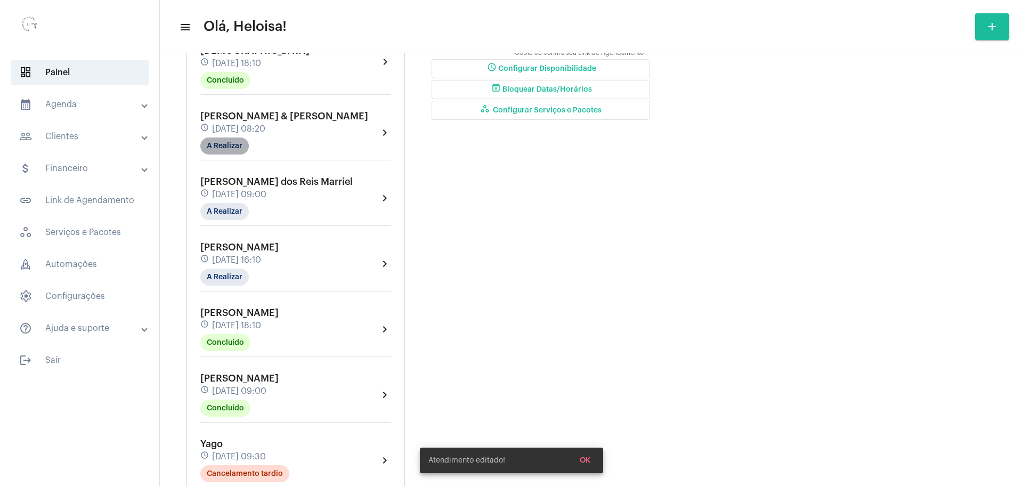
click at [218, 137] on mat-chip "A Realizar" at bounding box center [224, 145] width 48 height 17
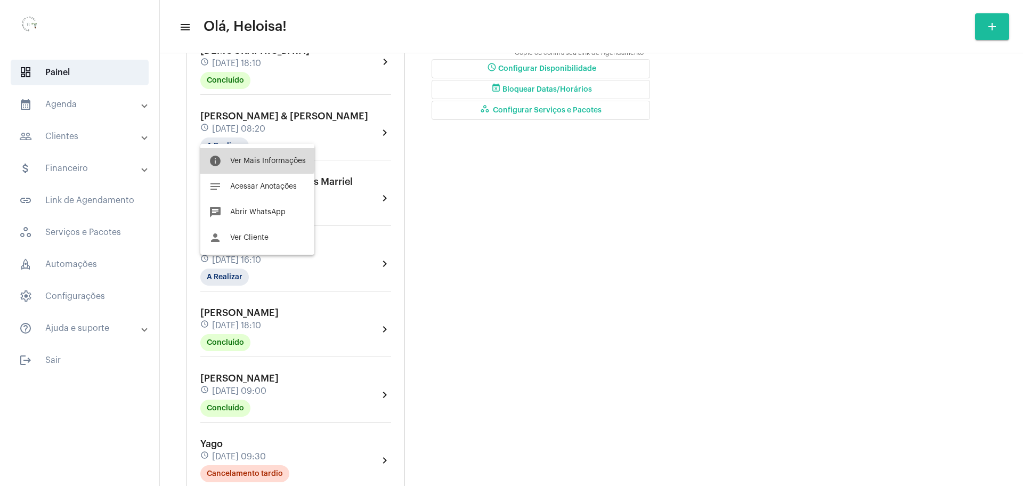
click at [256, 159] on span "Ver Mais Informações" at bounding box center [268, 160] width 76 height 7
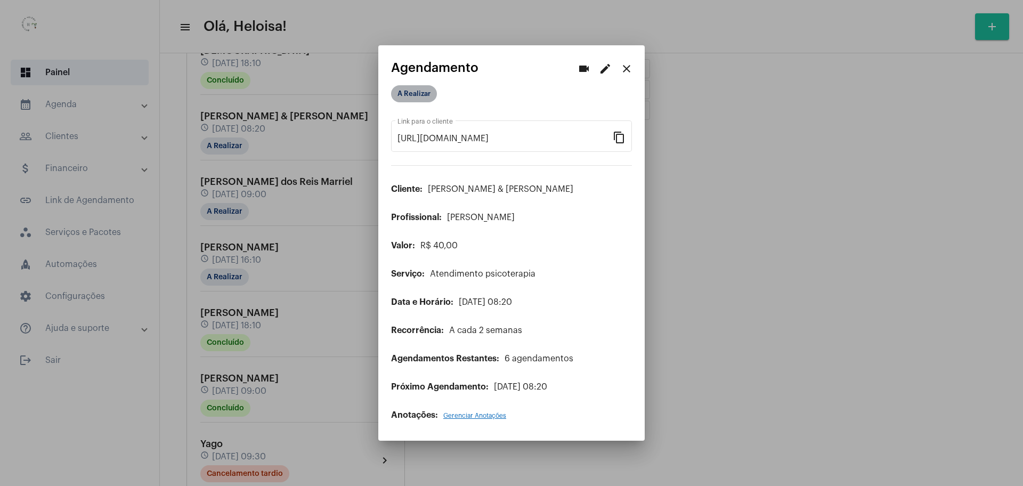
click at [404, 98] on mat-chip "A Realizar" at bounding box center [414, 93] width 46 height 17
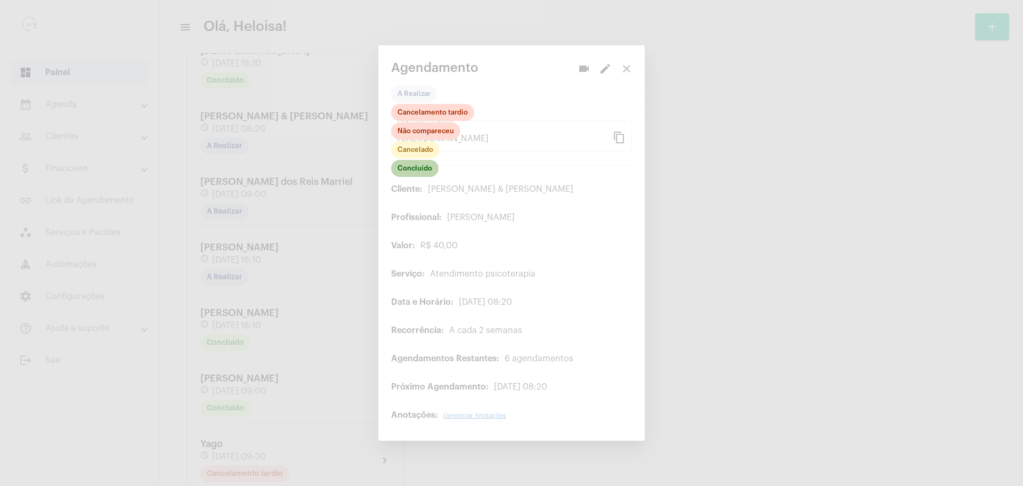
click at [414, 175] on mat-chip "Concluído" at bounding box center [414, 168] width 47 height 17
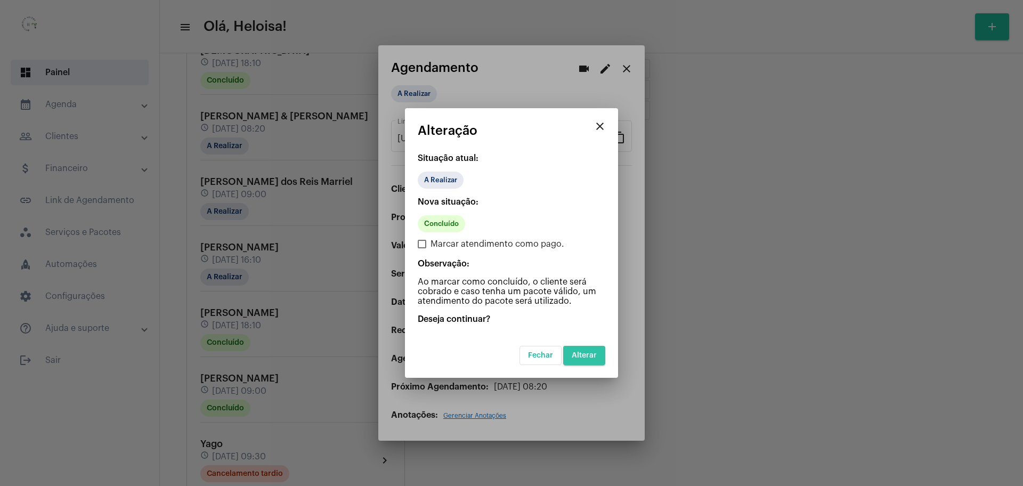
click at [591, 358] on span "Alterar" at bounding box center [584, 355] width 25 height 7
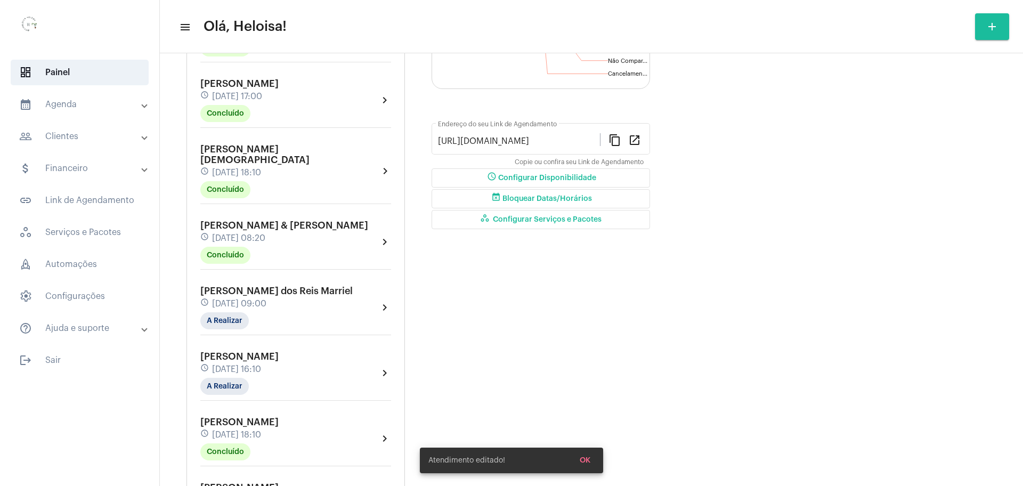
scroll to position [333, 0]
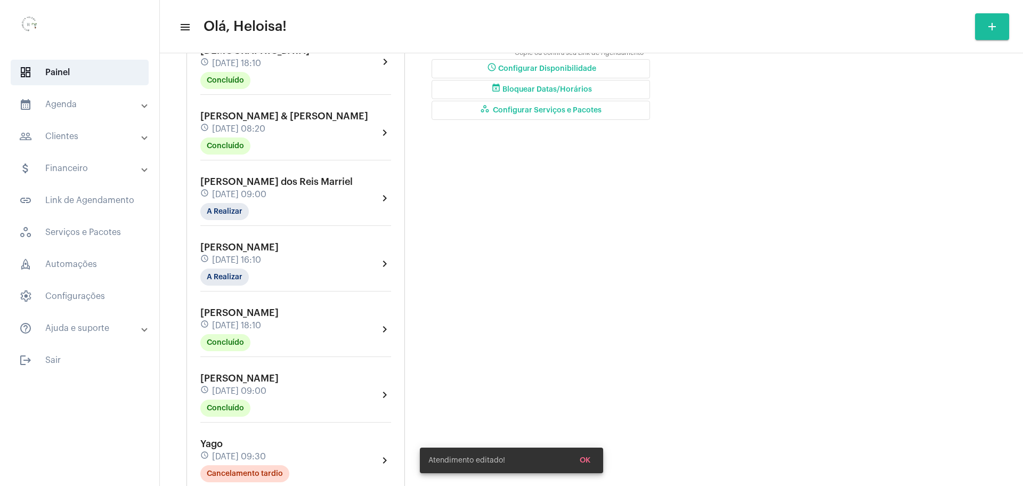
click at [202, 209] on div "[PERSON_NAME] dos Reis Marriel schedule [DATE] 09:00 A Realizar chevron_right" at bounding box center [296, 201] width 196 height 55
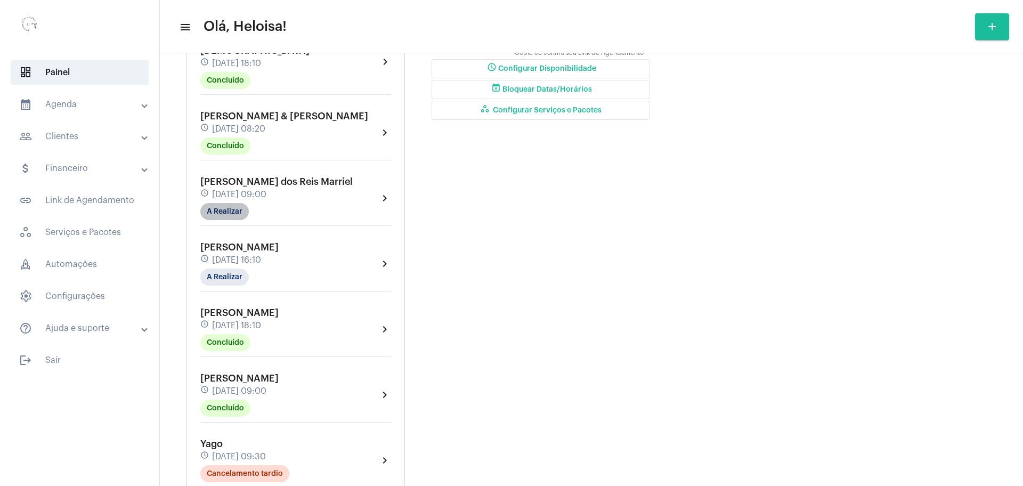
click at [242, 204] on mat-chip "A Realizar" at bounding box center [224, 211] width 48 height 17
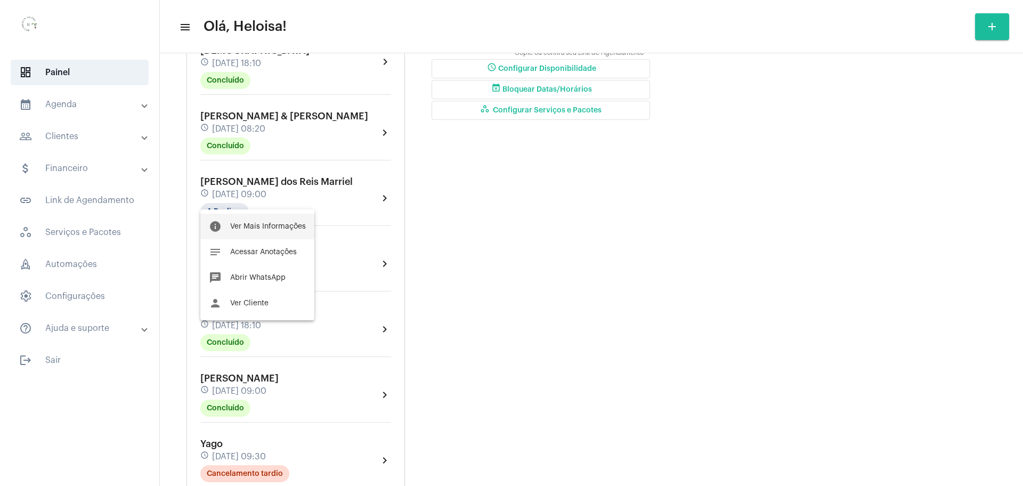
click at [260, 224] on span "Ver Mais Informações" at bounding box center [268, 226] width 76 height 7
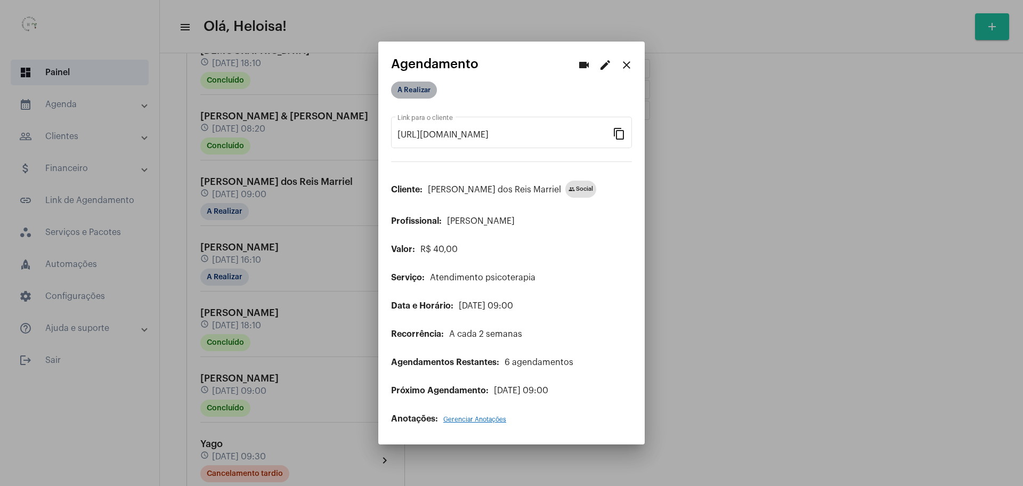
click at [419, 90] on mat-chip "A Realizar" at bounding box center [414, 90] width 46 height 17
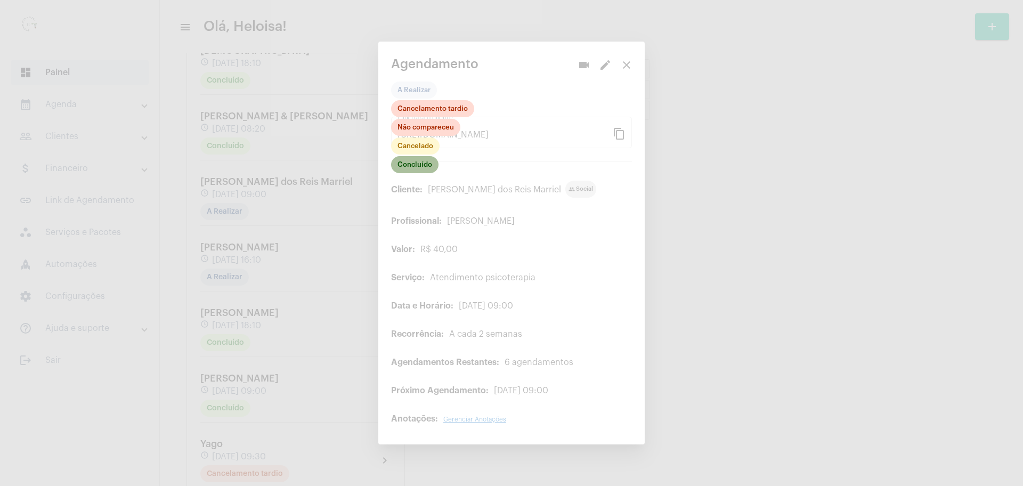
click at [414, 167] on mat-chip "Concluído" at bounding box center [414, 164] width 47 height 17
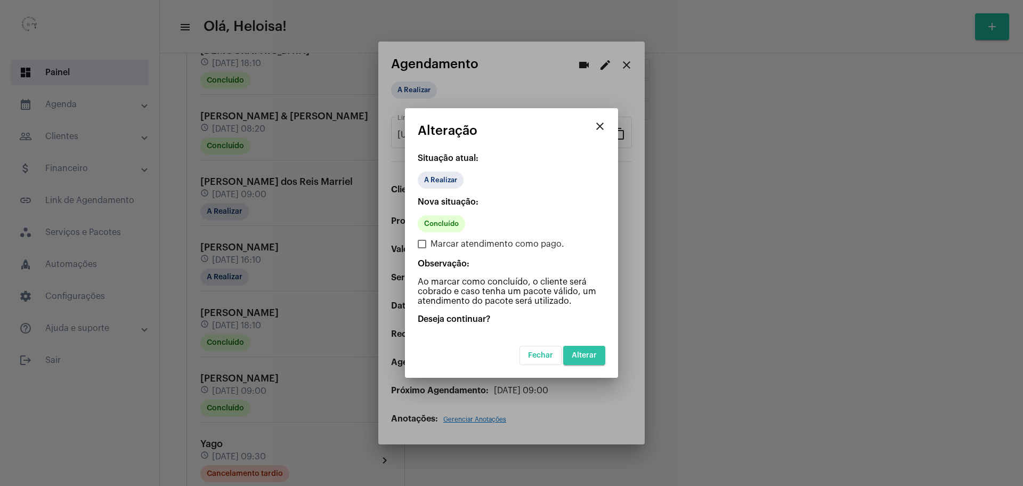
click at [587, 356] on span "Alterar" at bounding box center [584, 355] width 25 height 7
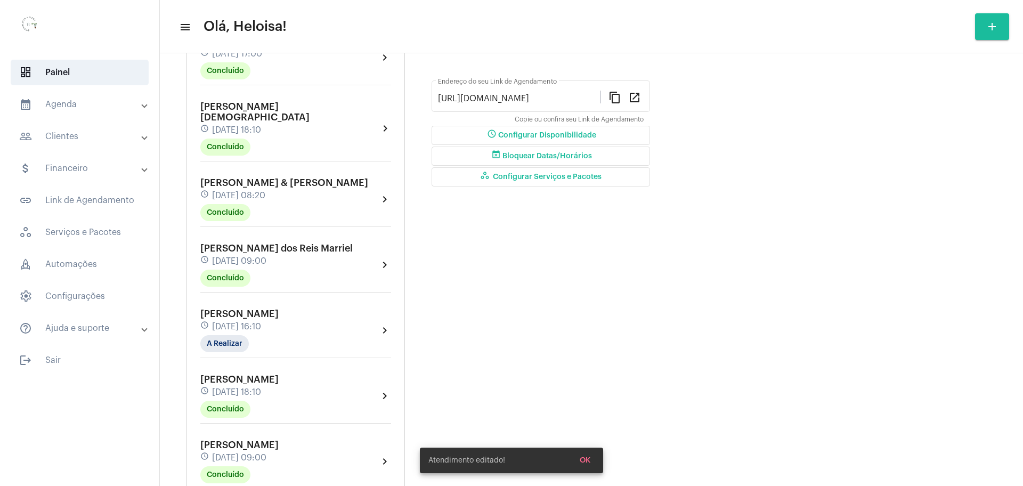
scroll to position [400, 0]
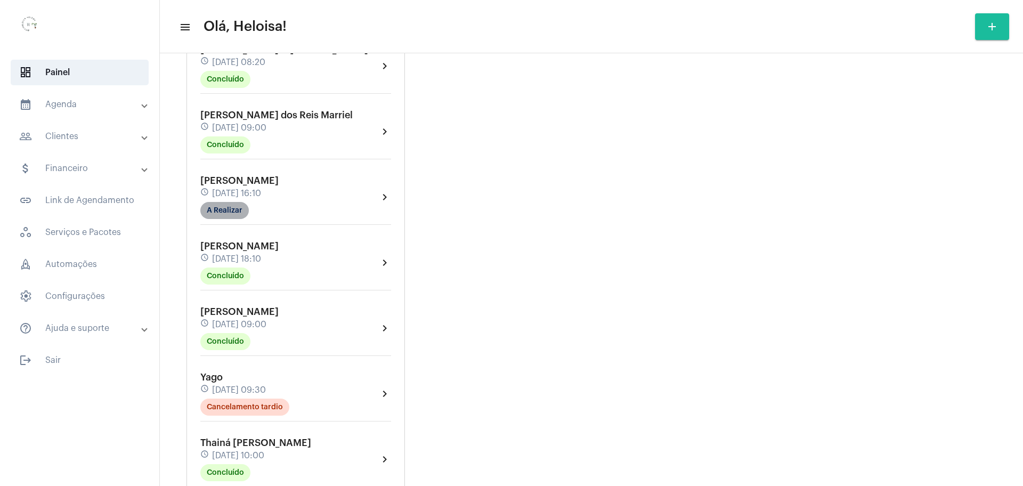
click at [230, 202] on mat-chip "A Realizar" at bounding box center [224, 210] width 48 height 17
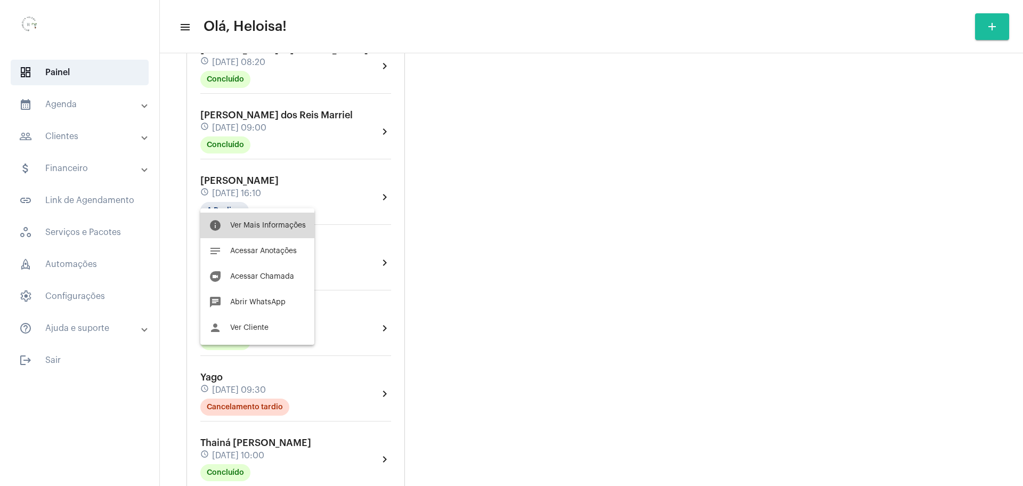
click at [277, 228] on span "Ver Mais Informações" at bounding box center [268, 225] width 76 height 7
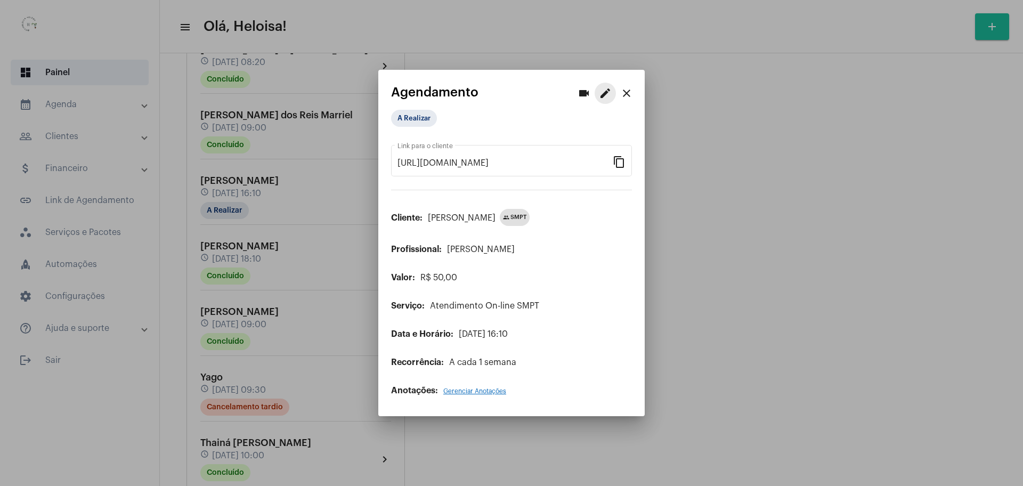
click at [599, 95] on mat-icon "edit" at bounding box center [605, 93] width 13 height 13
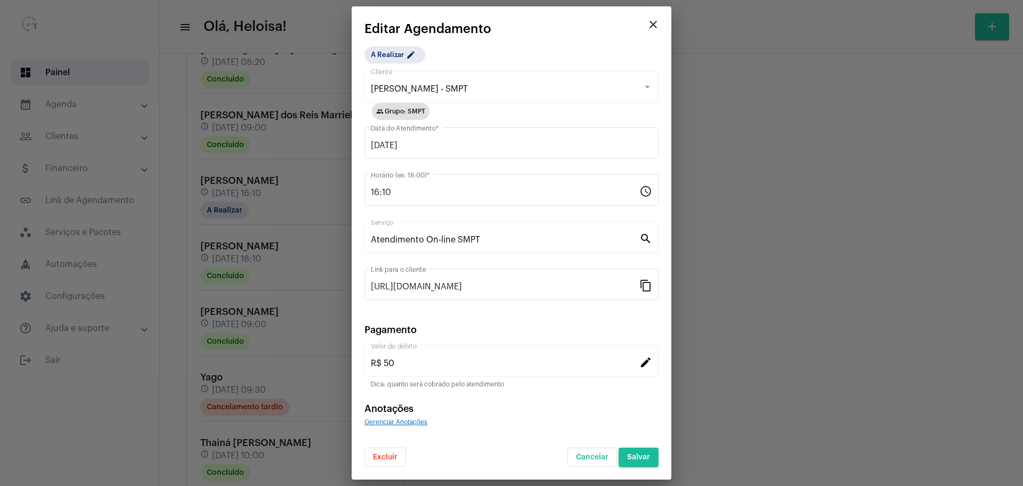
click at [383, 458] on span "Excluir" at bounding box center [385, 456] width 25 height 7
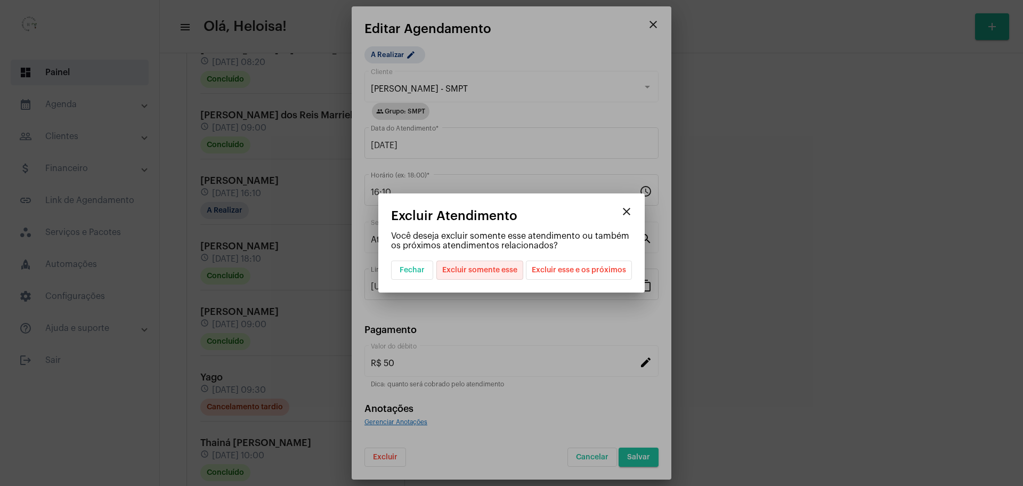
click at [487, 272] on span "Excluir somente esse" at bounding box center [479, 270] width 75 height 18
